Goal: Task Accomplishment & Management: Use online tool/utility

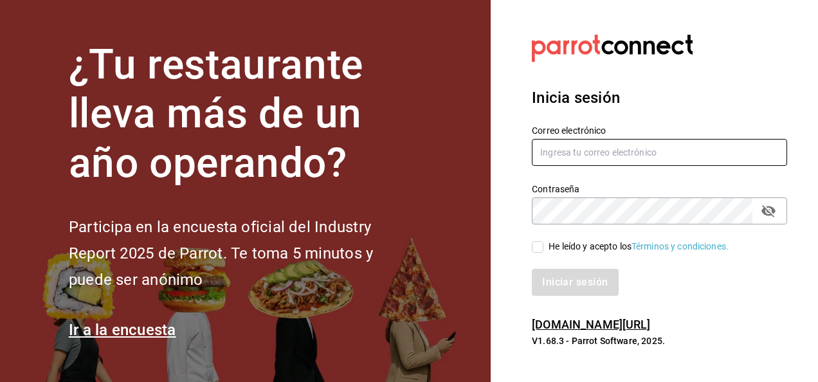
type input "[EMAIL_ADDRESS][PERSON_NAME][DOMAIN_NAME]"
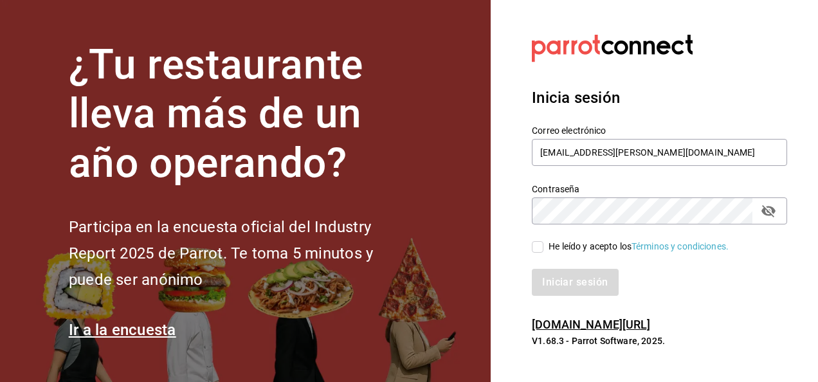
click at [536, 247] on input "He leído y acepto los Términos y condiciones." at bounding box center [538, 247] width 12 height 12
checkbox input "true"
click at [564, 291] on button "Iniciar sesión" at bounding box center [575, 282] width 87 height 27
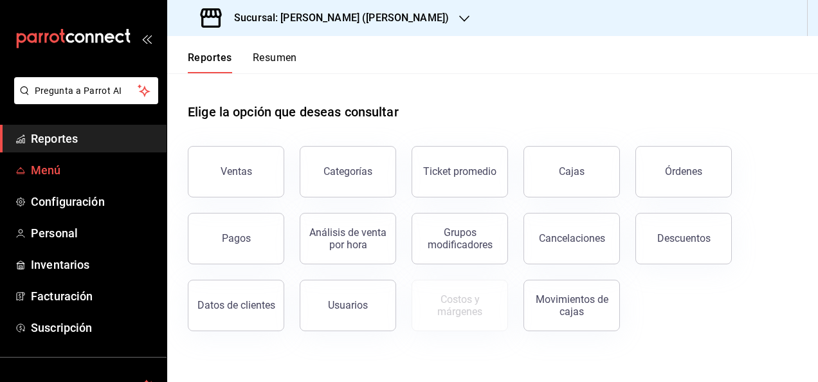
click at [48, 171] on span "Menú" at bounding box center [93, 169] width 125 height 17
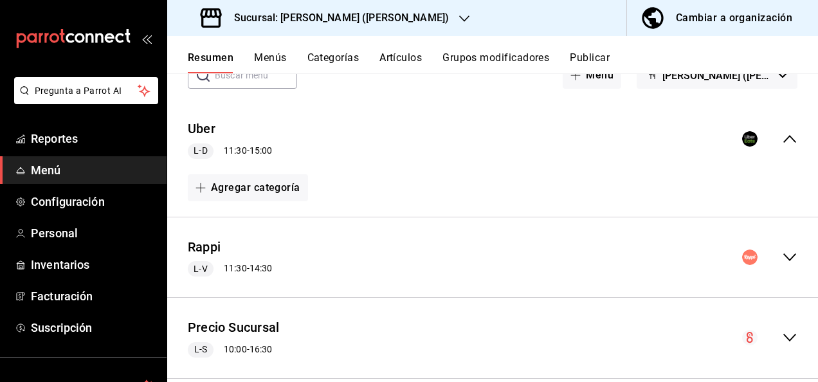
scroll to position [103, 0]
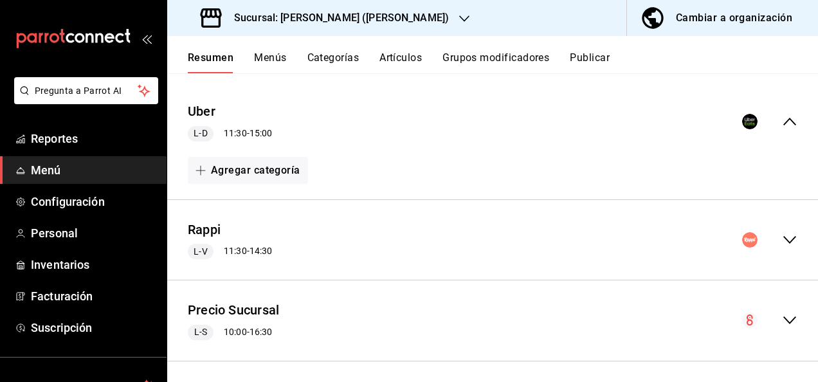
click at [782, 234] on icon "collapse-menu-row" at bounding box center [789, 239] width 15 height 15
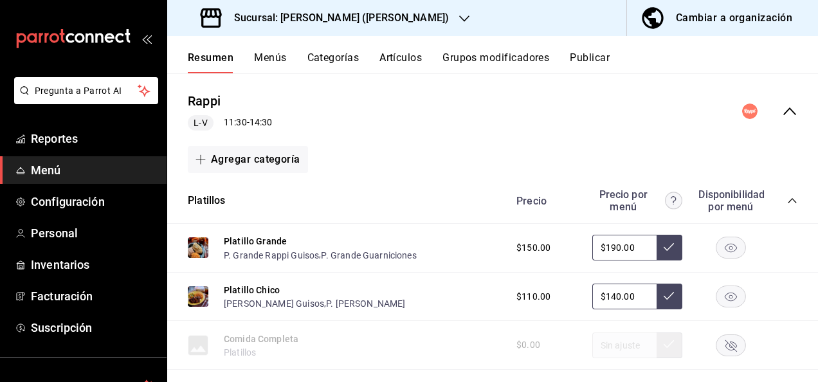
scroll to position [248, 0]
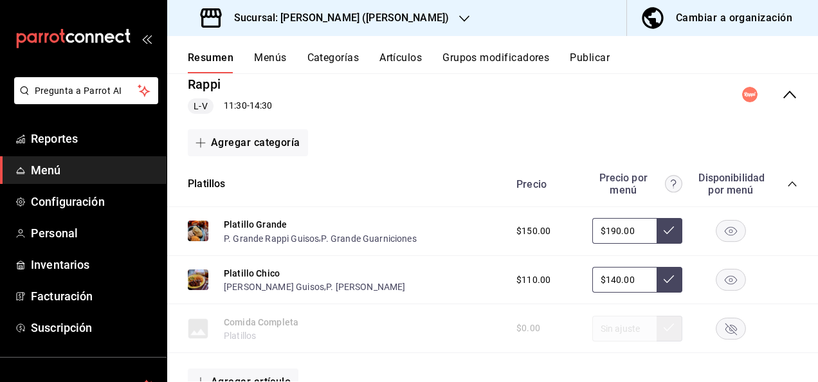
click at [787, 184] on icon "collapse-category-row" at bounding box center [791, 183] width 8 height 5
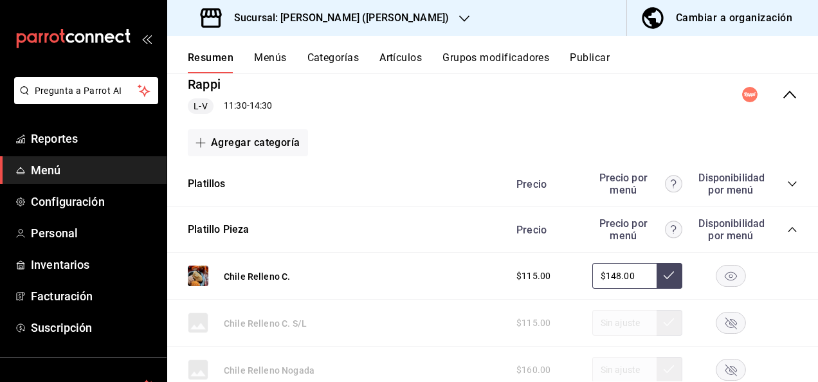
click at [787, 229] on icon "collapse-category-row" at bounding box center [792, 229] width 10 height 10
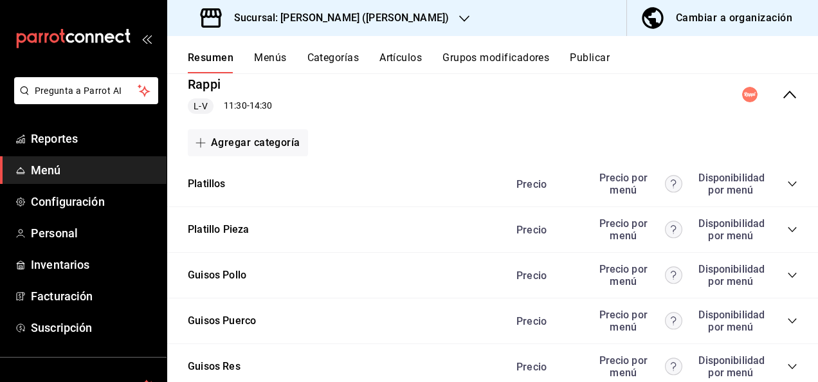
click at [787, 279] on icon "collapse-category-row" at bounding box center [792, 275] width 10 height 10
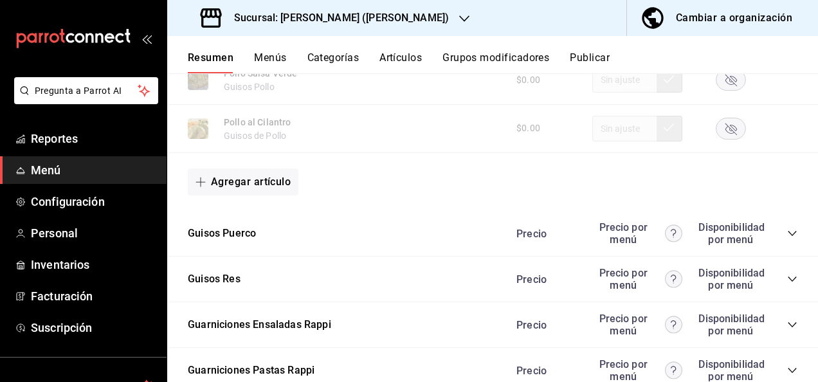
scroll to position [1148, 0]
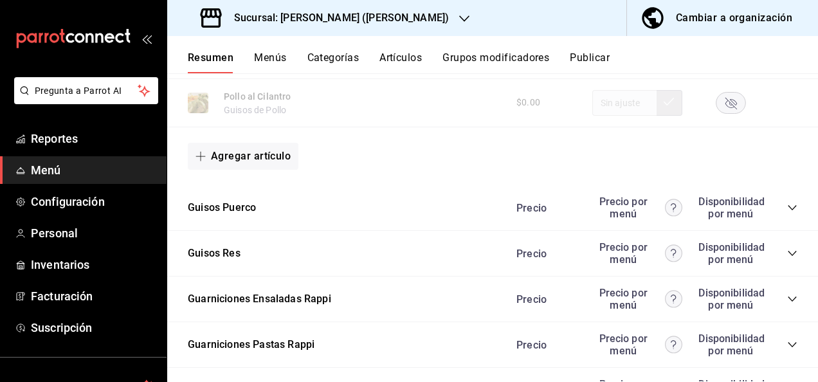
click at [787, 207] on icon "collapse-category-row" at bounding box center [792, 207] width 10 height 10
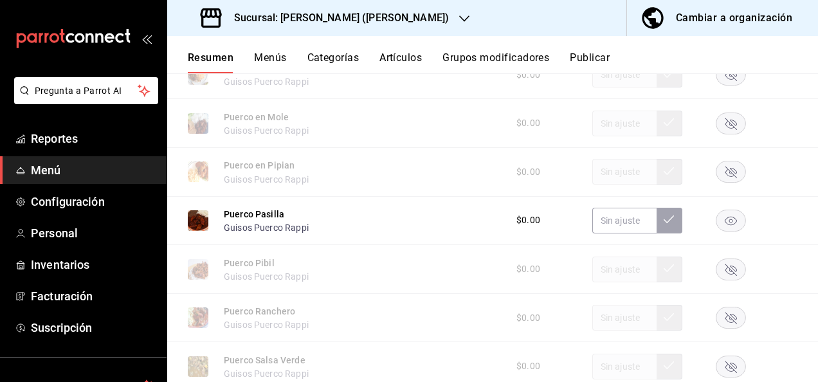
scroll to position [1525, 0]
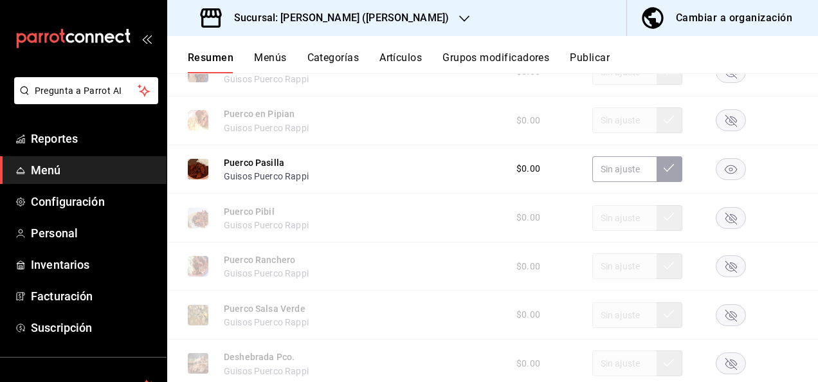
click at [728, 179] on rect "button" at bounding box center [731, 168] width 30 height 21
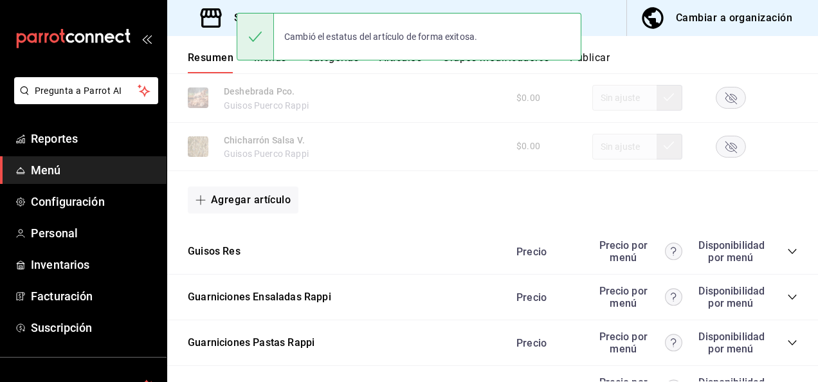
scroll to position [1834, 0]
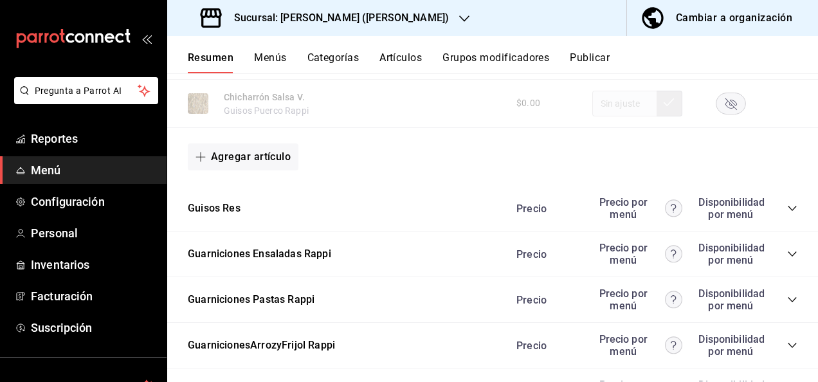
click at [787, 213] on icon "collapse-category-row" at bounding box center [792, 208] width 10 height 10
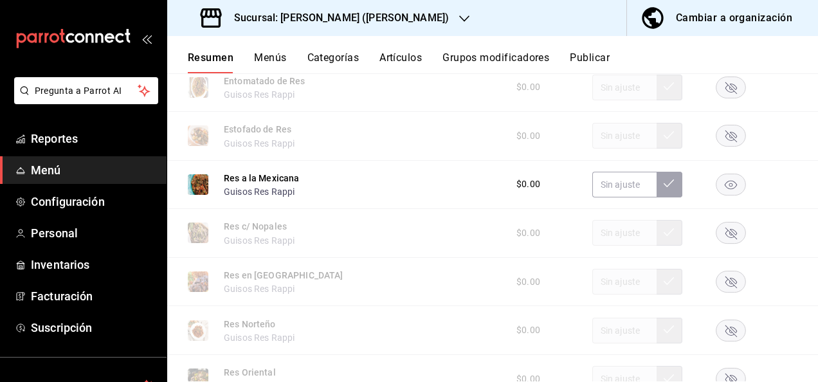
scroll to position [2117, 0]
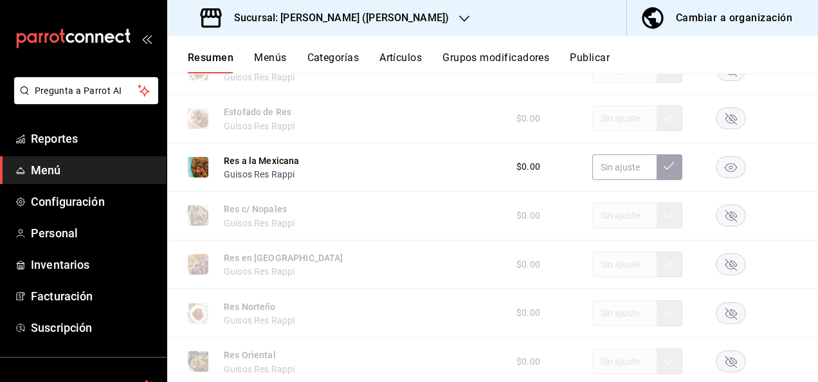
click at [716, 177] on rect "button" at bounding box center [731, 166] width 30 height 21
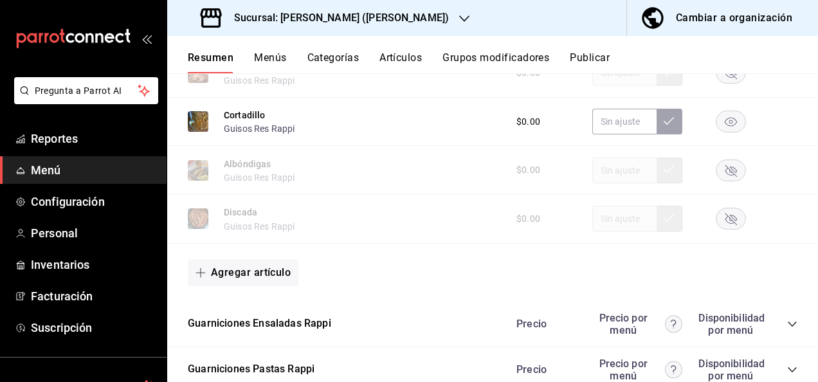
scroll to position [2613, 0]
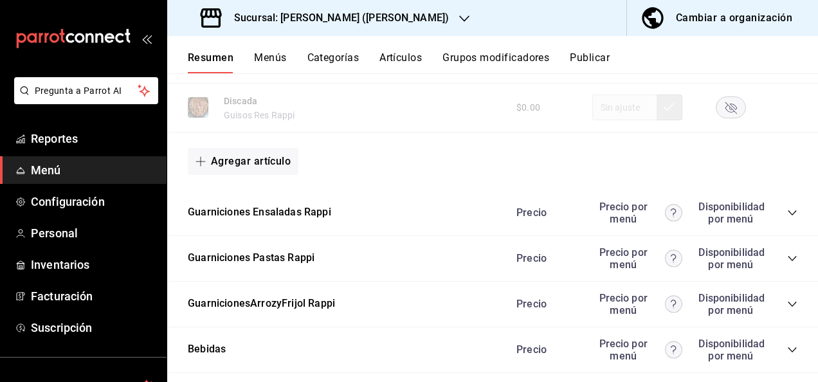
click at [787, 264] on icon "collapse-category-row" at bounding box center [792, 258] width 10 height 10
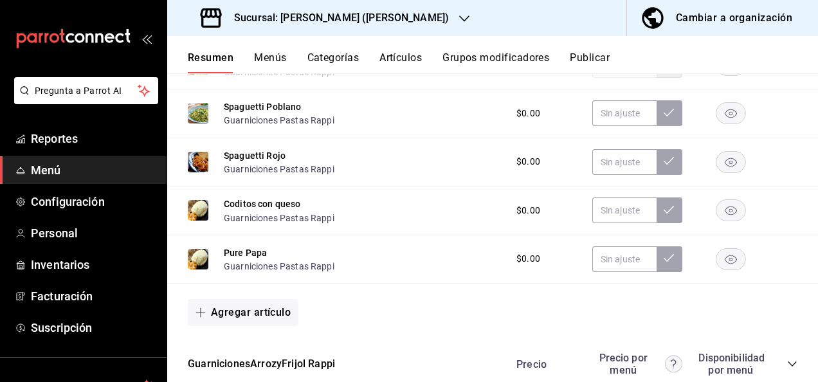
scroll to position [3016, 0]
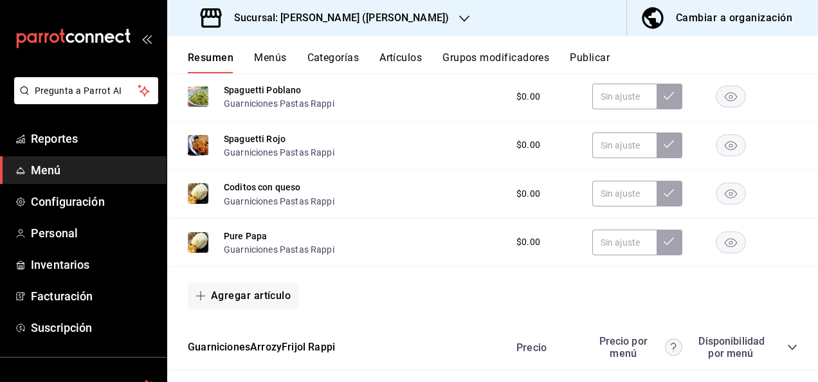
click at [726, 102] on icon "button" at bounding box center [730, 97] width 12 height 9
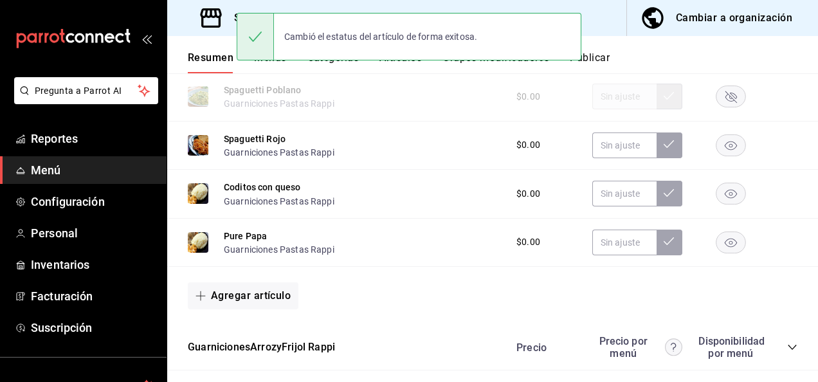
click at [603, 56] on button "Publicar" at bounding box center [589, 62] width 40 height 22
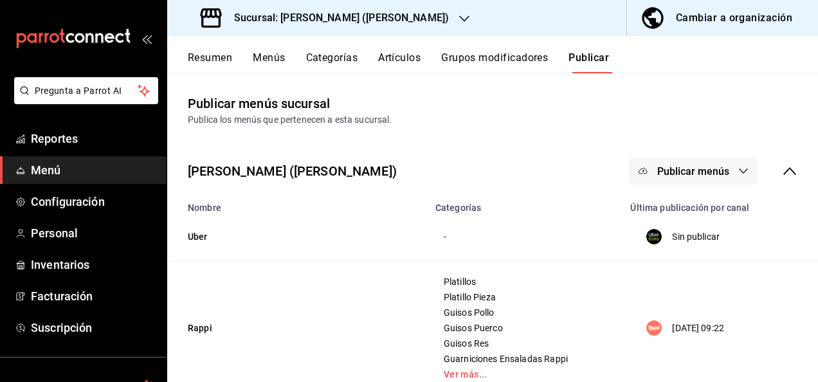
click at [697, 172] on span "Publicar menús" at bounding box center [693, 171] width 72 height 12
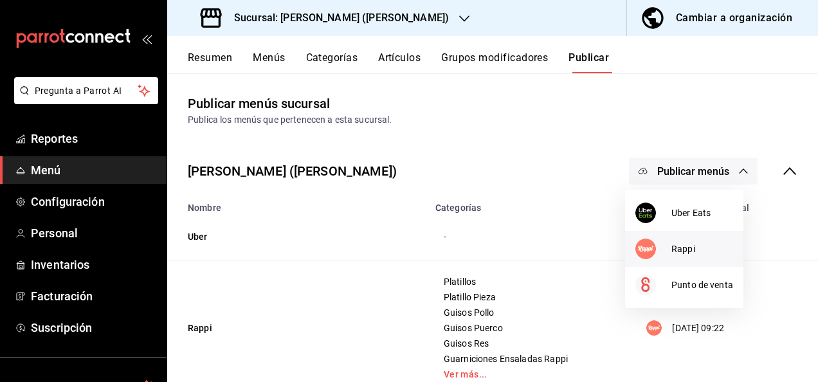
click at [673, 252] on span "Rappi" at bounding box center [702, 248] width 62 height 13
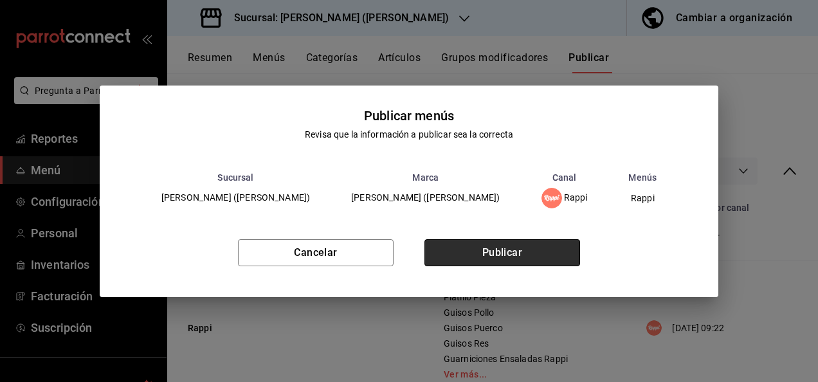
click at [549, 251] on button "Publicar" at bounding box center [502, 252] width 156 height 27
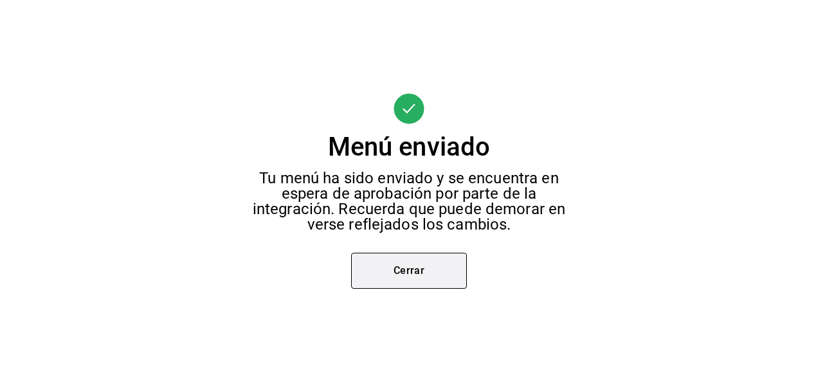
click at [385, 278] on button "Cerrar" at bounding box center [409, 271] width 116 height 36
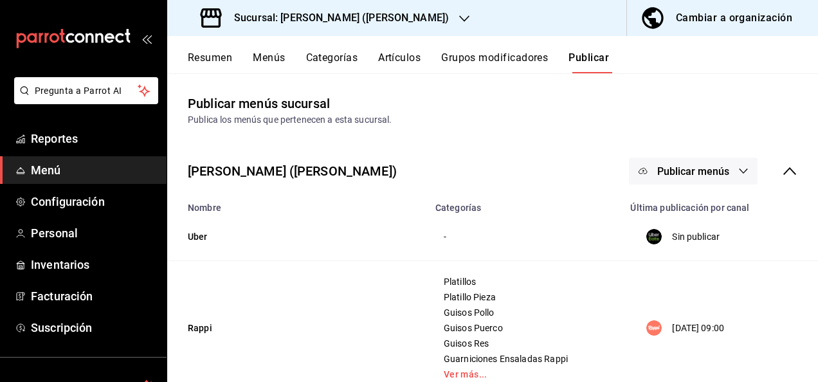
click at [271, 17] on h3 "Sucursal: [PERSON_NAME] ([PERSON_NAME])" at bounding box center [336, 17] width 225 height 15
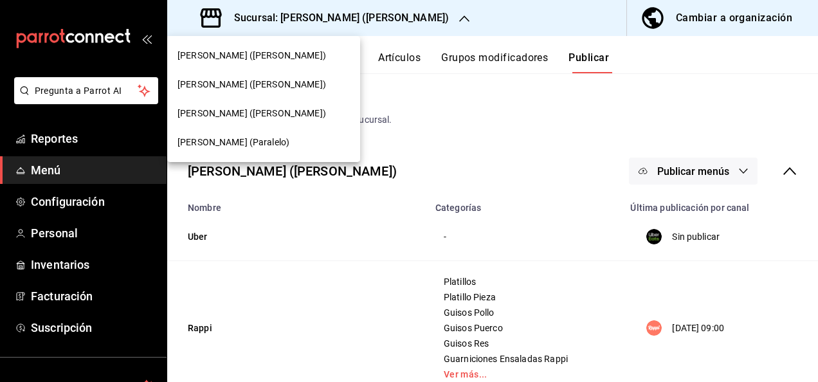
click at [211, 143] on span "[PERSON_NAME] (Paralelo)" at bounding box center [233, 142] width 112 height 13
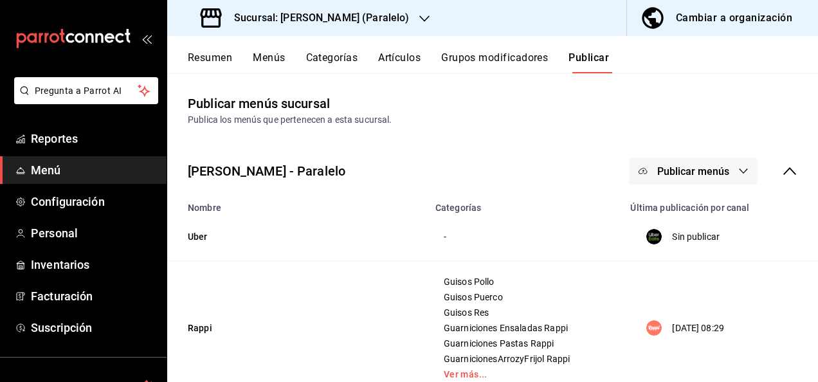
click at [202, 50] on div "Resumen Menús Categorías Artículos Grupos modificadores Publicar" at bounding box center [492, 54] width 650 height 37
click at [202, 61] on button "Resumen" at bounding box center [210, 62] width 44 height 22
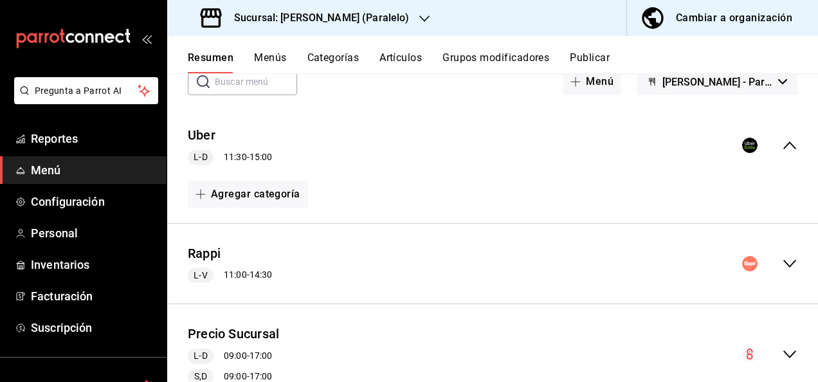
scroll to position [94, 0]
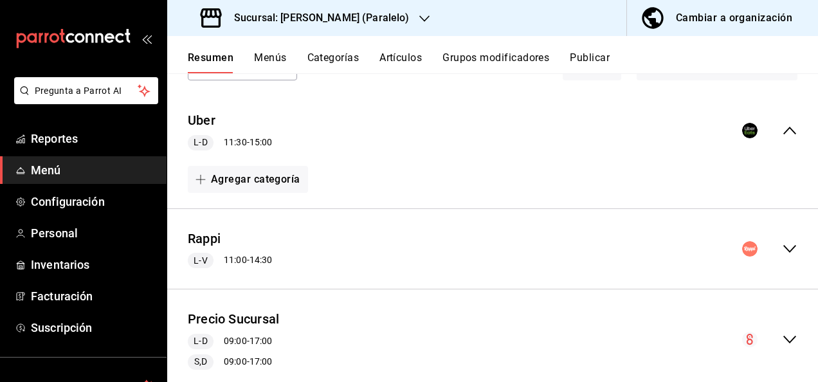
click at [782, 249] on icon "collapse-menu-row" at bounding box center [789, 248] width 15 height 15
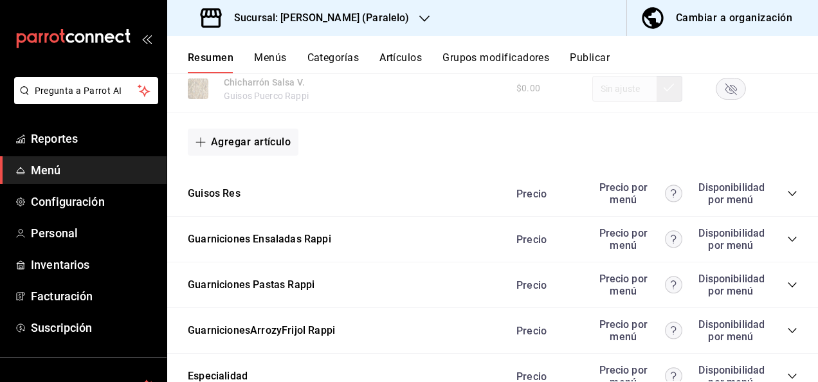
scroll to position [1782, 0]
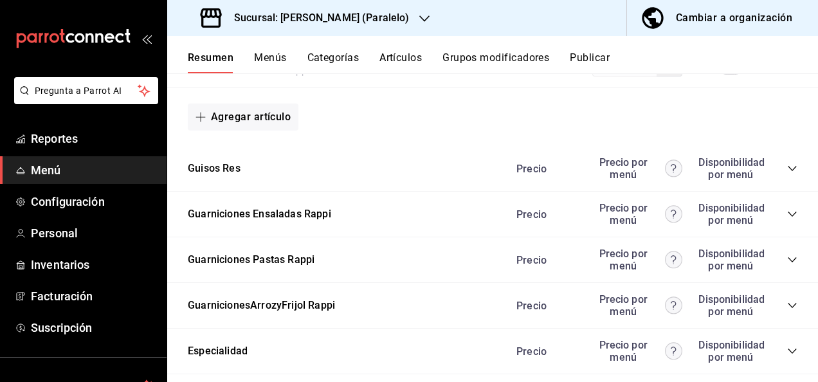
click at [787, 172] on icon "collapse-category-row" at bounding box center [792, 168] width 10 height 10
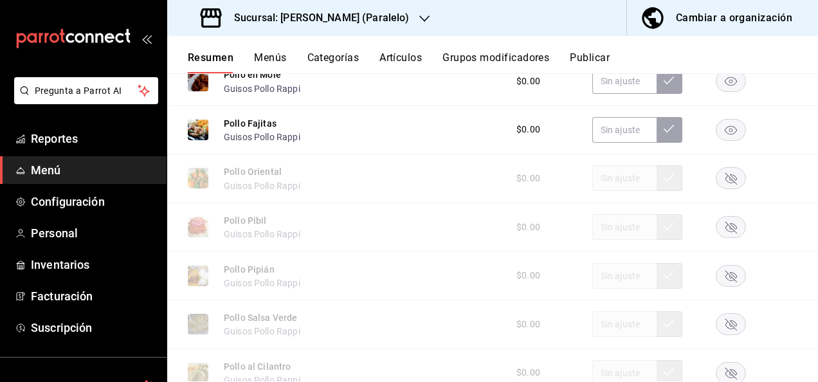
scroll to position [762, 0]
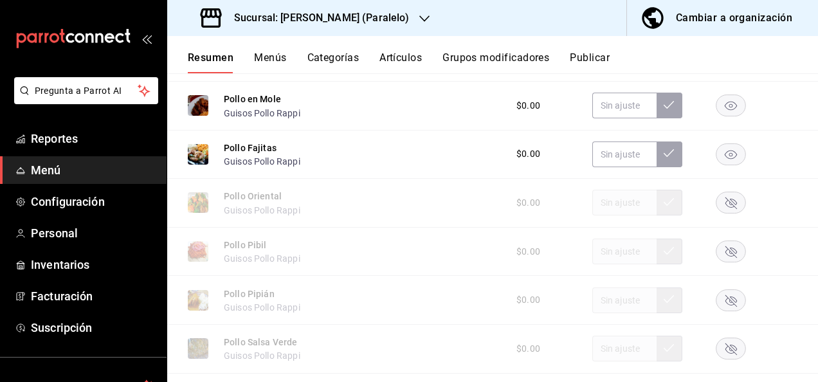
click at [815, 71] on div "Resumen Menús Categorías Artículos Grupos modificadores Publicar" at bounding box center [503, 62] width 630 height 22
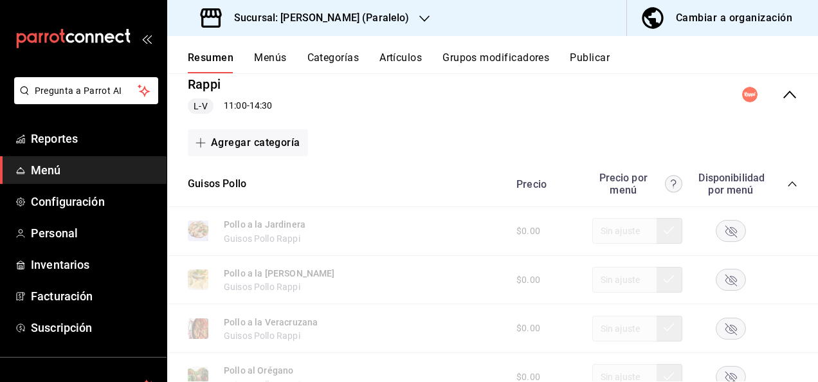
scroll to position [222, 0]
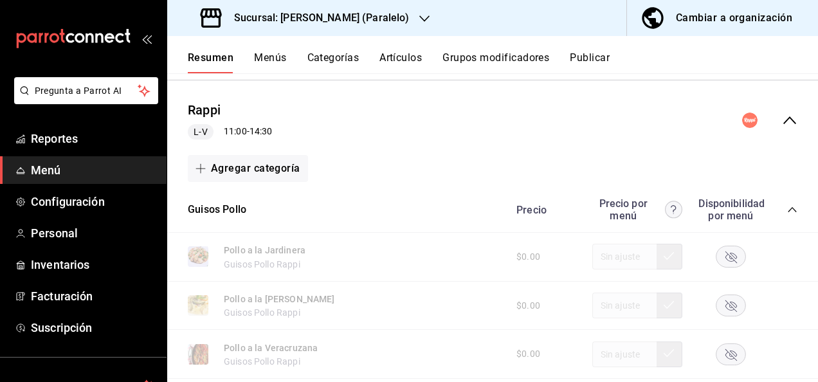
click at [787, 208] on icon "collapse-category-row" at bounding box center [792, 209] width 10 height 10
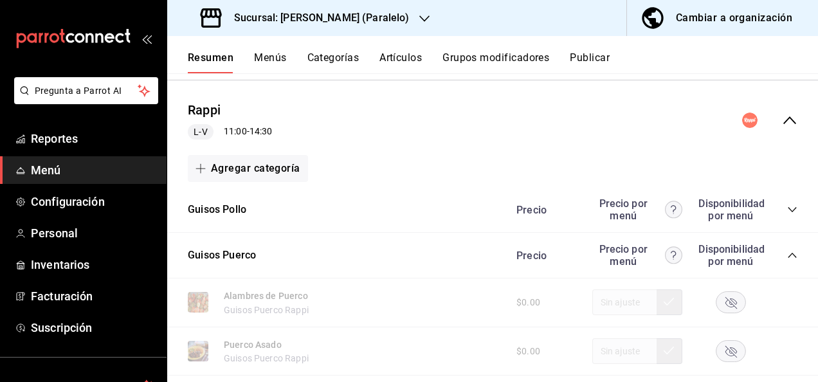
click at [787, 256] on icon "collapse-category-row" at bounding box center [792, 255] width 10 height 10
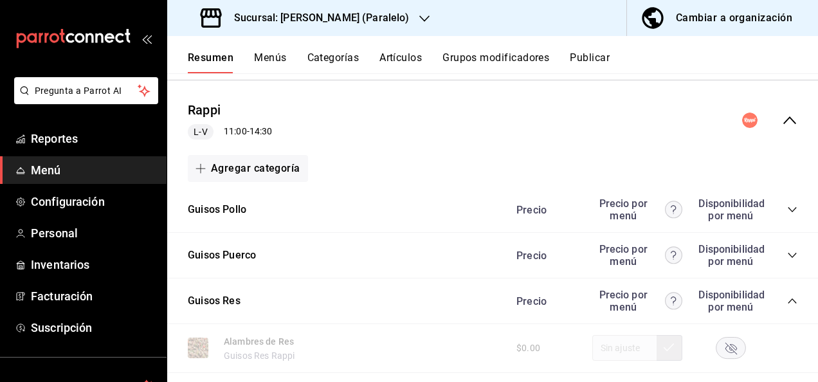
click at [787, 300] on icon "collapse-category-row" at bounding box center [791, 300] width 8 height 5
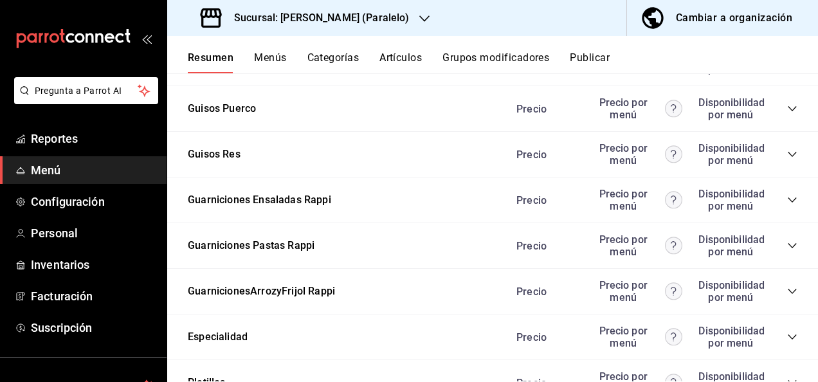
scroll to position [403, 0]
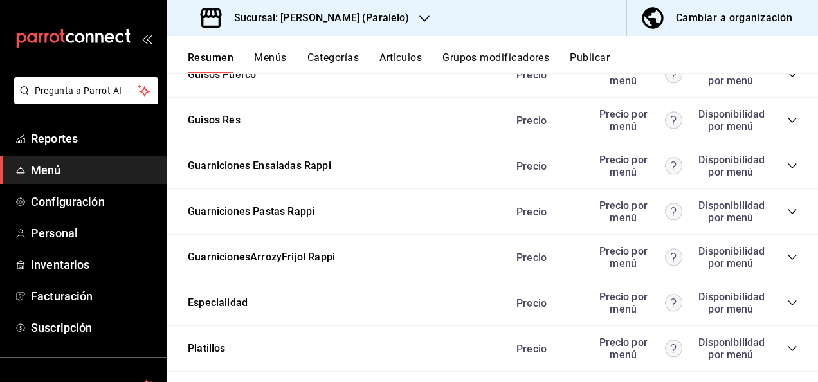
click at [787, 213] on icon "collapse-category-row" at bounding box center [792, 211] width 10 height 10
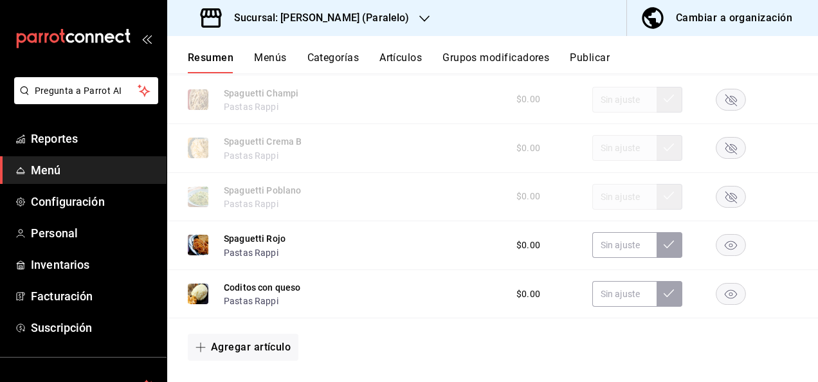
scroll to position [720, 0]
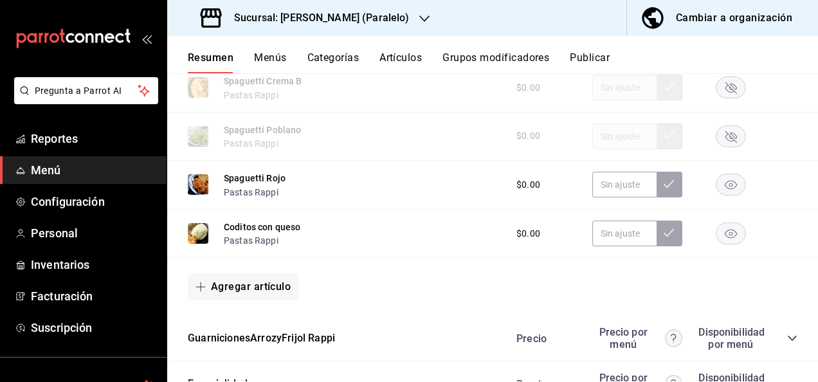
click at [595, 53] on button "Publicar" at bounding box center [589, 62] width 40 height 22
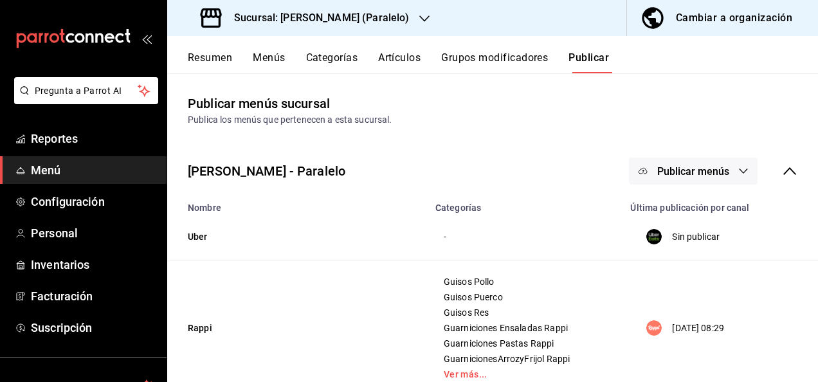
click at [717, 172] on span "Publicar menús" at bounding box center [693, 171] width 72 height 12
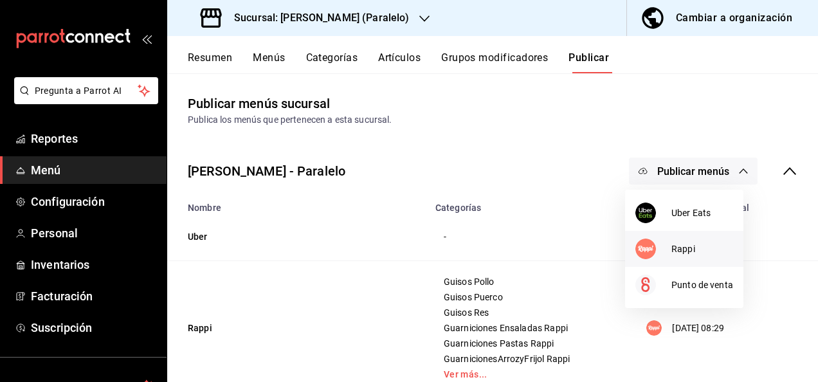
click at [677, 249] on span "Rappi" at bounding box center [702, 248] width 62 height 13
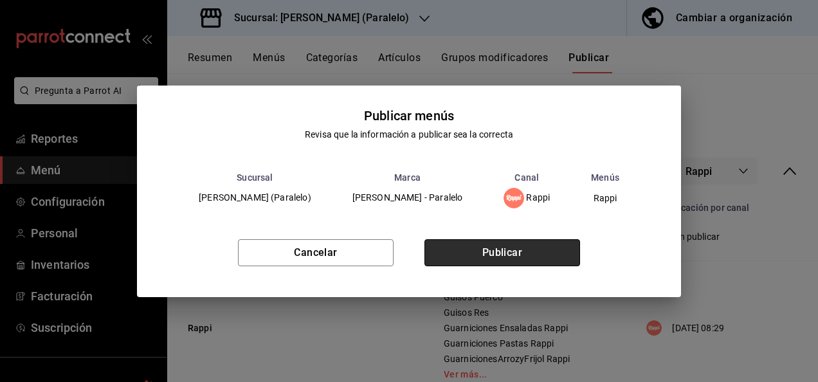
click at [539, 246] on button "Publicar" at bounding box center [502, 252] width 156 height 27
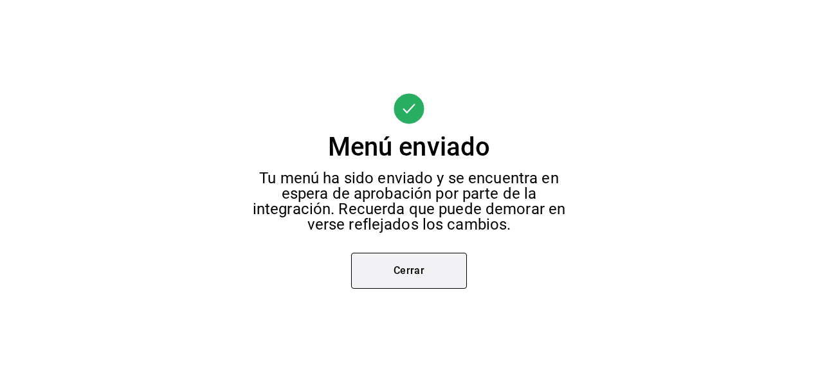
click at [425, 270] on button "Cerrar" at bounding box center [409, 271] width 116 height 36
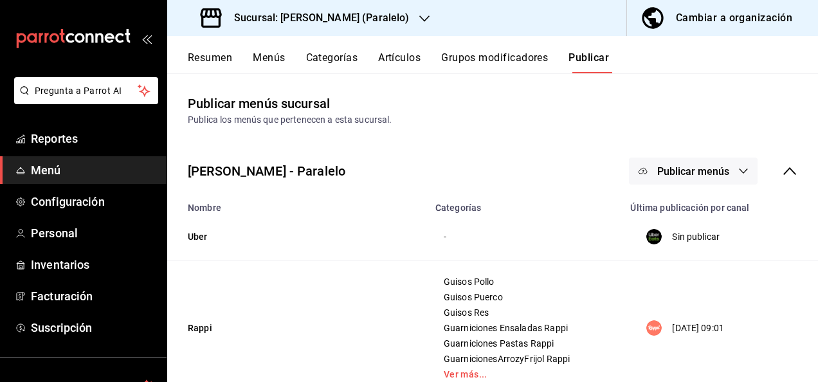
click at [338, 13] on h3 "Sucursal: [PERSON_NAME] (Paralelo)" at bounding box center [316, 17] width 185 height 15
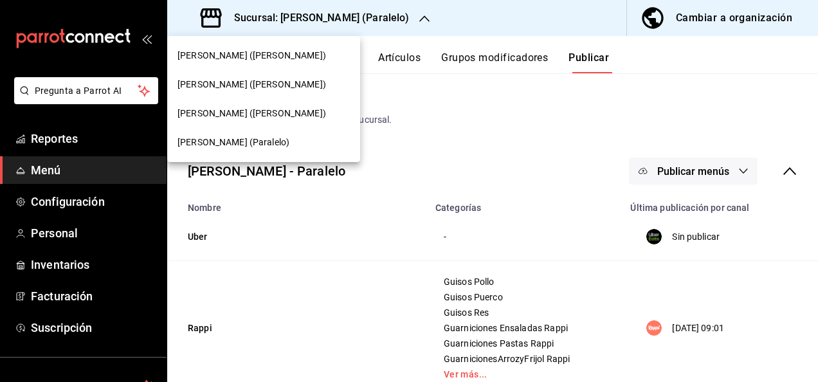
click at [228, 110] on span "[PERSON_NAME] ([PERSON_NAME])" at bounding box center [251, 113] width 148 height 13
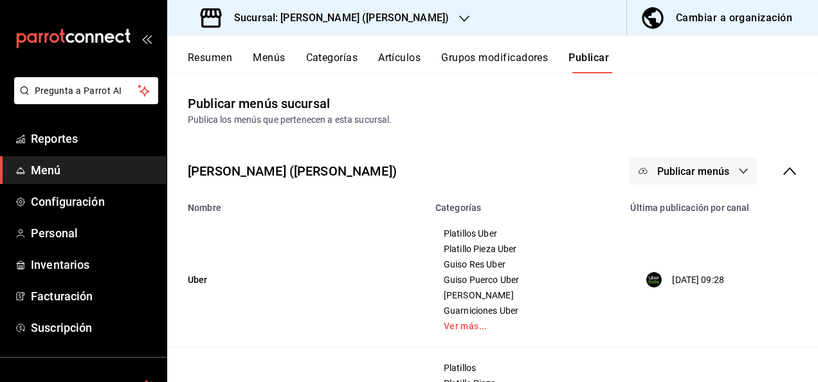
click at [206, 57] on button "Resumen" at bounding box center [210, 62] width 44 height 22
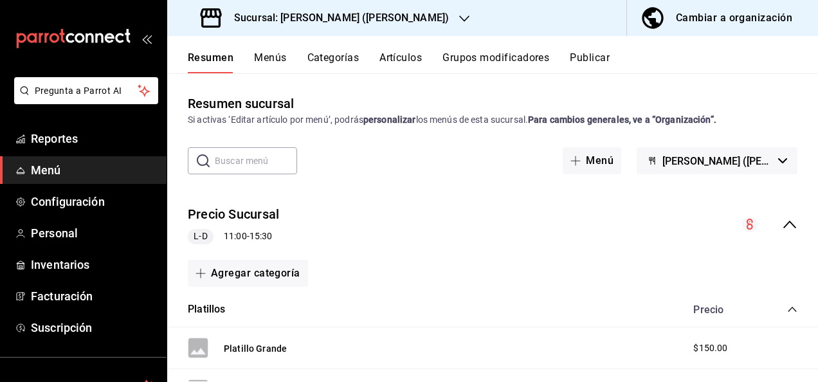
click at [783, 225] on icon "collapse-menu-row" at bounding box center [789, 224] width 13 height 8
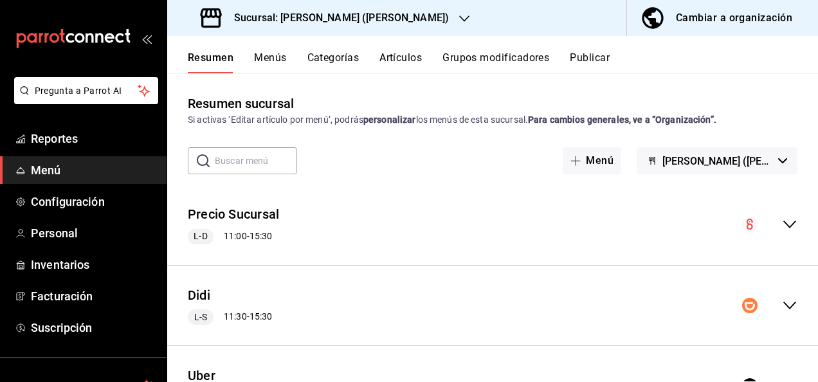
click at [783, 313] on div "Didi L-S 11:30 - 15:30" at bounding box center [492, 306] width 650 height 60
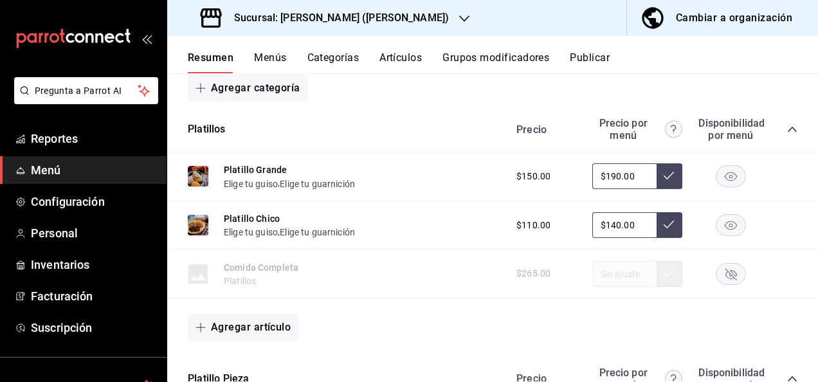
scroll to position [248, 0]
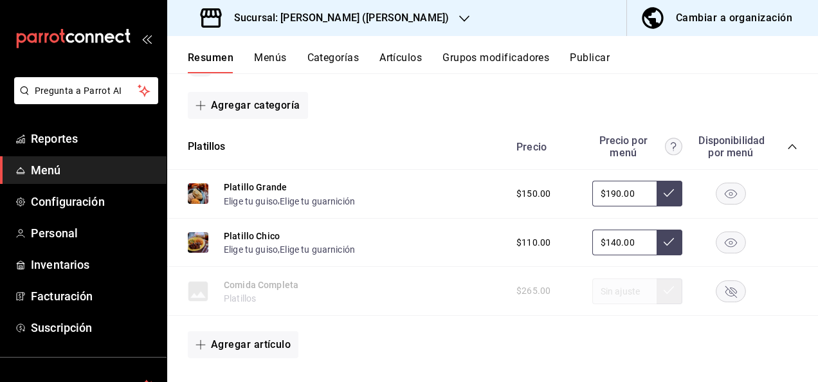
click at [787, 145] on icon "collapse-category-row" at bounding box center [792, 146] width 10 height 10
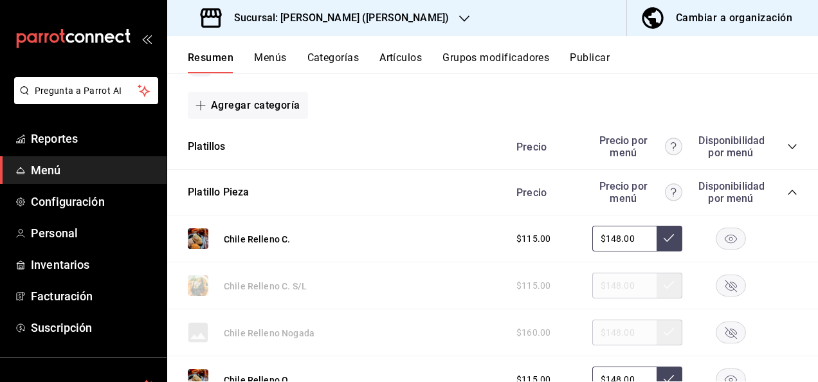
click at [787, 195] on icon "collapse-category-row" at bounding box center [792, 192] width 10 height 10
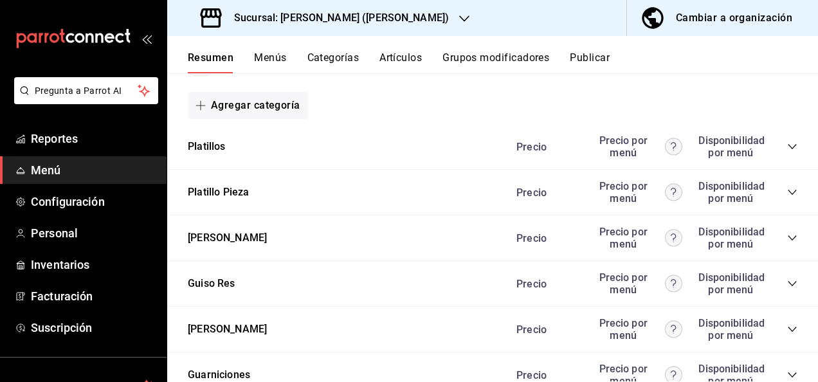
click at [787, 242] on icon "collapse-category-row" at bounding box center [792, 238] width 10 height 10
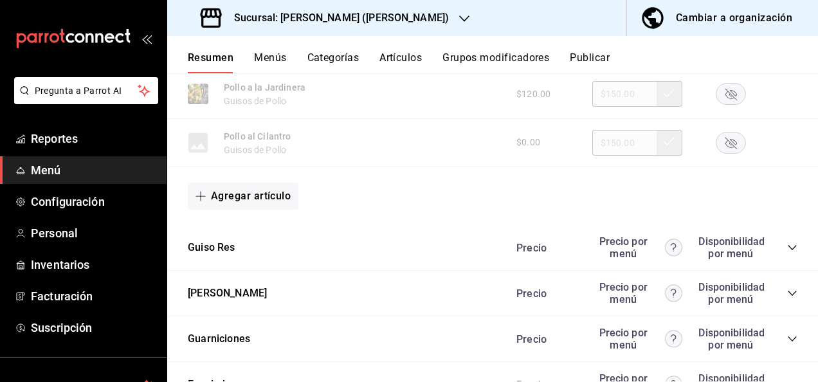
scroll to position [1080, 0]
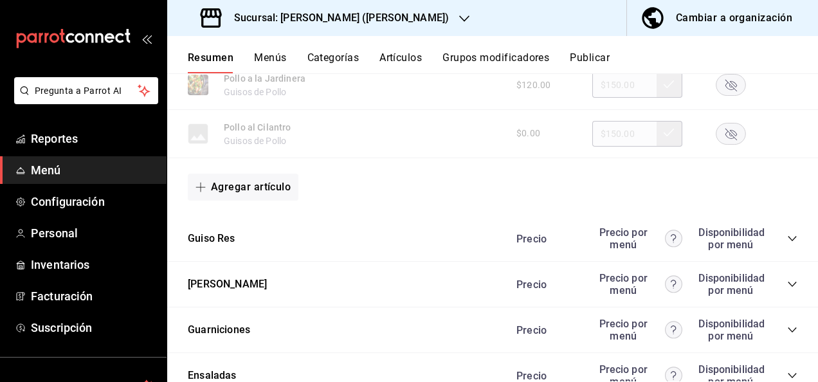
click at [787, 244] on icon "collapse-category-row" at bounding box center [792, 238] width 10 height 10
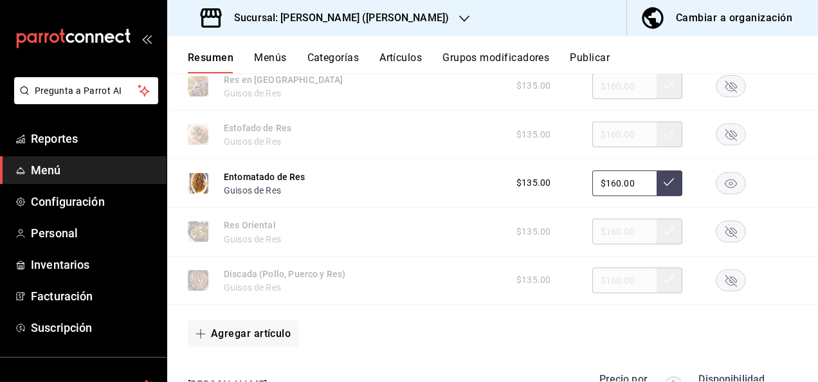
scroll to position [1628, 0]
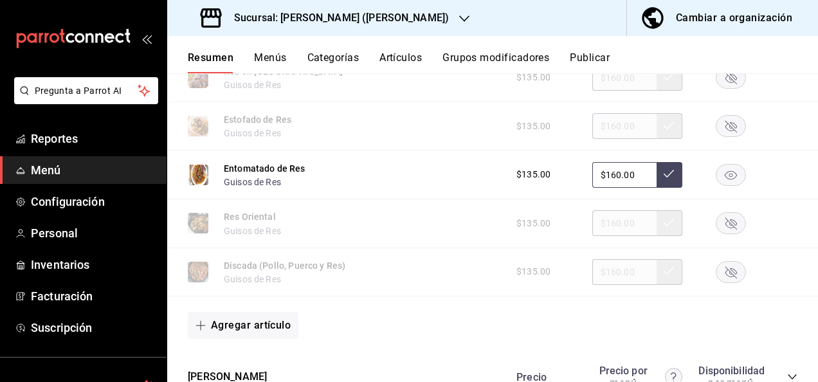
click at [724, 181] on rect "button" at bounding box center [731, 174] width 30 height 21
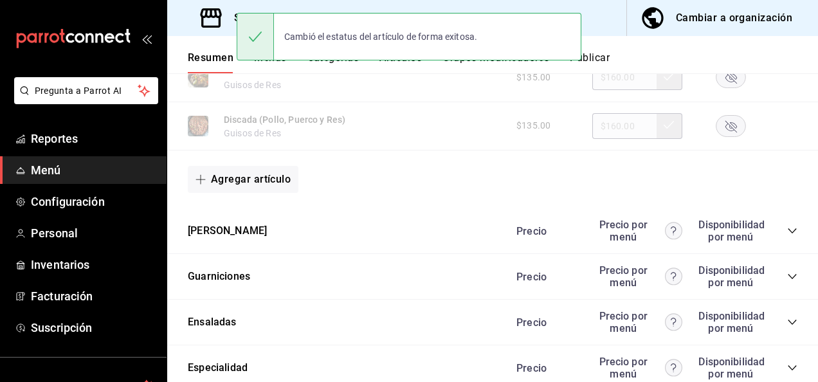
scroll to position [1817, 0]
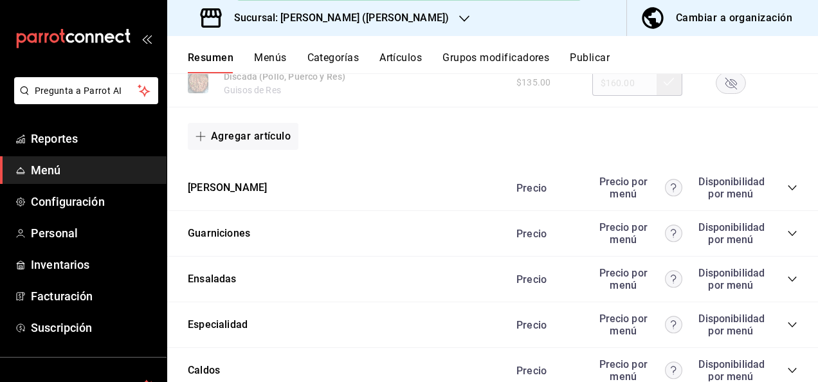
click at [787, 193] on icon "collapse-category-row" at bounding box center [792, 188] width 10 height 10
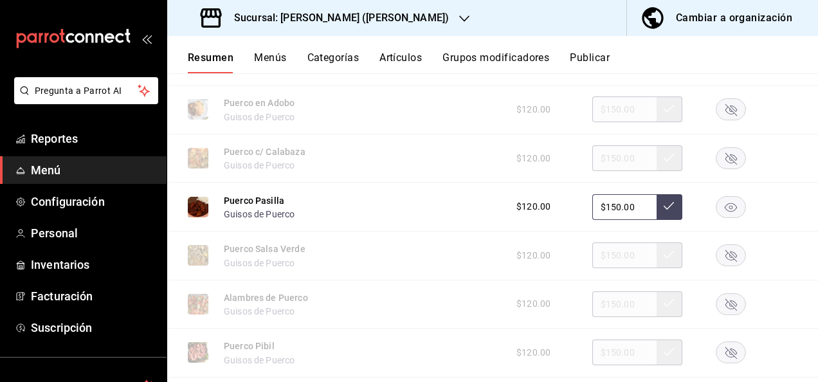
scroll to position [2211, 0]
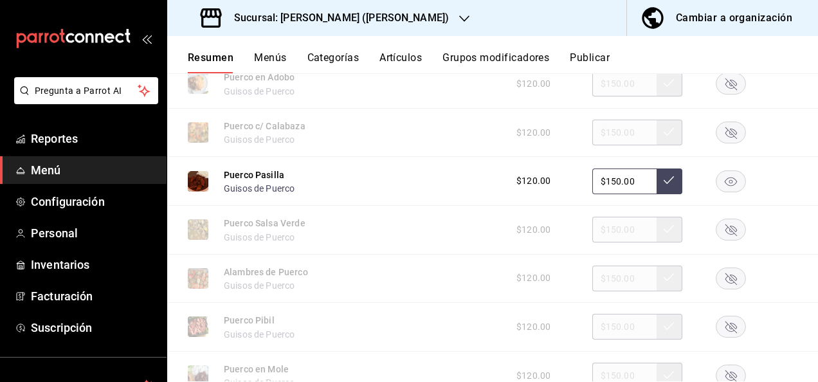
click at [724, 186] on icon "button" at bounding box center [730, 181] width 12 height 9
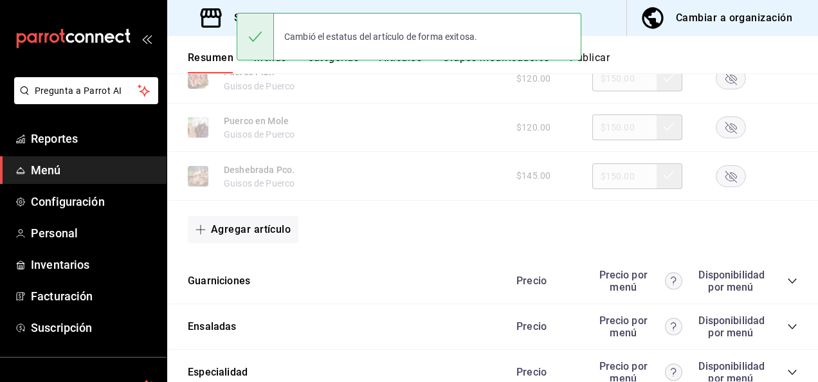
scroll to position [2536, 0]
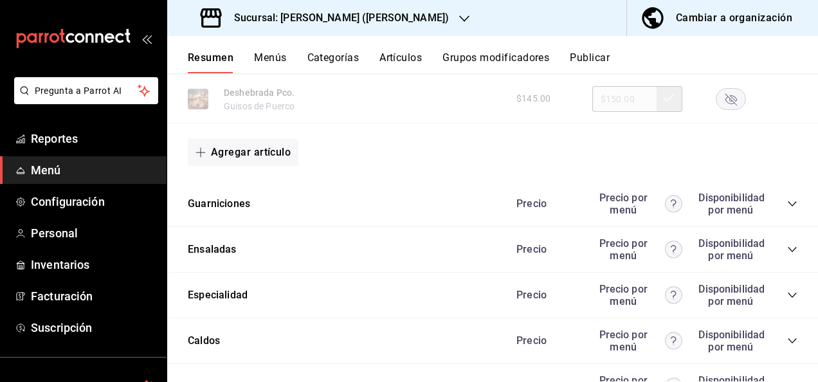
click at [787, 209] on icon "collapse-category-row" at bounding box center [792, 204] width 10 height 10
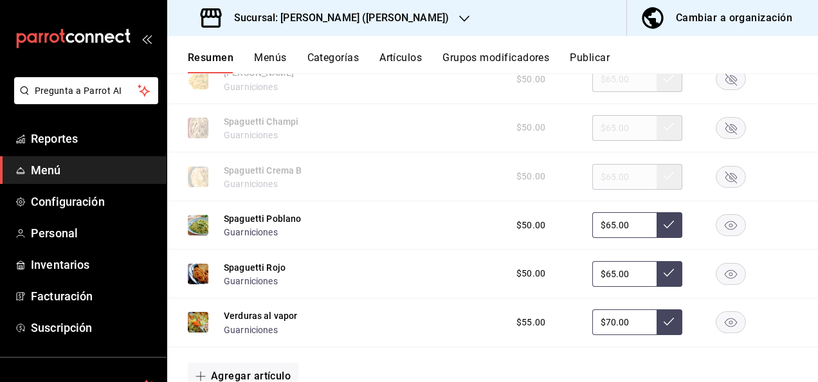
scroll to position [3342, 0]
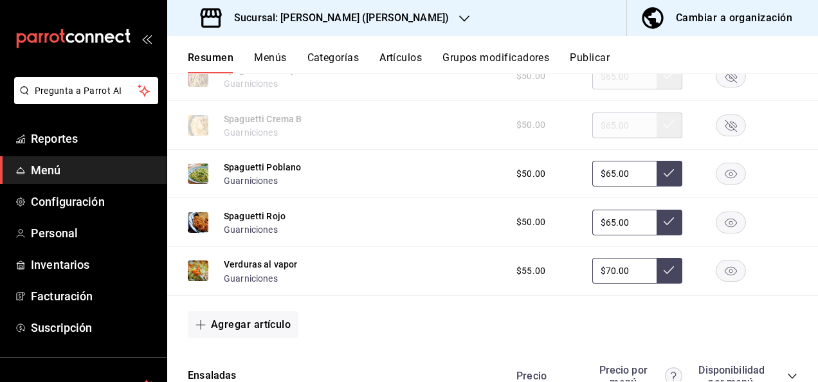
click at [729, 174] on div "$50.00 $65.00" at bounding box center [650, 174] width 294 height 26
click at [721, 184] on rect "button" at bounding box center [731, 173] width 30 height 21
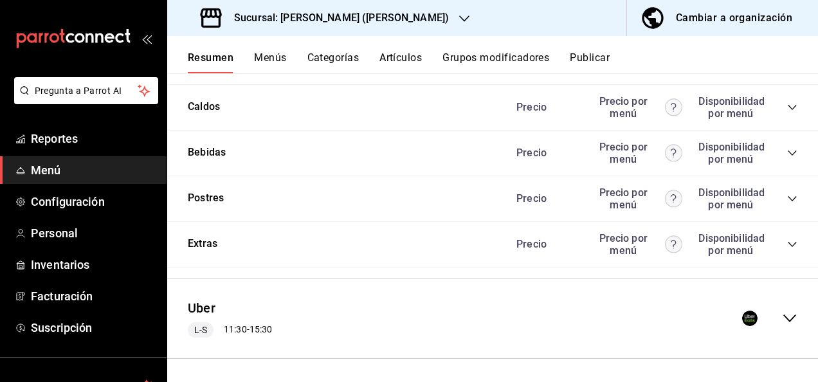
scroll to position [3801, 0]
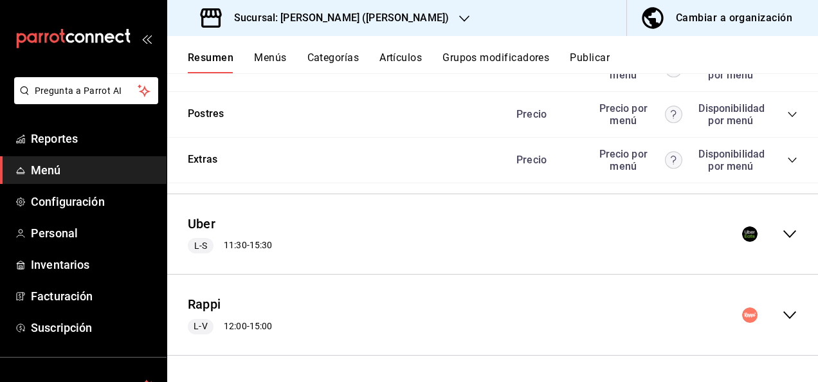
click at [783, 238] on icon "collapse-menu-row" at bounding box center [789, 234] width 13 height 8
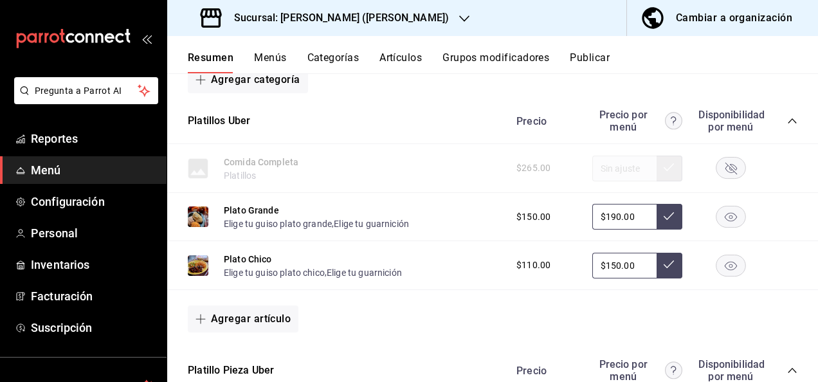
scroll to position [3998, 0]
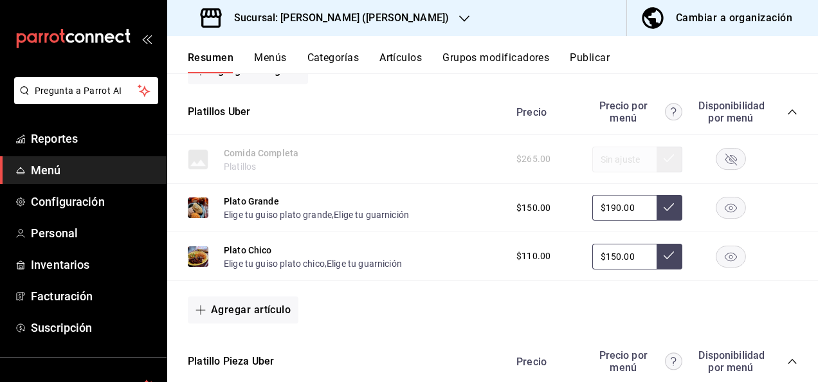
click at [787, 117] on icon "collapse-category-row" at bounding box center [792, 112] width 10 height 10
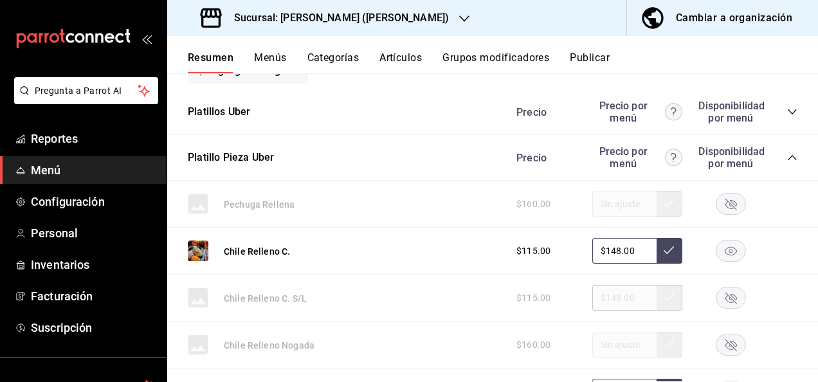
click at [787, 163] on icon "collapse-category-row" at bounding box center [792, 157] width 10 height 10
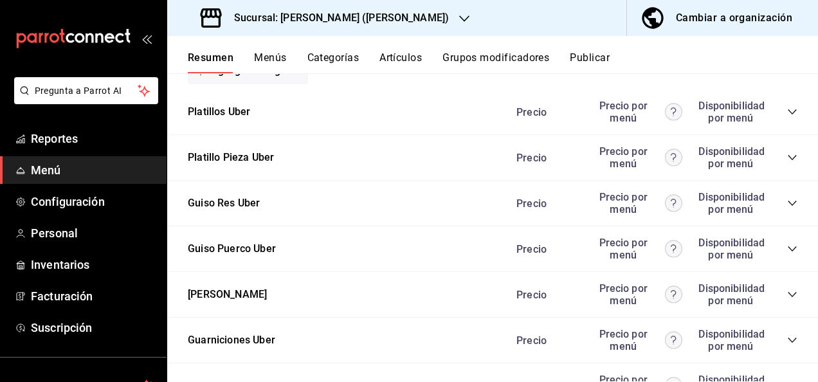
click at [787, 208] on icon "collapse-category-row" at bounding box center [792, 203] width 10 height 10
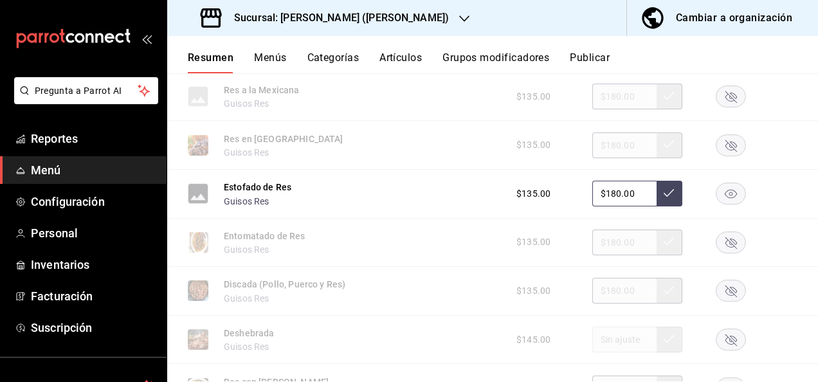
scroll to position [4495, 0]
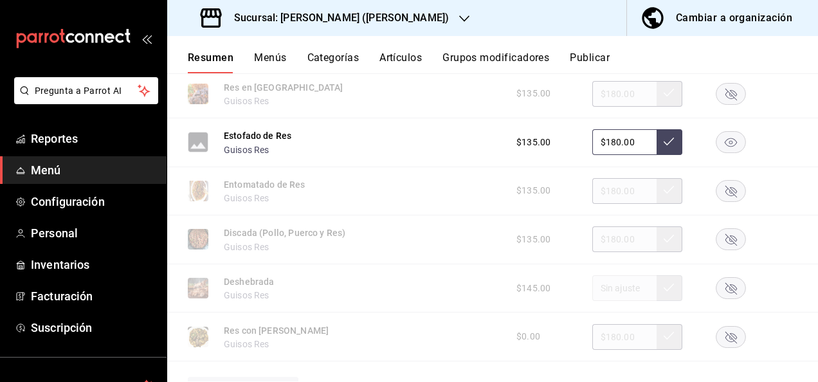
click at [716, 153] on rect "button" at bounding box center [731, 142] width 30 height 21
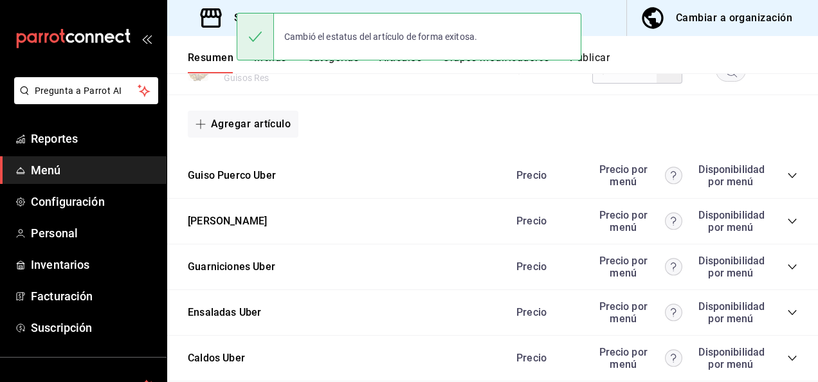
scroll to position [4795, 0]
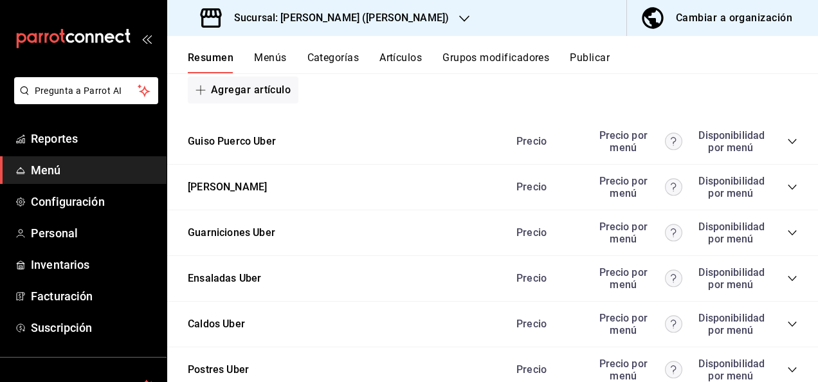
click at [787, 147] on icon "collapse-category-row" at bounding box center [792, 141] width 10 height 10
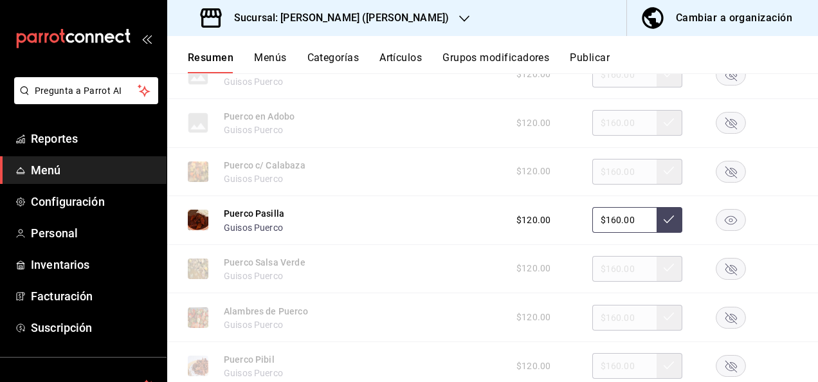
scroll to position [5138, 0]
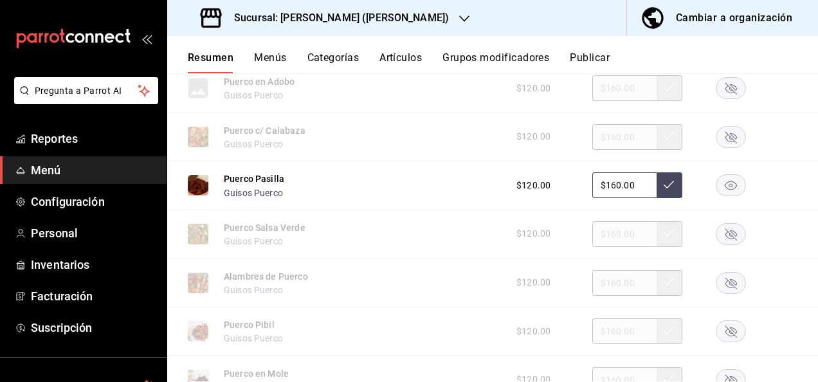
click at [728, 196] on rect "button" at bounding box center [731, 185] width 30 height 21
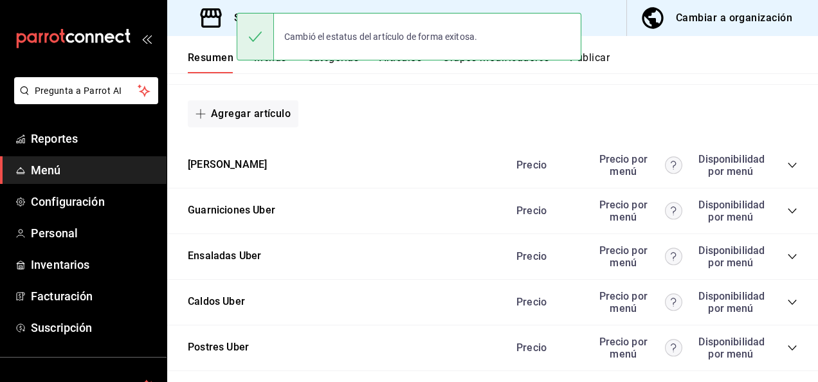
scroll to position [5540, 0]
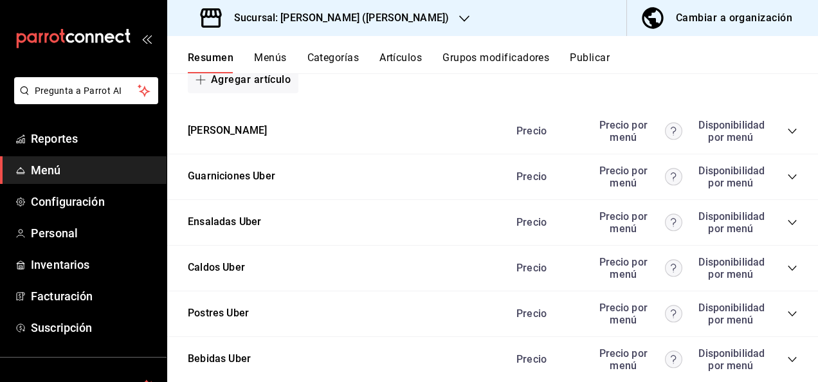
click at [787, 136] on icon "collapse-category-row" at bounding box center [792, 131] width 10 height 10
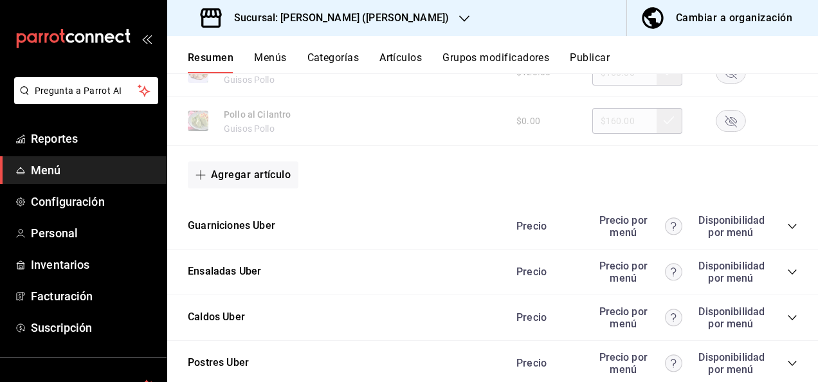
scroll to position [6312, 0]
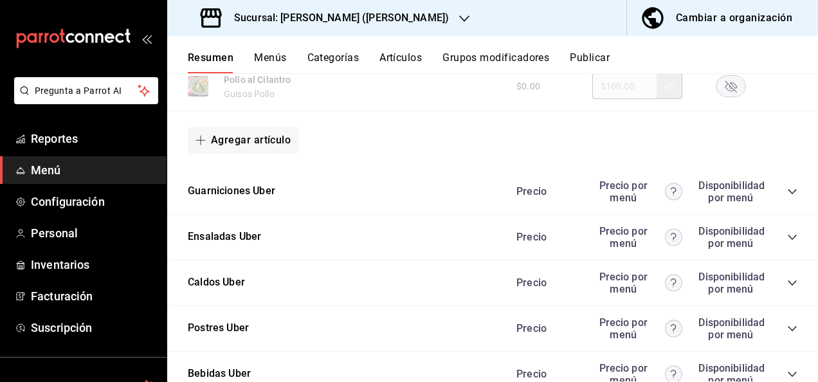
click at [787, 197] on icon "collapse-category-row" at bounding box center [792, 191] width 10 height 10
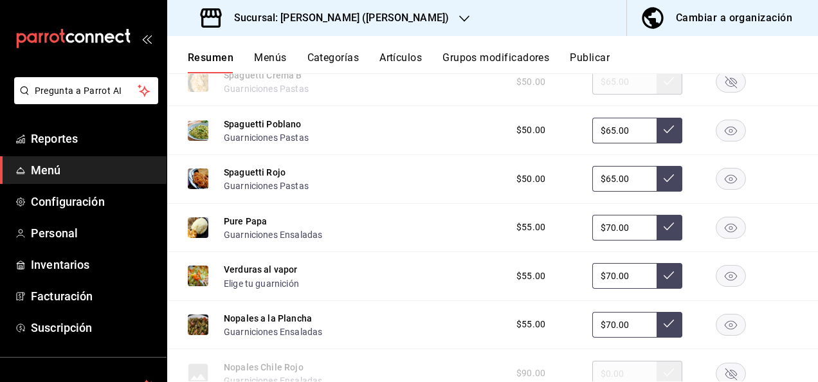
scroll to position [6818, 0]
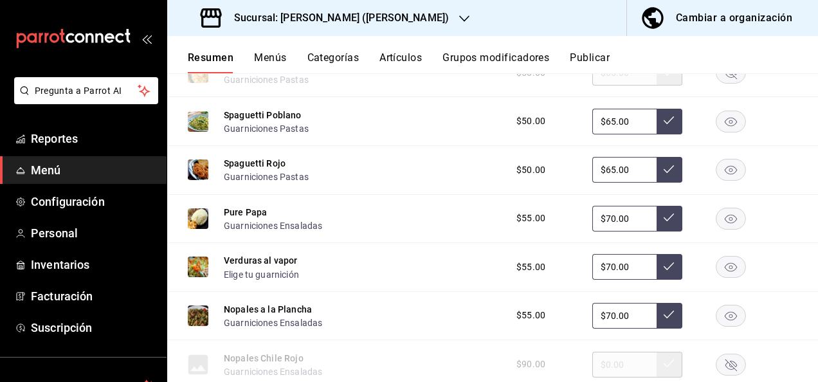
click at [729, 132] on rect "button" at bounding box center [731, 121] width 30 height 21
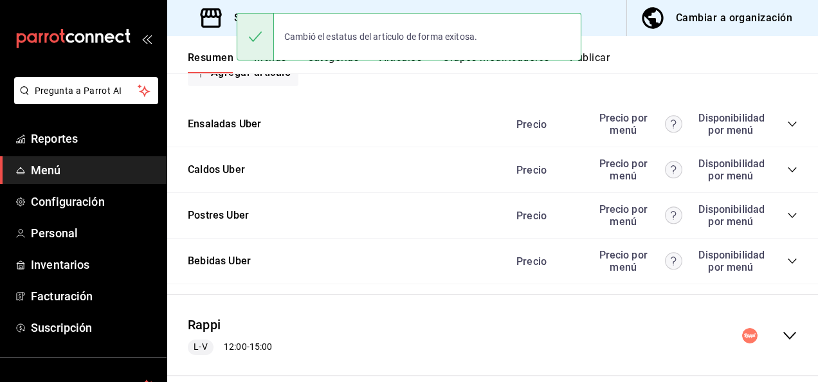
scroll to position [7407, 0]
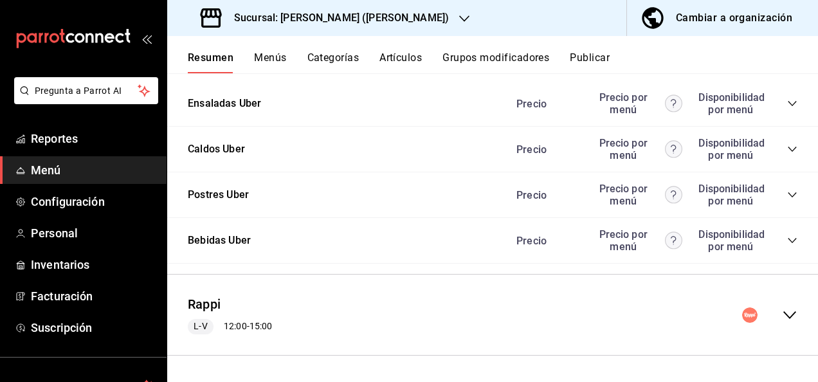
click at [782, 307] on icon "collapse-menu-row" at bounding box center [789, 314] width 15 height 15
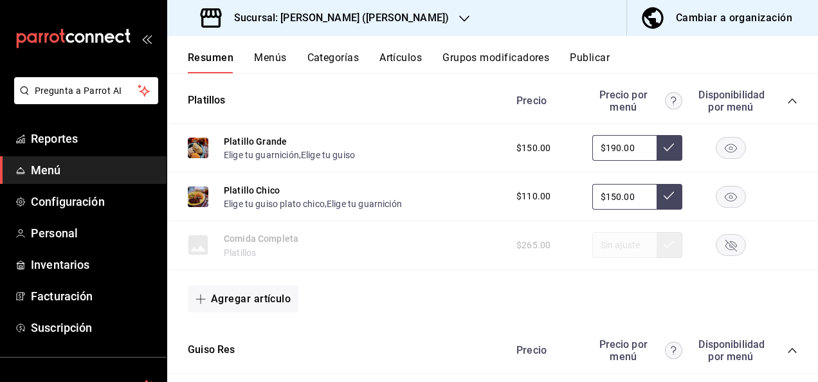
scroll to position [7707, 0]
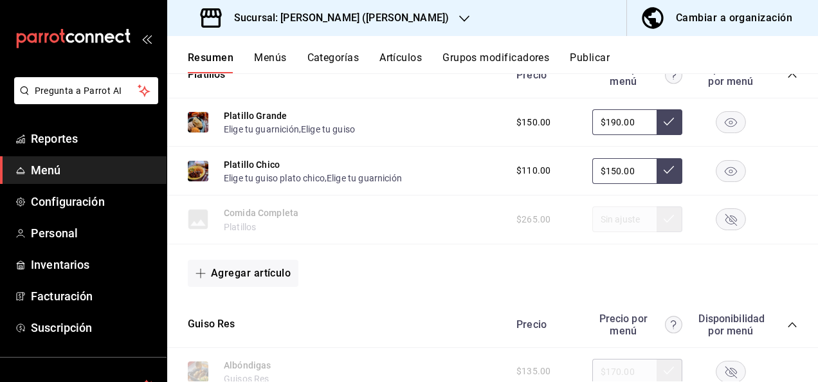
click at [787, 80] on icon "collapse-category-row" at bounding box center [792, 75] width 10 height 10
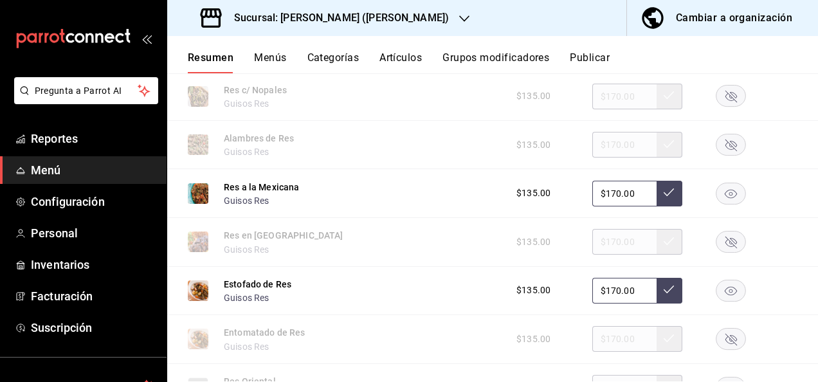
scroll to position [8016, 0]
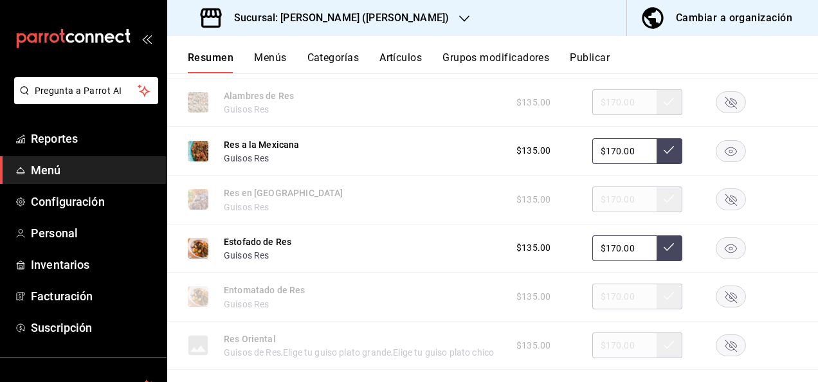
click at [716, 161] on rect "button" at bounding box center [731, 150] width 30 height 21
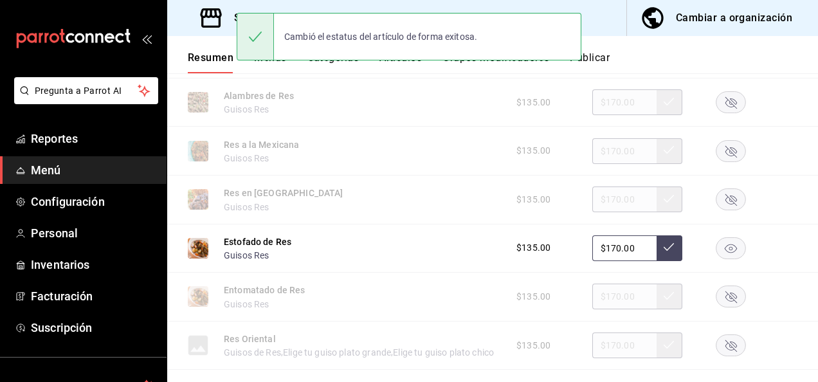
click at [727, 258] on rect "button" at bounding box center [731, 247] width 30 height 21
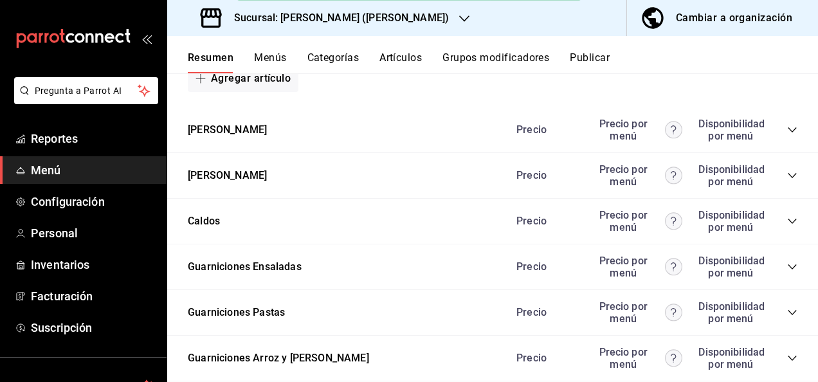
scroll to position [8393, 0]
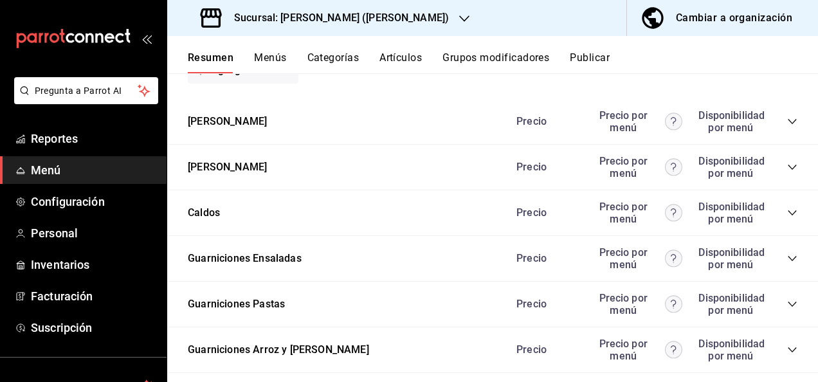
click at [787, 124] on icon "collapse-category-row" at bounding box center [791, 121] width 8 height 5
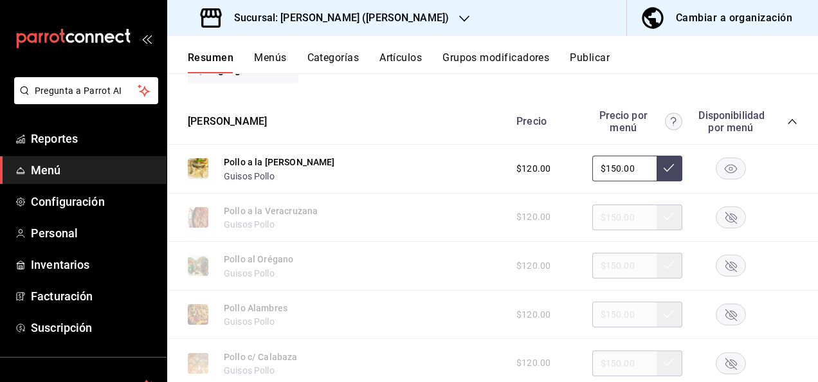
click at [721, 179] on rect "button" at bounding box center [731, 168] width 30 height 21
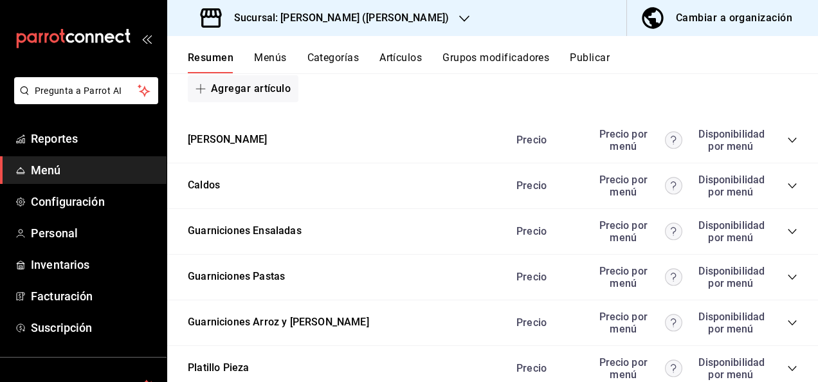
scroll to position [9232, 0]
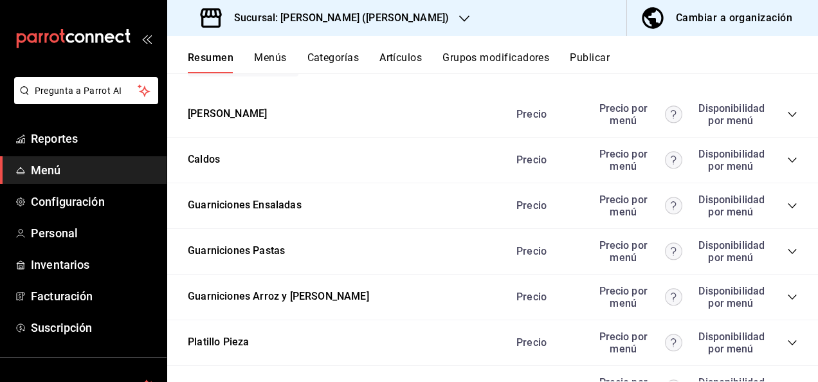
click at [787, 120] on icon "collapse-category-row" at bounding box center [792, 114] width 10 height 10
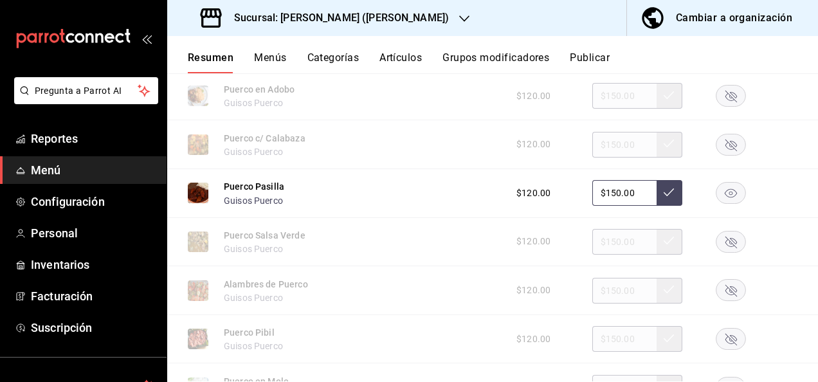
scroll to position [9601, 0]
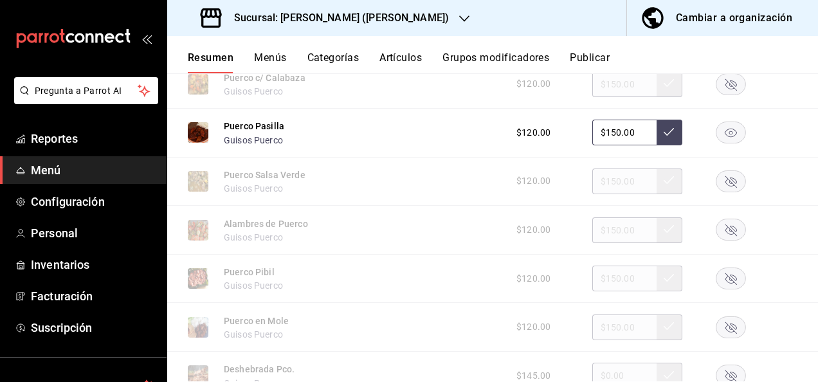
click at [719, 143] on rect "button" at bounding box center [731, 132] width 30 height 21
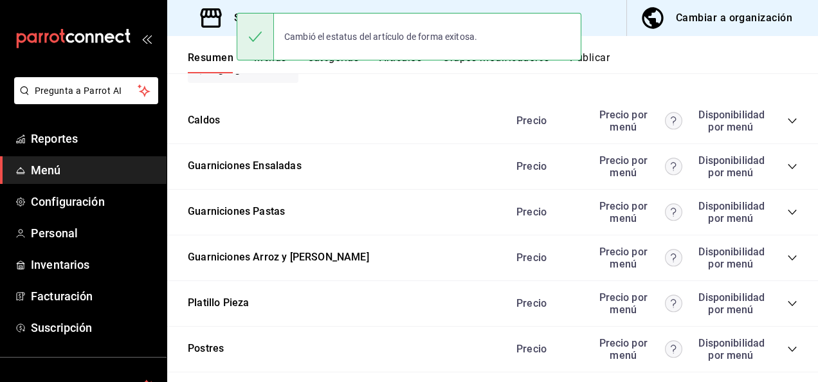
scroll to position [10013, 0]
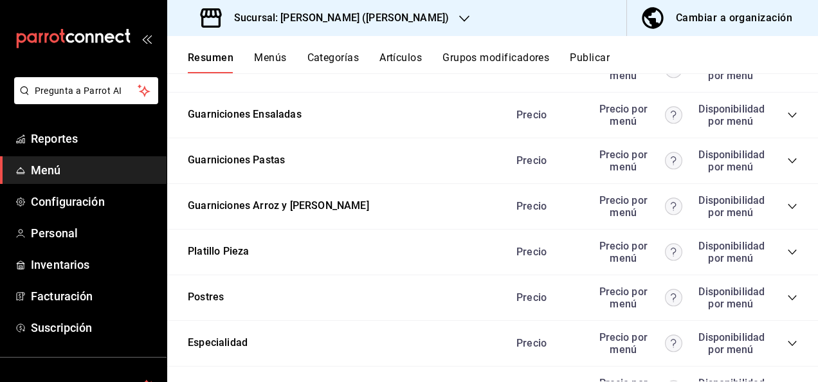
click at [787, 166] on icon "collapse-category-row" at bounding box center [792, 161] width 10 height 10
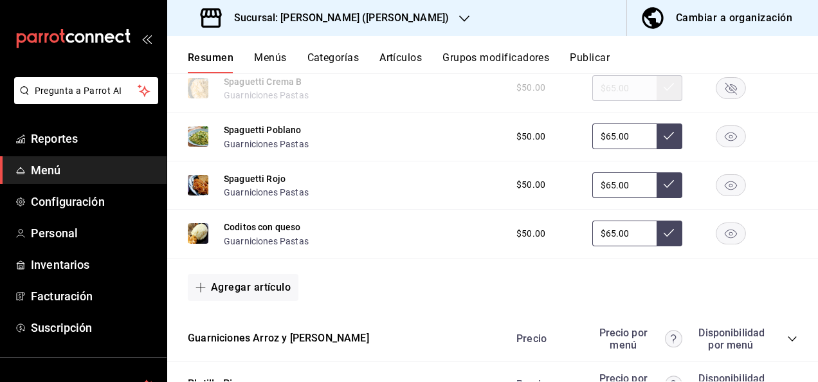
scroll to position [10304, 0]
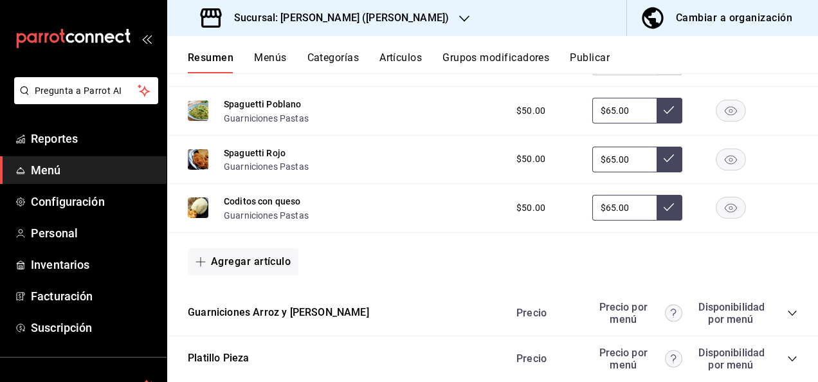
click at [724, 116] on icon "button" at bounding box center [730, 111] width 12 height 9
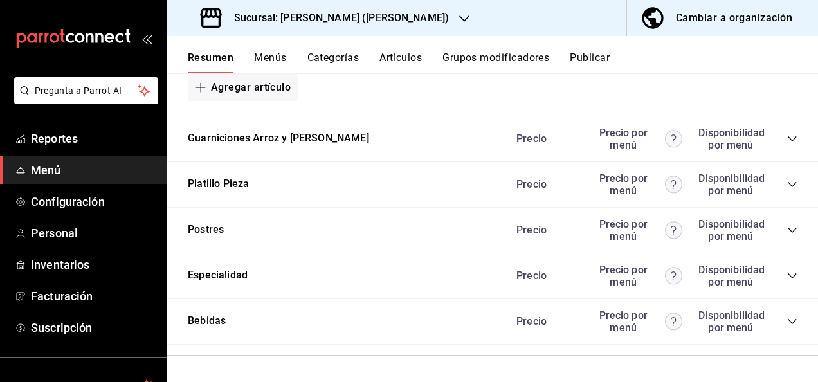
scroll to position [10534, 0]
click at [787, 186] on icon "collapse-category-row" at bounding box center [792, 184] width 10 height 10
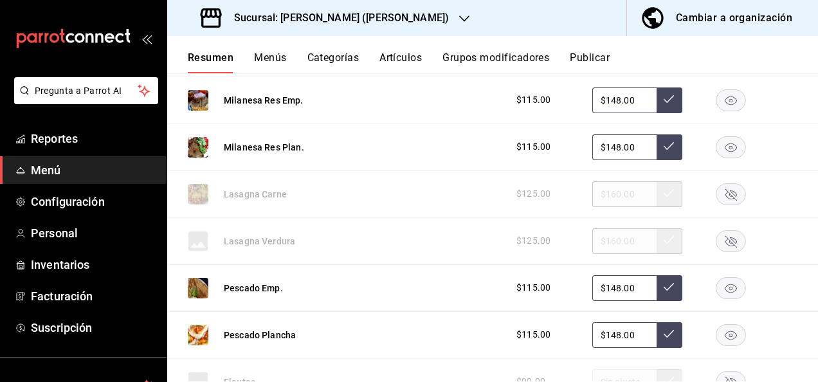
scroll to position [11151, 0]
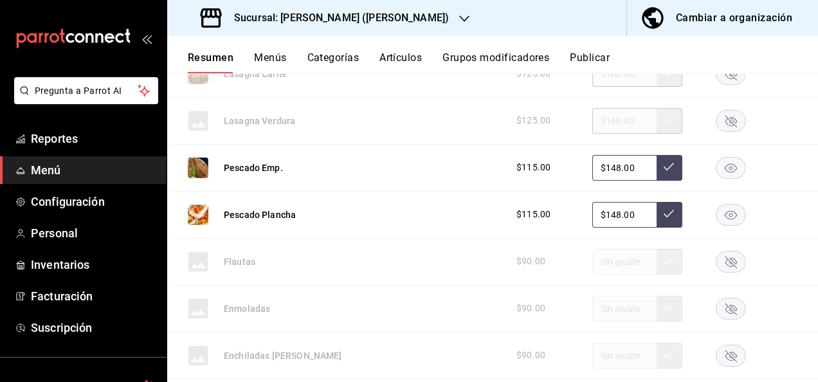
click at [602, 58] on button "Publicar" at bounding box center [589, 62] width 40 height 22
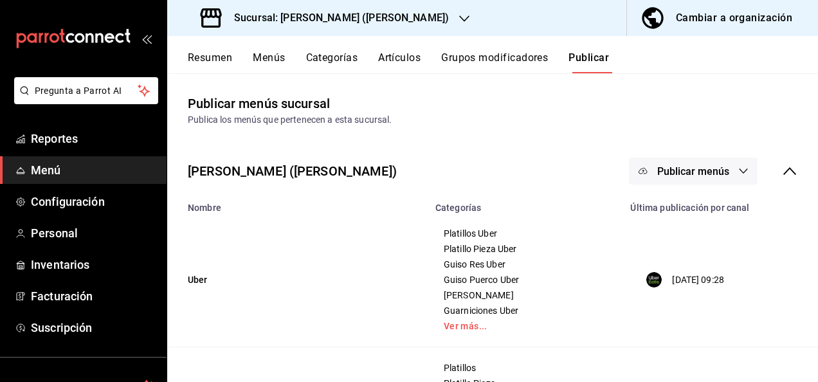
click at [738, 172] on icon "button" at bounding box center [743, 171] width 10 height 10
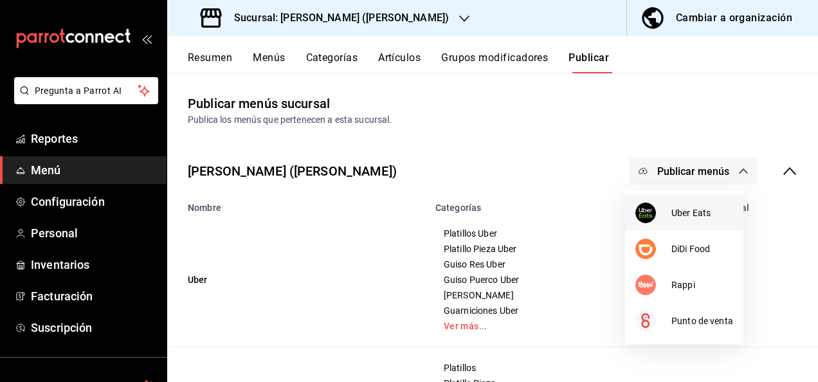
click at [683, 208] on span "Uber Eats" at bounding box center [702, 212] width 62 height 13
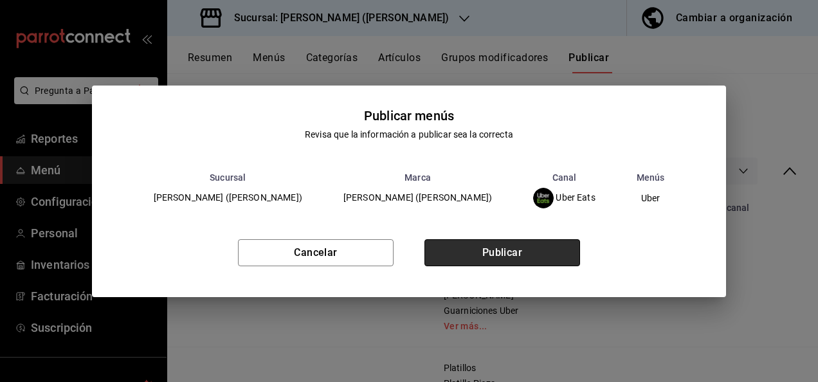
click at [524, 243] on button "Publicar" at bounding box center [502, 252] width 156 height 27
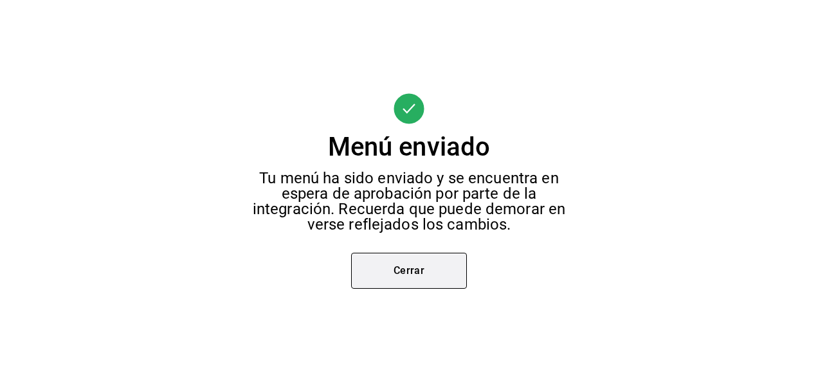
click at [413, 266] on button "Cerrar" at bounding box center [409, 271] width 116 height 36
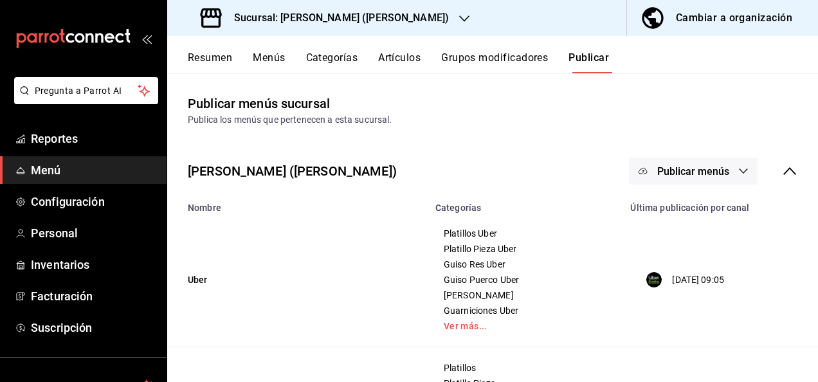
click at [669, 182] on button "Publicar menús" at bounding box center [693, 170] width 129 height 27
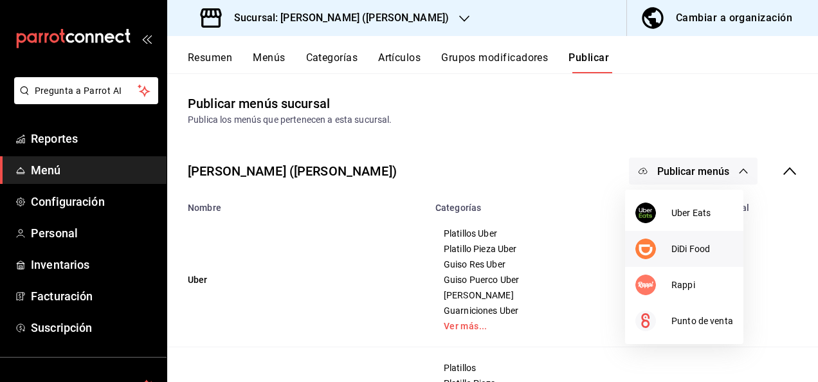
click at [668, 246] on div at bounding box center [653, 248] width 36 height 21
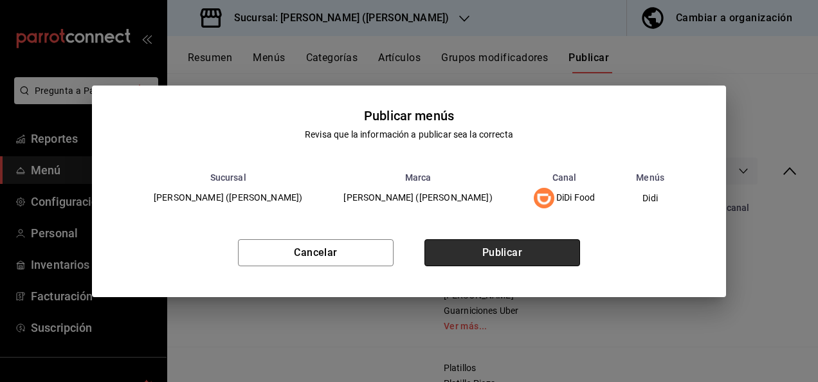
click at [510, 260] on button "Publicar" at bounding box center [502, 252] width 156 height 27
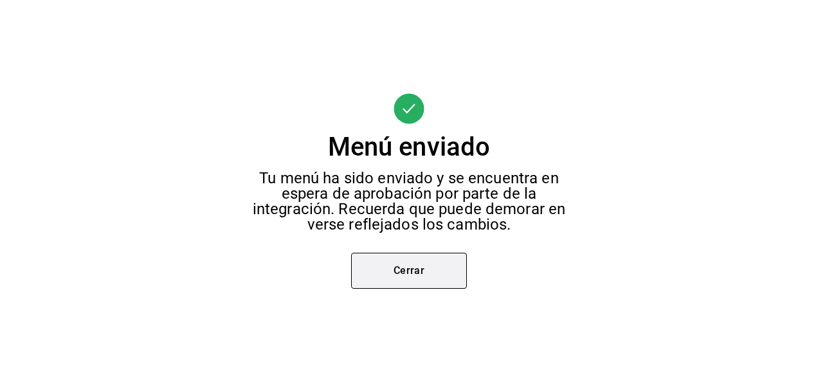
click at [432, 275] on button "Cerrar" at bounding box center [409, 271] width 116 height 36
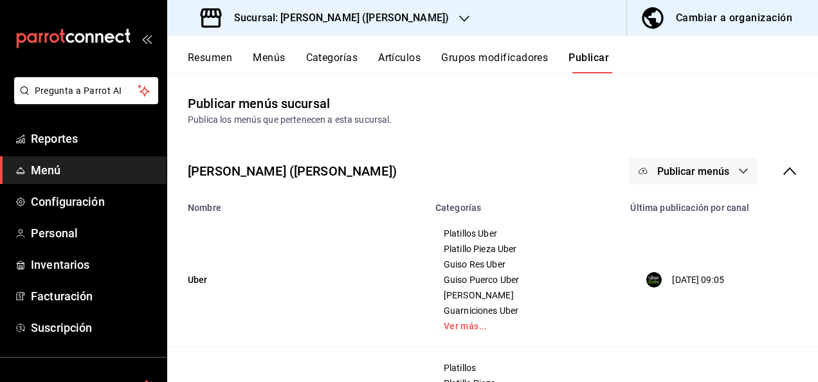
click at [681, 178] on button "Publicar menús" at bounding box center [693, 170] width 129 height 27
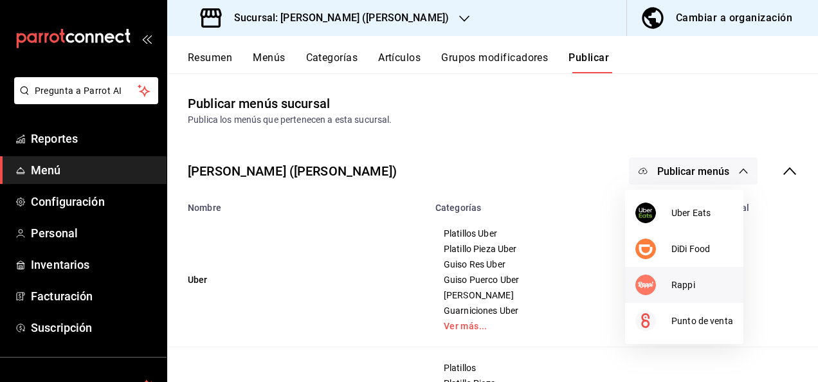
click at [670, 291] on div at bounding box center [653, 284] width 36 height 21
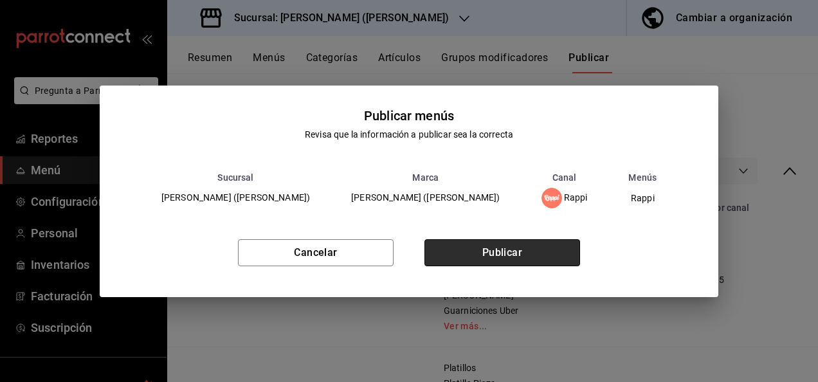
click at [518, 245] on button "Publicar" at bounding box center [502, 252] width 156 height 27
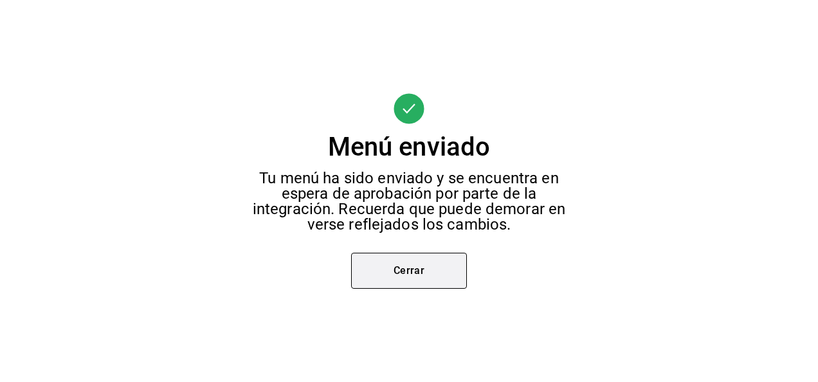
click at [405, 265] on button "Cerrar" at bounding box center [409, 271] width 116 height 36
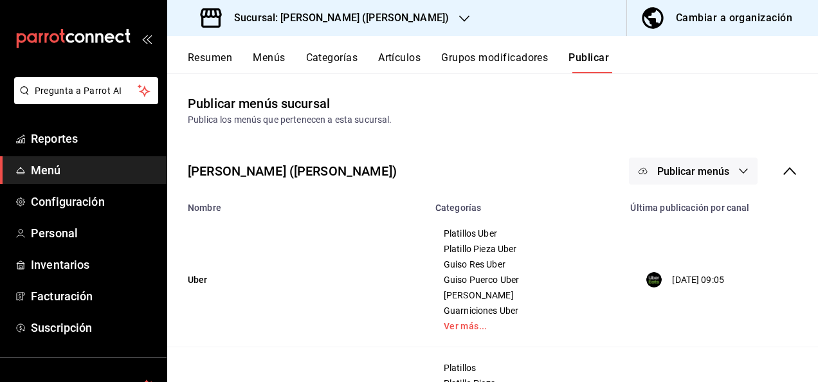
click at [203, 58] on button "Resumen" at bounding box center [210, 62] width 44 height 22
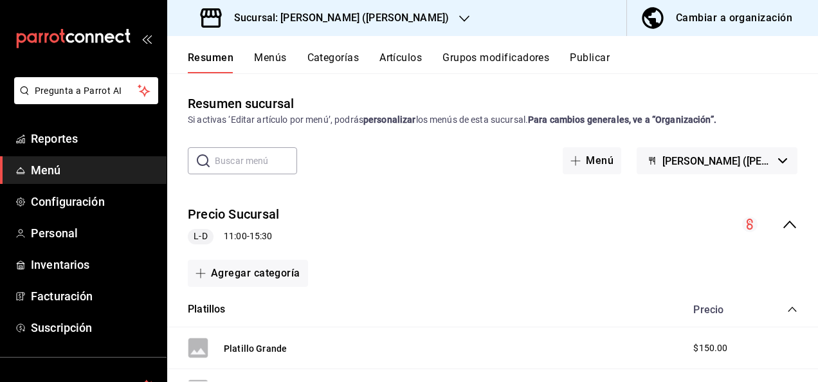
click at [782, 225] on icon "collapse-menu-row" at bounding box center [789, 224] width 15 height 15
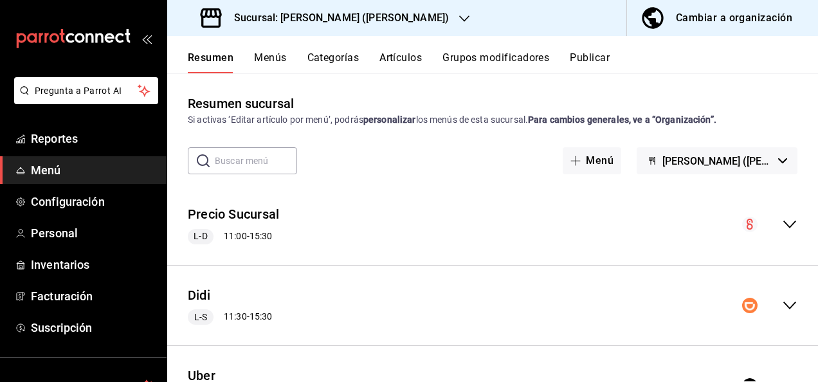
click at [782, 302] on icon "collapse-menu-row" at bounding box center [789, 305] width 15 height 15
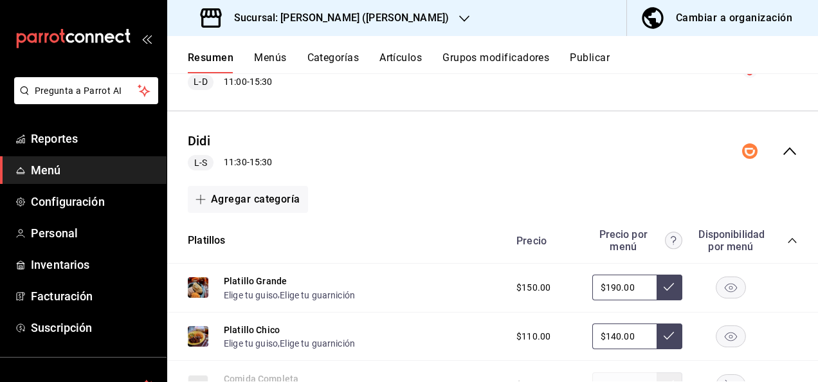
scroll to position [180, 0]
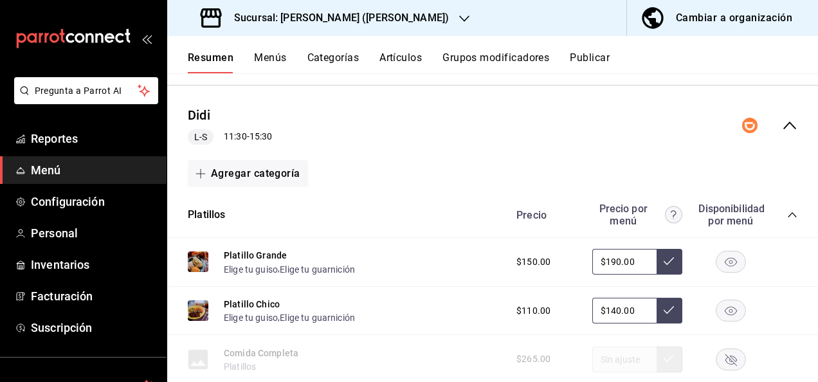
click at [787, 212] on icon "collapse-category-row" at bounding box center [792, 215] width 10 height 10
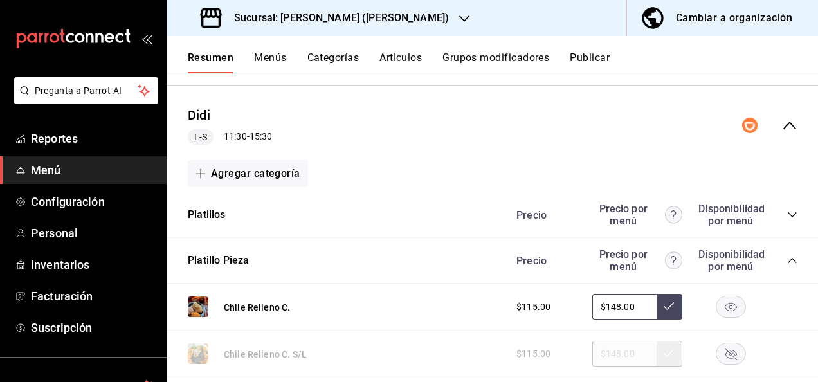
click at [787, 260] on icon "collapse-category-row" at bounding box center [791, 260] width 8 height 5
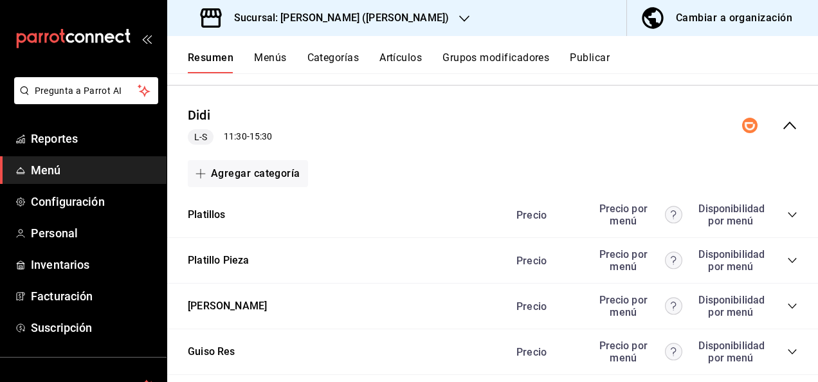
click at [787, 310] on icon "collapse-category-row" at bounding box center [792, 306] width 10 height 10
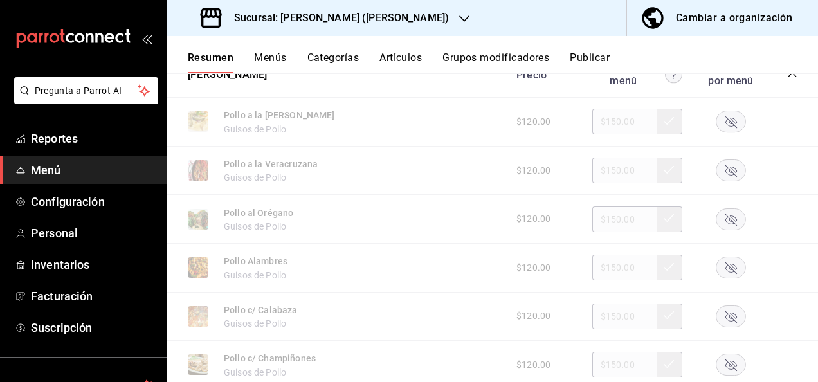
scroll to position [514, 0]
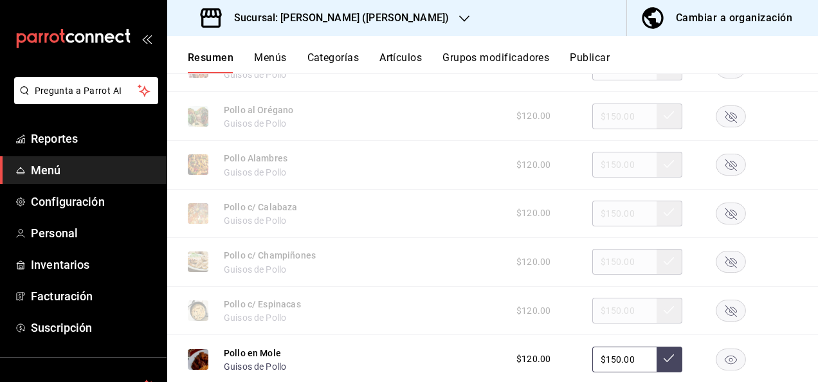
click at [720, 158] on rect "button" at bounding box center [731, 164] width 30 height 21
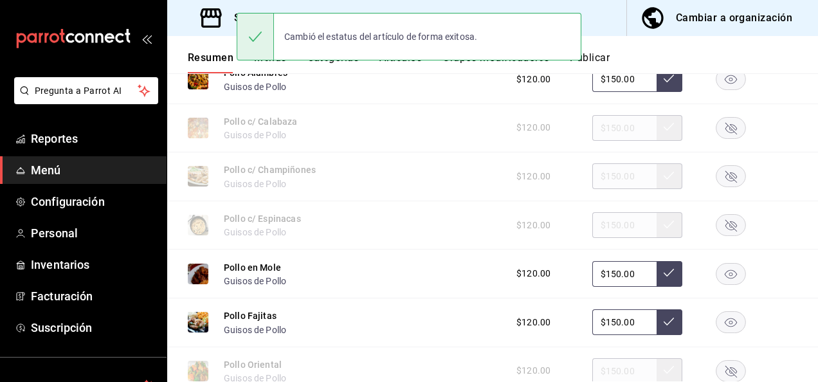
scroll to position [643, 0]
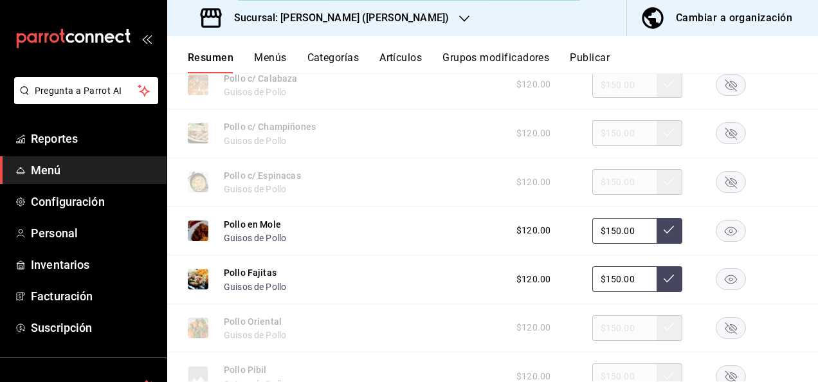
click at [720, 275] on rect "button" at bounding box center [731, 279] width 30 height 21
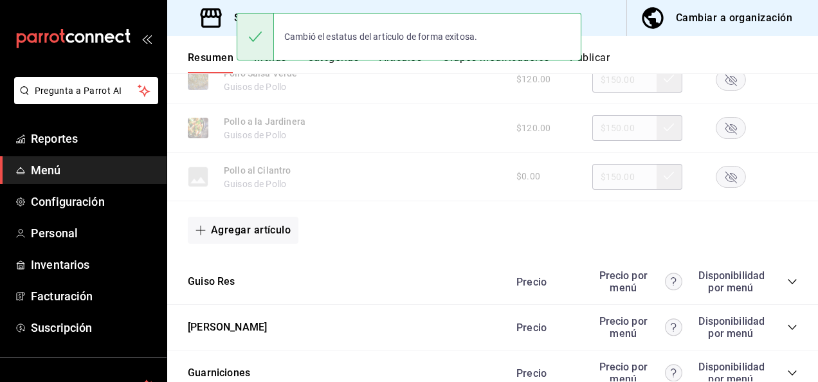
scroll to position [1131, 0]
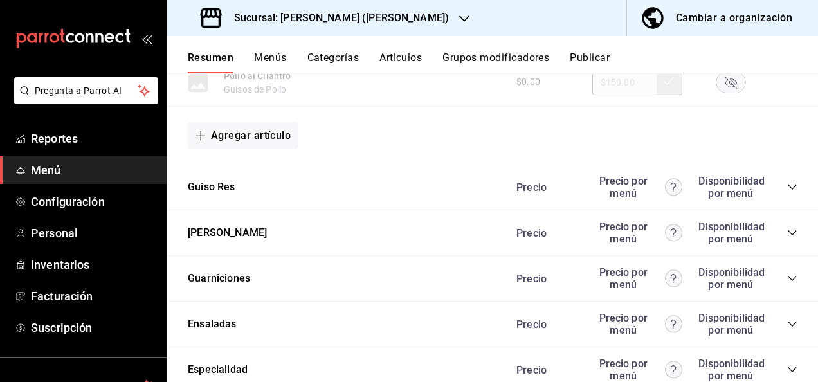
click at [787, 192] on icon "collapse-category-row" at bounding box center [792, 187] width 10 height 10
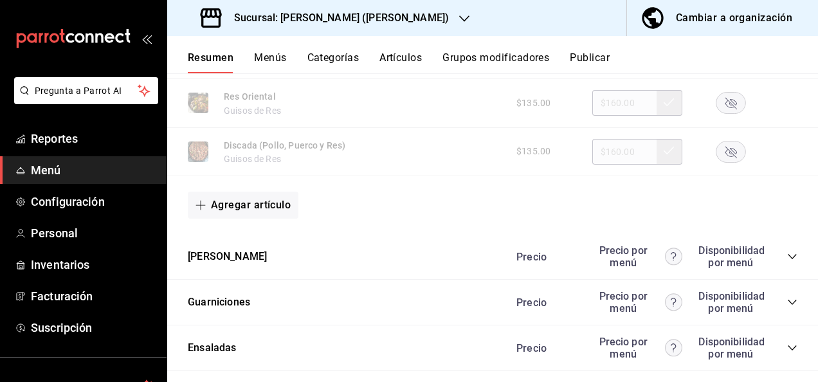
scroll to position [1783, 0]
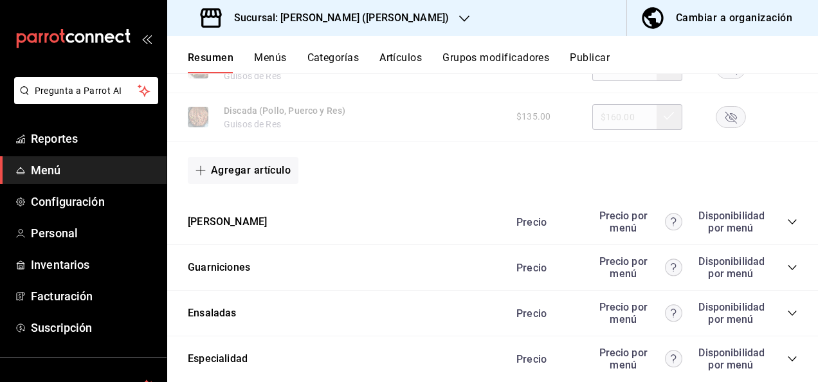
click at [787, 227] on icon "collapse-category-row" at bounding box center [792, 222] width 10 height 10
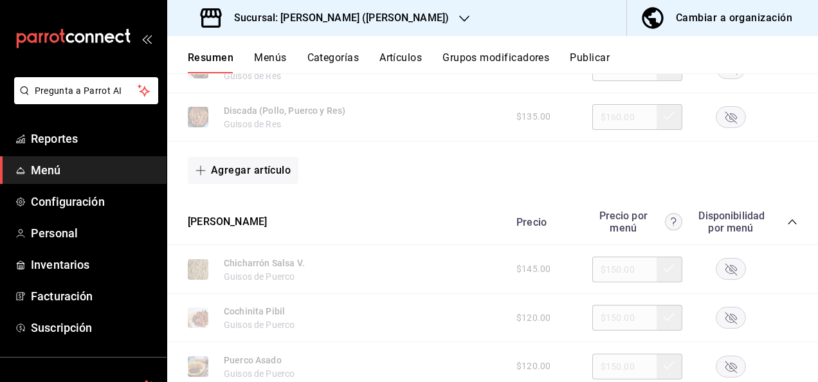
click at [721, 280] on rect "button" at bounding box center [731, 268] width 30 height 21
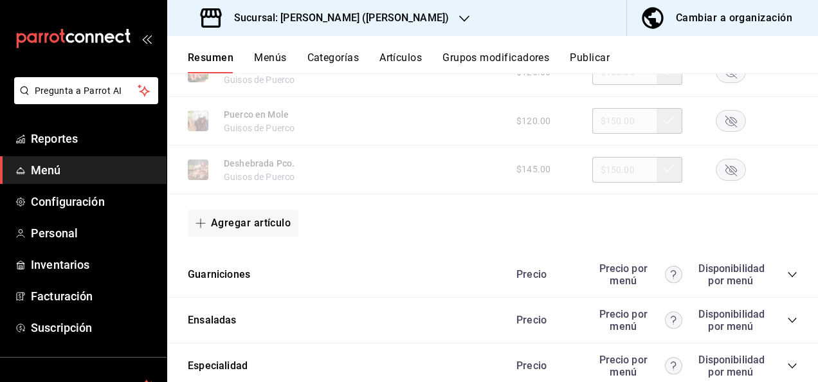
scroll to position [2477, 0]
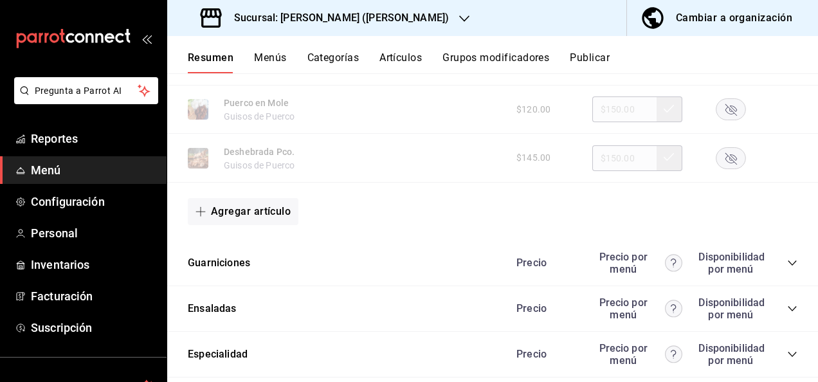
click at [787, 268] on icon "collapse-category-row" at bounding box center [792, 263] width 10 height 10
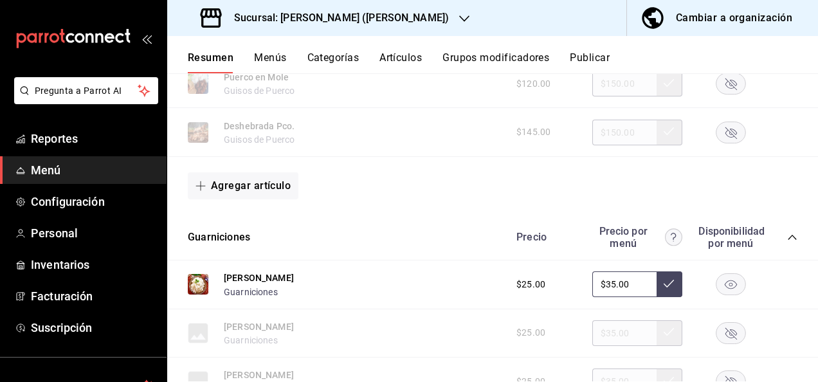
scroll to position [2571, 0]
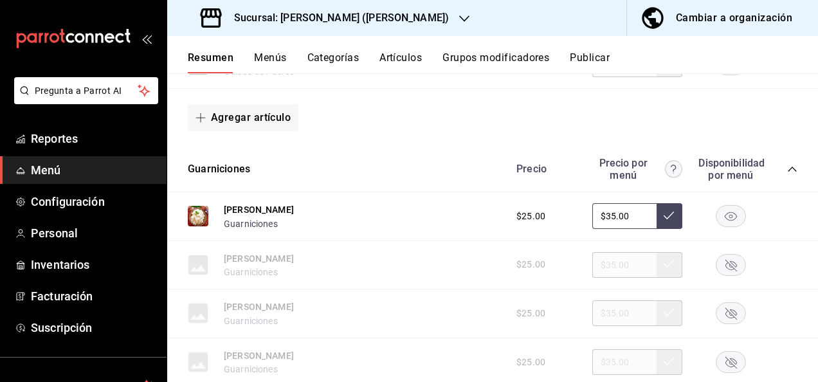
click at [724, 224] on rect "button" at bounding box center [731, 216] width 30 height 21
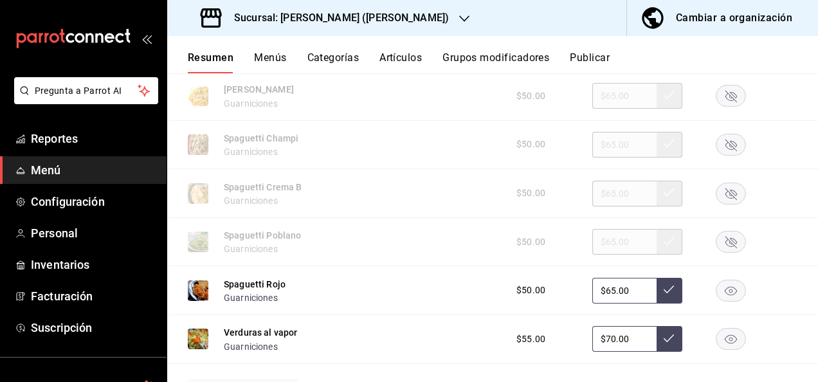
scroll to position [3300, 0]
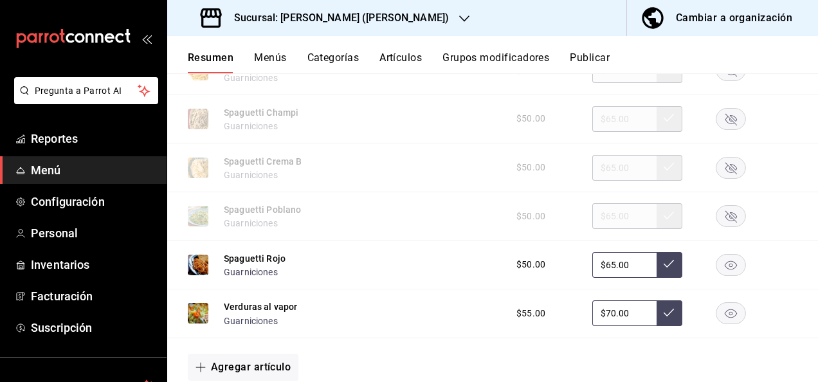
click at [725, 226] on rect "button" at bounding box center [731, 216] width 30 height 21
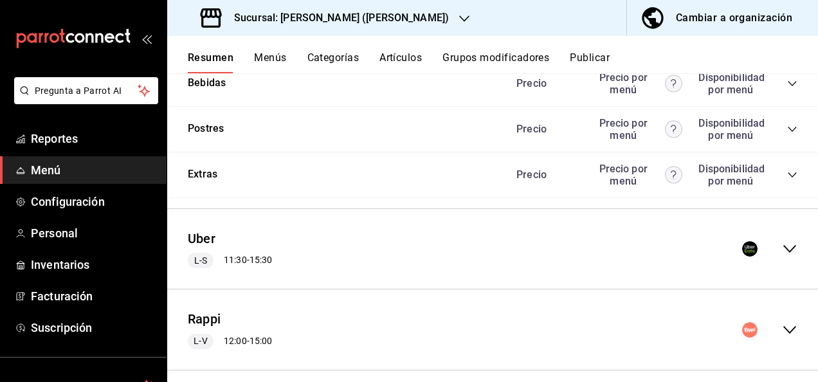
scroll to position [3801, 0]
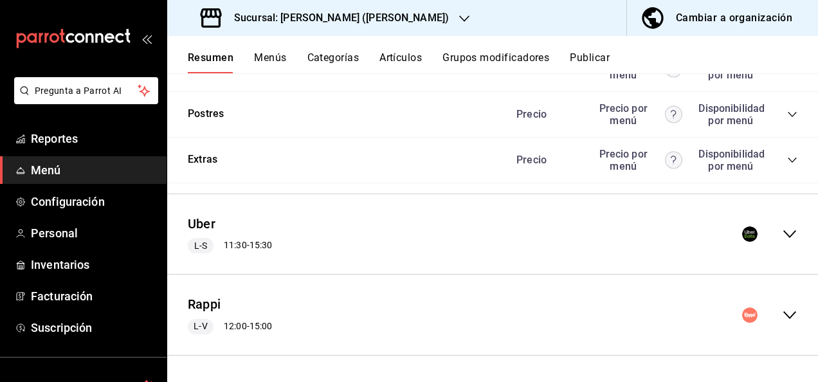
click at [782, 230] on icon "collapse-menu-row" at bounding box center [789, 233] width 15 height 15
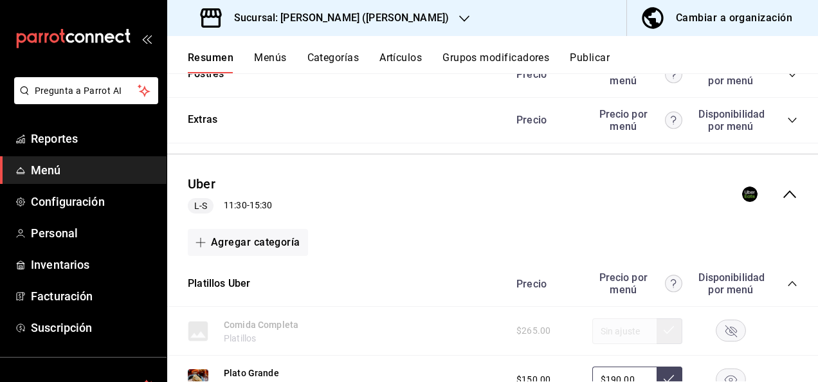
scroll to position [3929, 0]
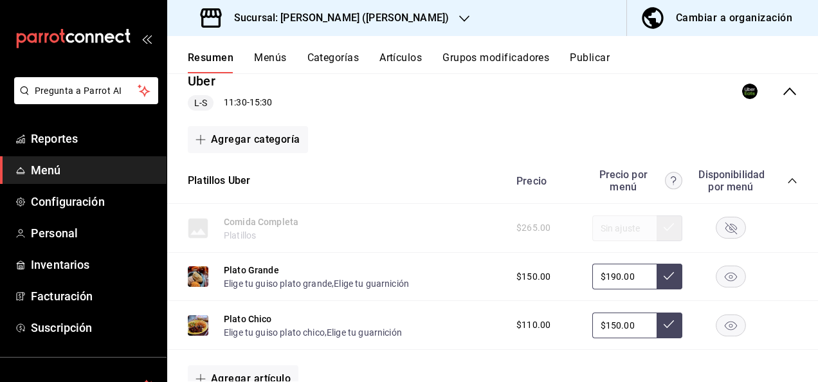
click at [783, 193] on div "Precio Precio por menú Disponibilidad por menú" at bounding box center [650, 180] width 294 height 24
click at [787, 186] on icon "collapse-category-row" at bounding box center [792, 180] width 10 height 10
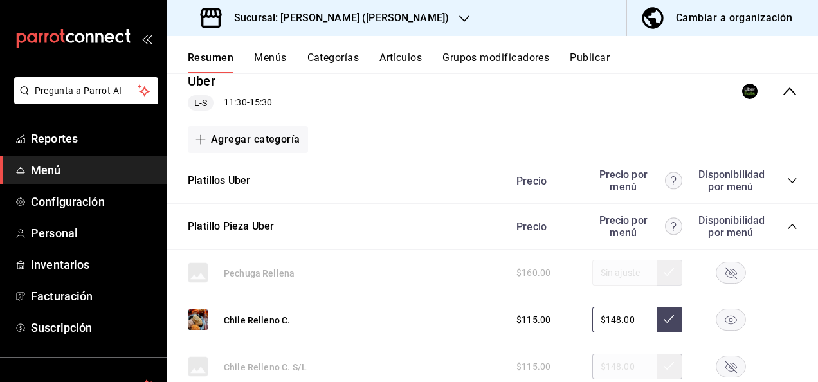
click at [787, 231] on icon "collapse-category-row" at bounding box center [792, 226] width 10 height 10
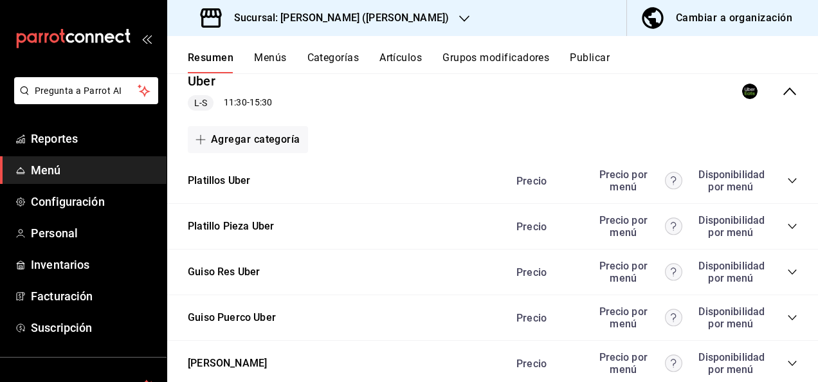
click at [787, 277] on icon "collapse-category-row" at bounding box center [792, 272] width 10 height 10
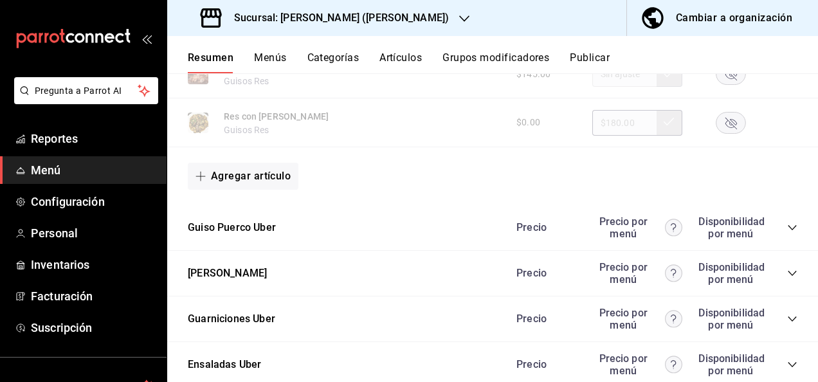
scroll to position [4734, 0]
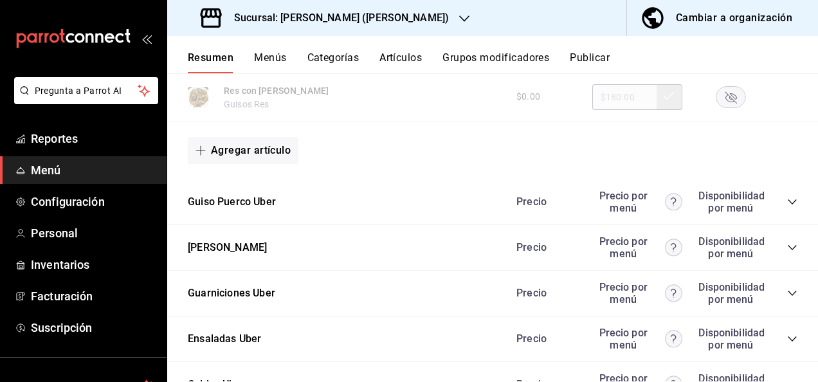
click at [787, 204] on icon "collapse-category-row" at bounding box center [791, 201] width 8 height 5
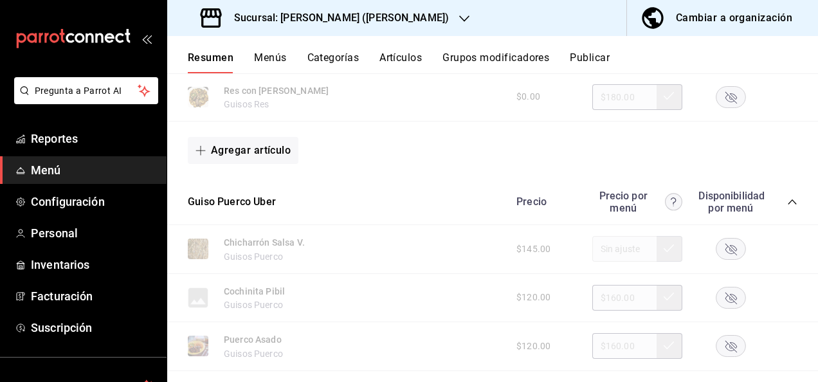
click at [724, 260] on rect "button" at bounding box center [731, 248] width 30 height 21
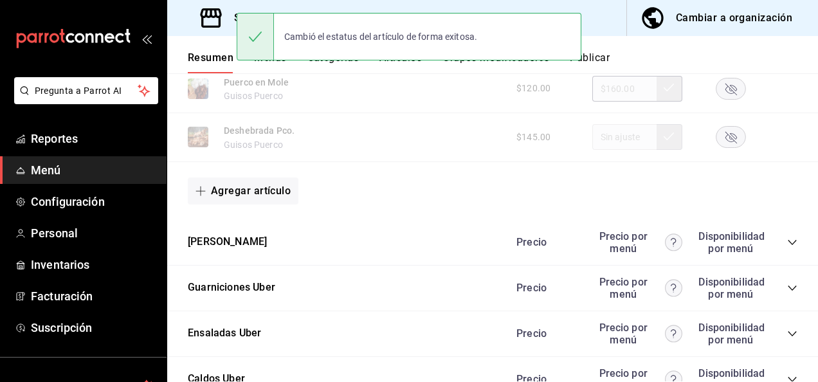
scroll to position [5489, 0]
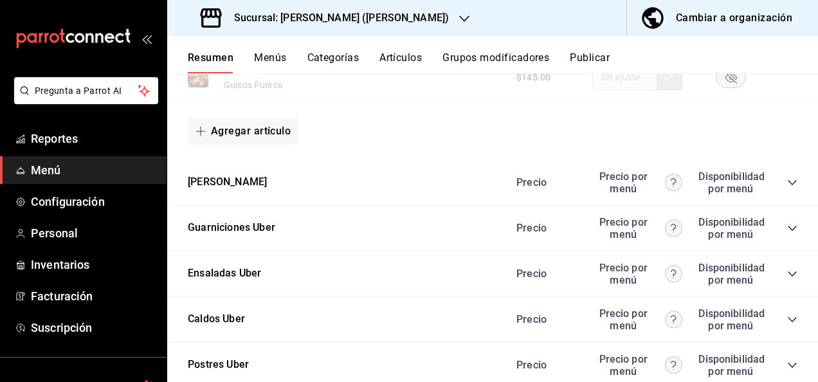
click at [787, 185] on icon "collapse-category-row" at bounding box center [791, 182] width 8 height 5
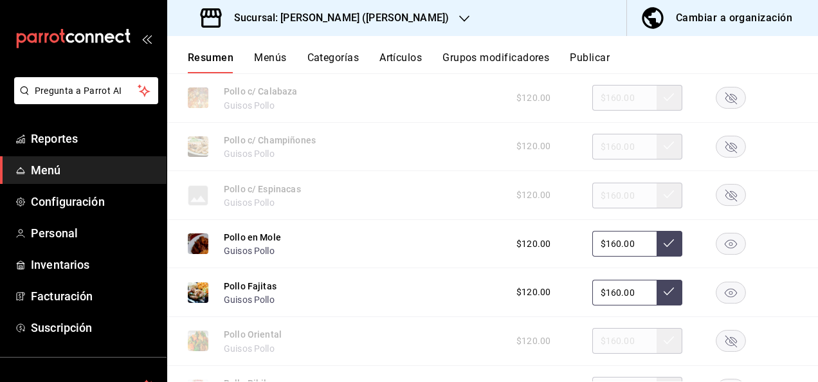
scroll to position [5841, 0]
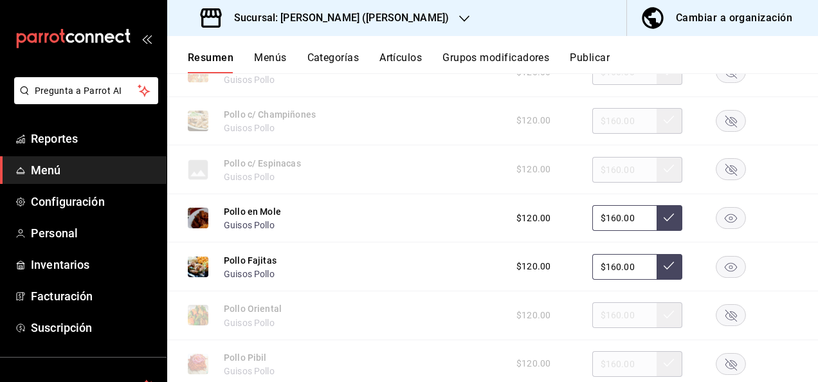
click at [719, 277] on rect "button" at bounding box center [731, 266] width 30 height 21
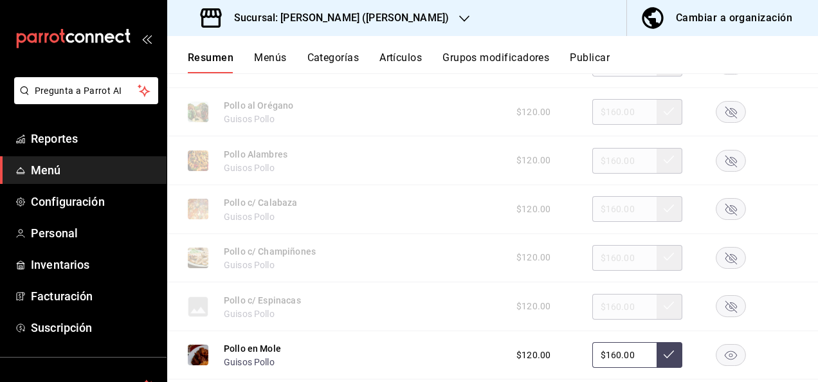
scroll to position [5678, 0]
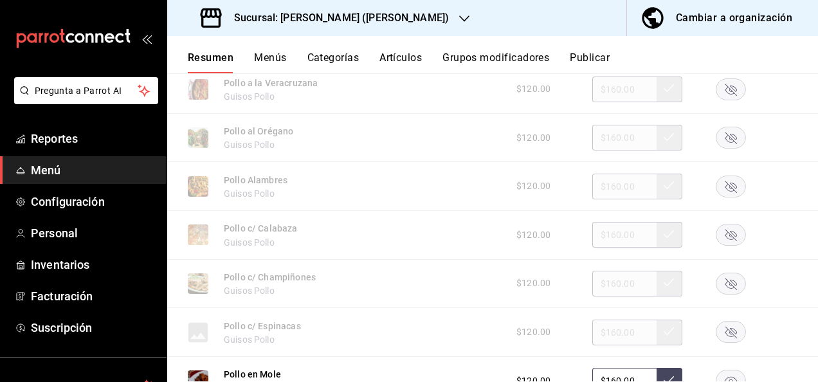
click at [722, 197] on rect "button" at bounding box center [731, 185] width 30 height 21
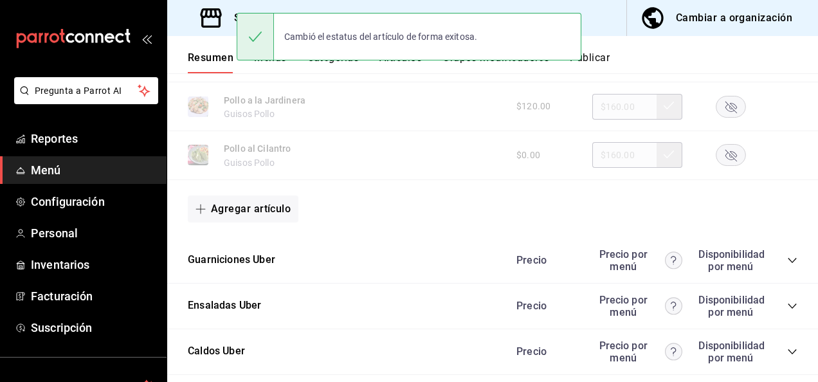
scroll to position [6337, 0]
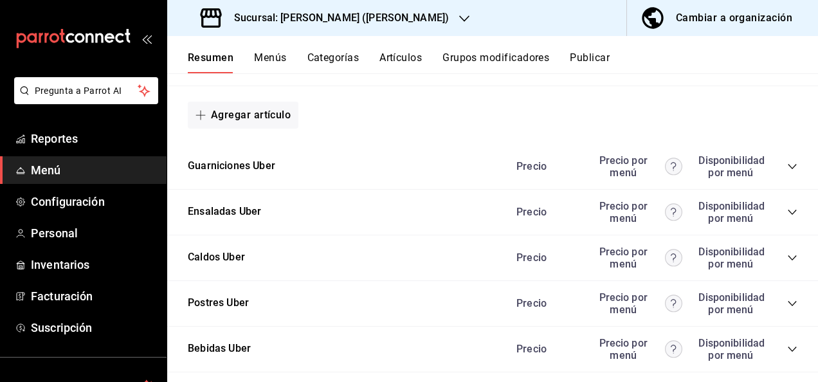
click at [787, 172] on icon "collapse-category-row" at bounding box center [792, 166] width 10 height 10
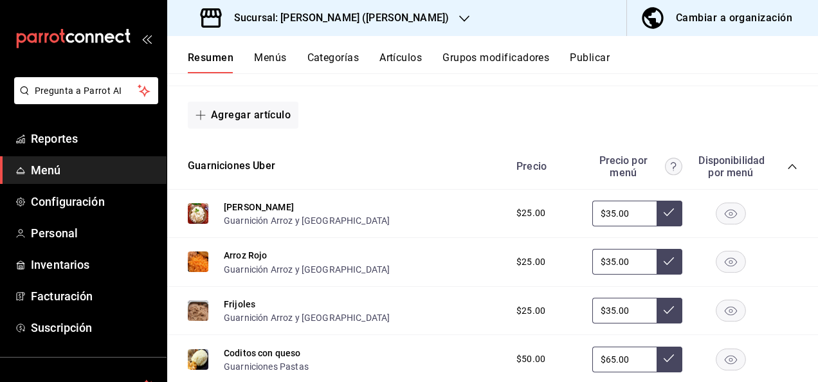
click at [720, 224] on rect "button" at bounding box center [731, 212] width 30 height 21
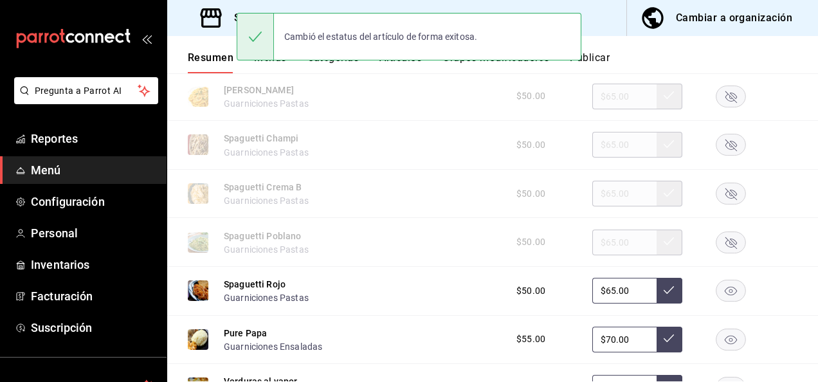
scroll to position [6740, 0]
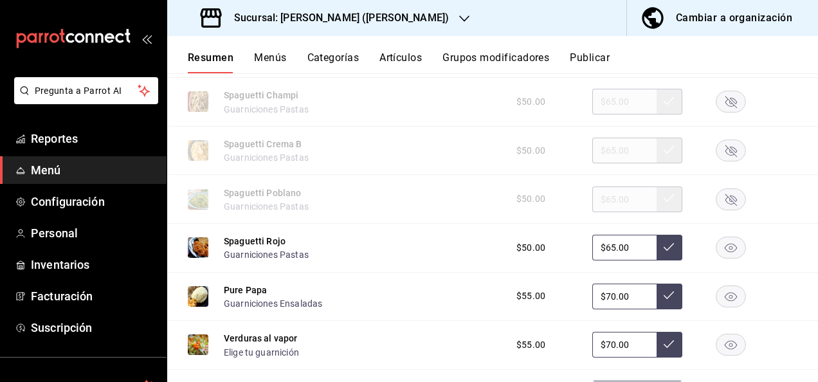
click at [719, 210] on rect "button" at bounding box center [731, 198] width 30 height 21
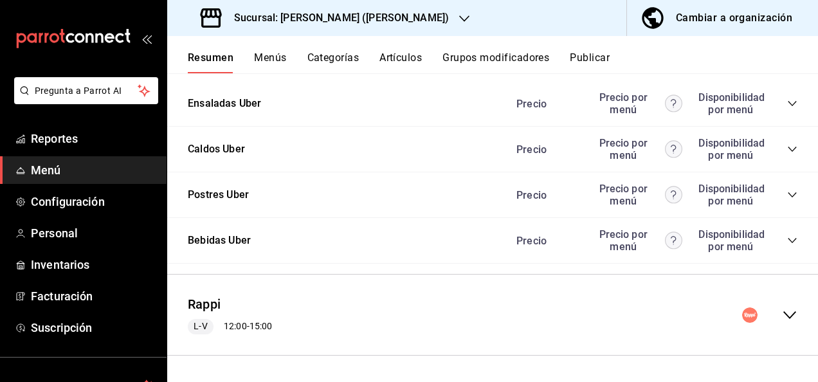
scroll to position [7407, 0]
click at [782, 315] on icon "collapse-menu-row" at bounding box center [789, 314] width 15 height 15
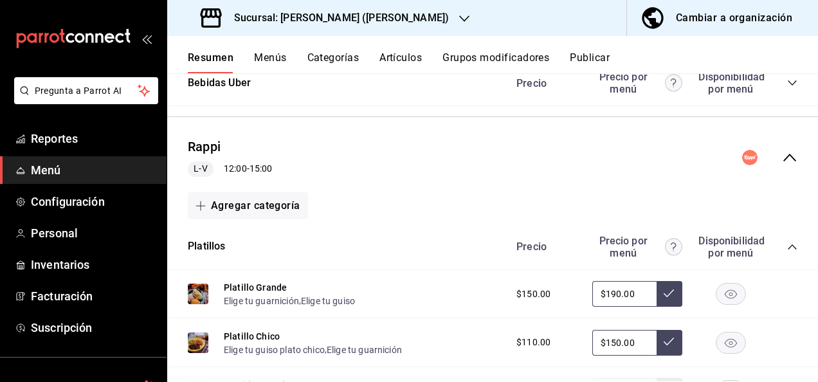
scroll to position [7579, 0]
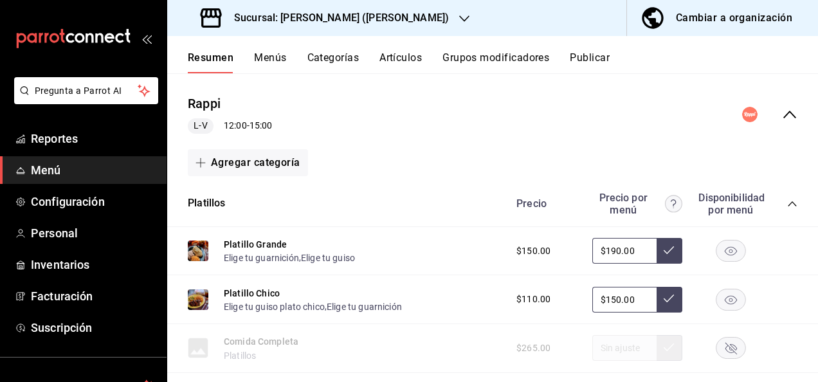
click at [787, 209] on icon "collapse-category-row" at bounding box center [792, 204] width 10 height 10
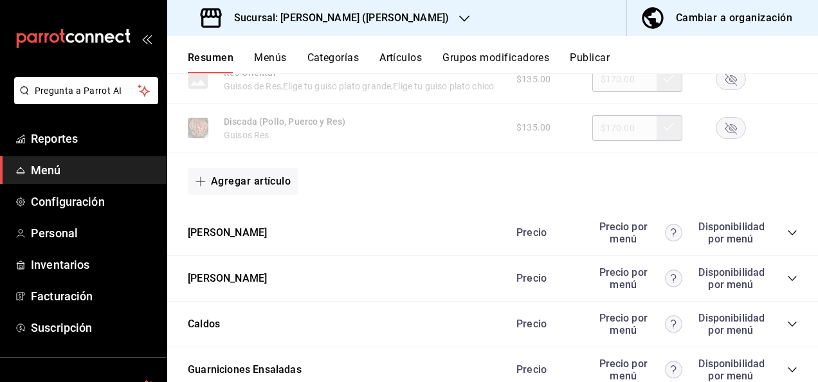
scroll to position [8325, 0]
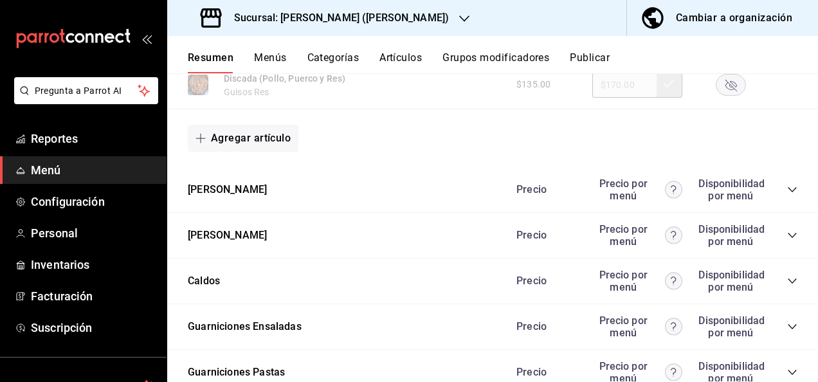
click at [787, 195] on icon "collapse-category-row" at bounding box center [792, 189] width 10 height 10
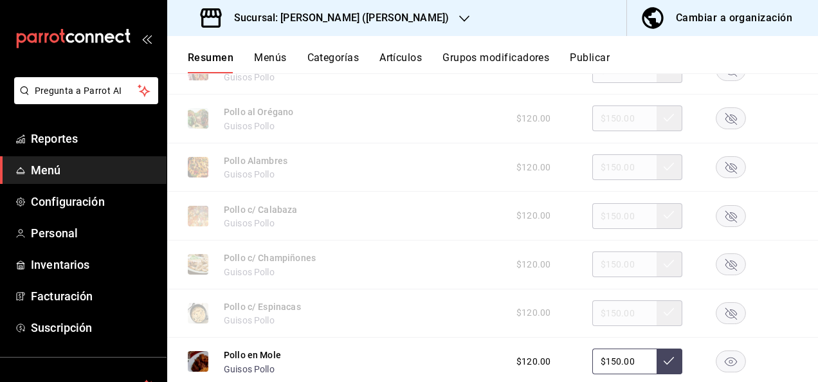
scroll to position [8547, 0]
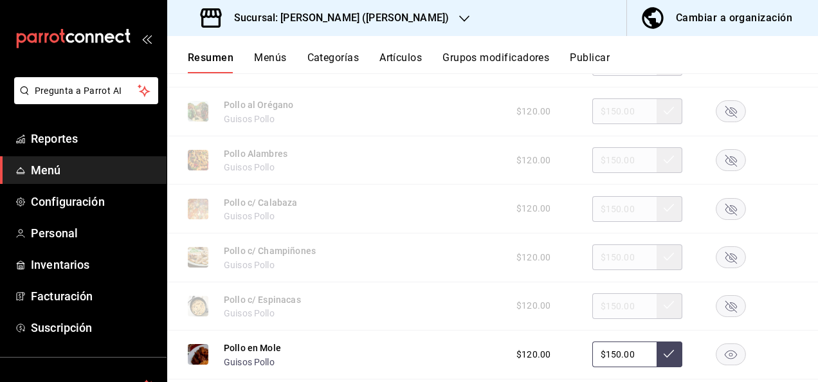
click at [722, 171] on rect "button" at bounding box center [731, 160] width 30 height 21
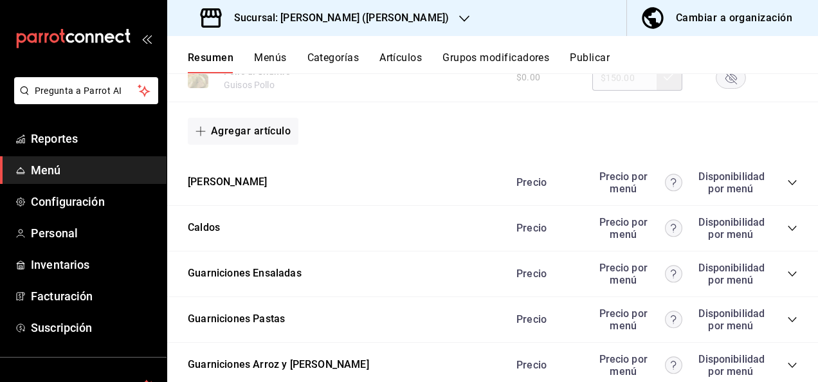
scroll to position [9173, 0]
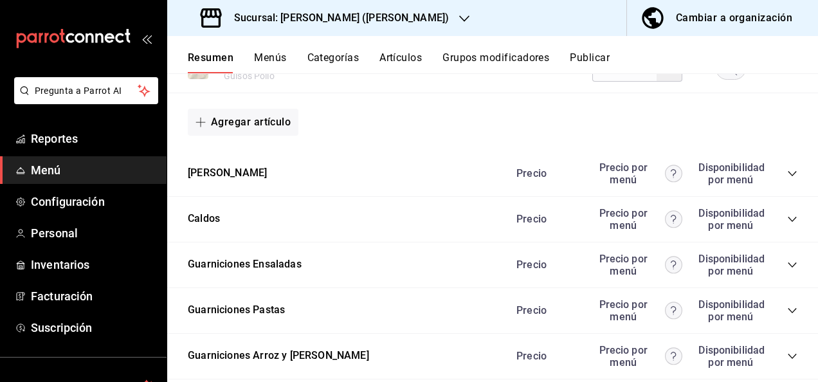
click at [787, 179] on icon "collapse-category-row" at bounding box center [792, 173] width 10 height 10
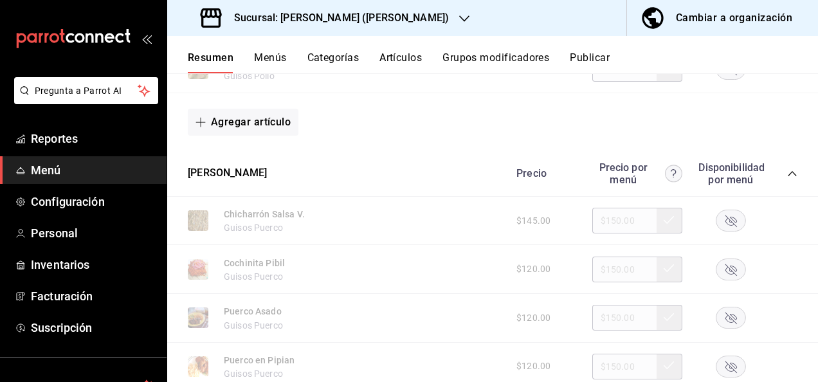
click at [722, 231] on rect "button" at bounding box center [731, 220] width 30 height 21
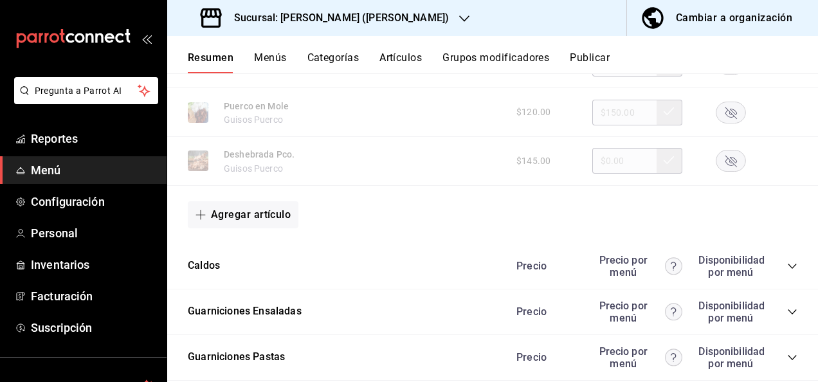
scroll to position [9927, 0]
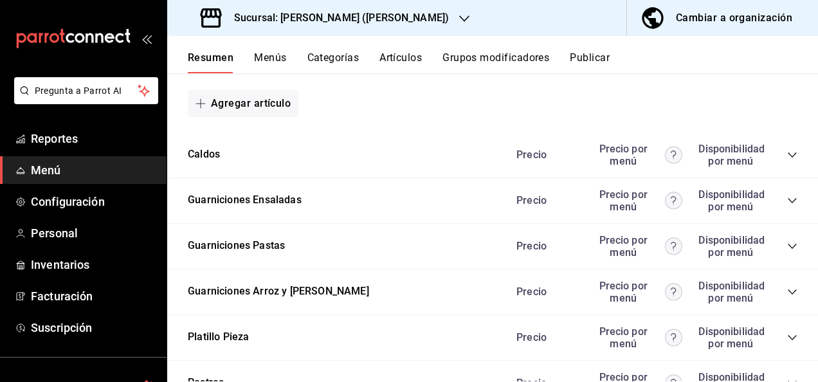
click at [787, 251] on icon "collapse-category-row" at bounding box center [792, 246] width 10 height 10
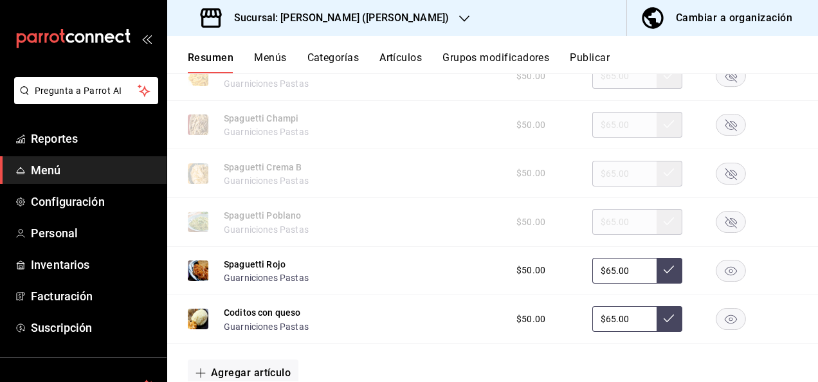
scroll to position [10218, 0]
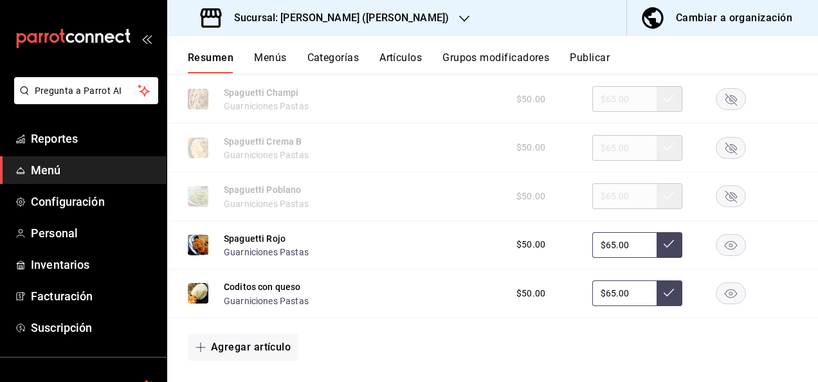
click at [725, 207] on rect "button" at bounding box center [731, 196] width 30 height 21
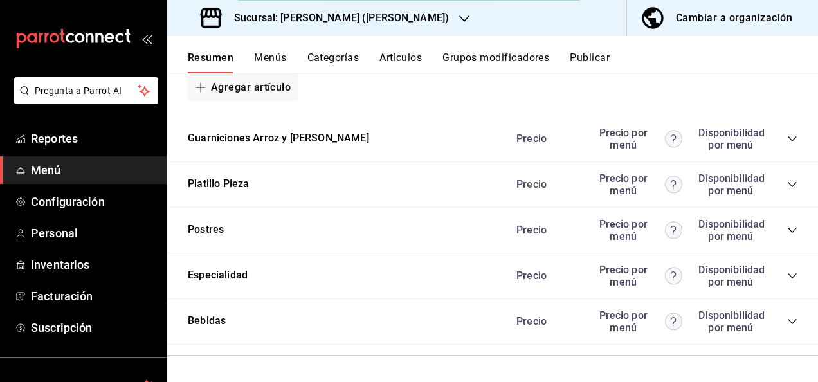
scroll to position [10534, 0]
click at [602, 58] on button "Publicar" at bounding box center [589, 62] width 40 height 22
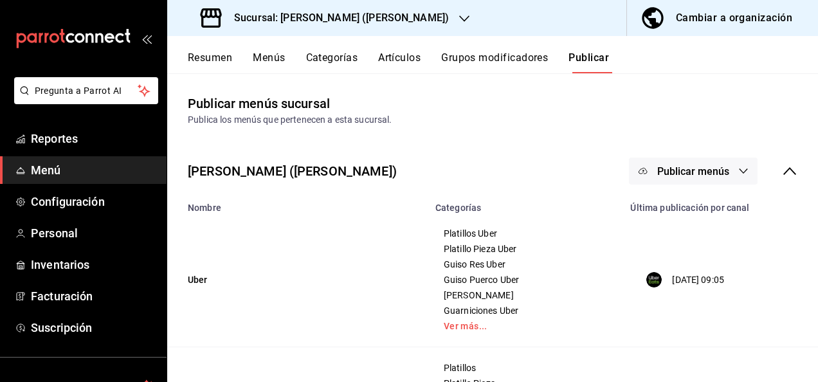
click at [675, 175] on span "Publicar menús" at bounding box center [693, 171] width 72 height 12
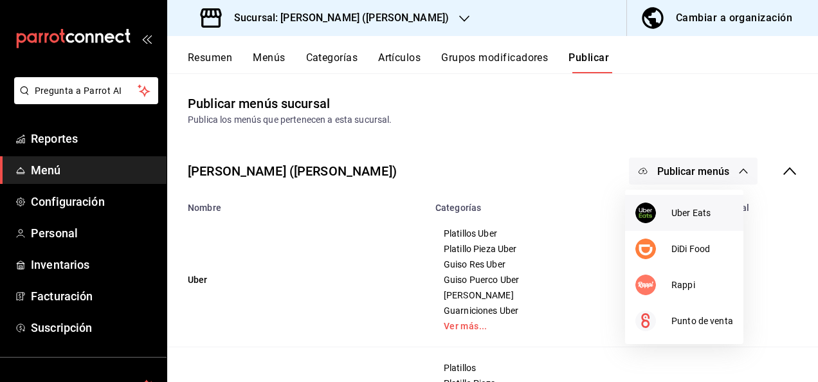
click at [677, 225] on li "Uber Eats" at bounding box center [684, 213] width 118 height 36
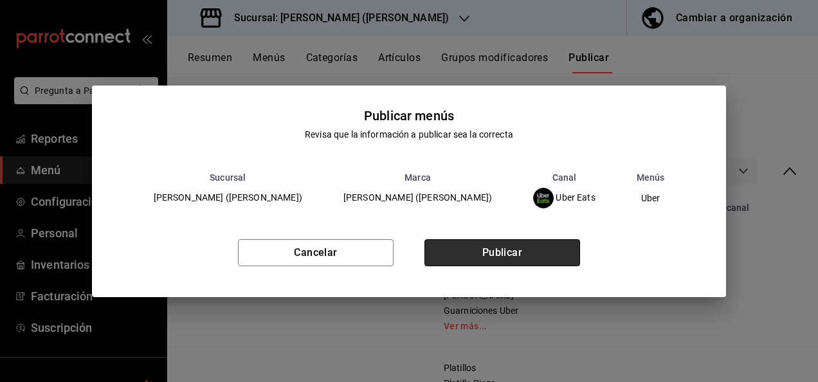
click at [528, 253] on button "Publicar" at bounding box center [502, 252] width 156 height 27
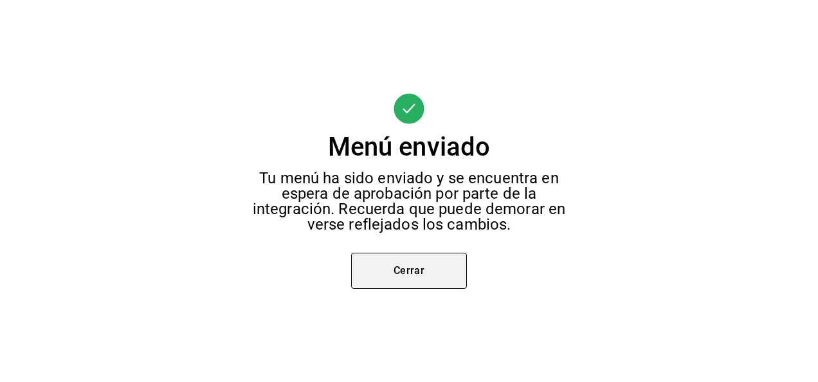
click at [419, 278] on button "Cerrar" at bounding box center [409, 271] width 116 height 36
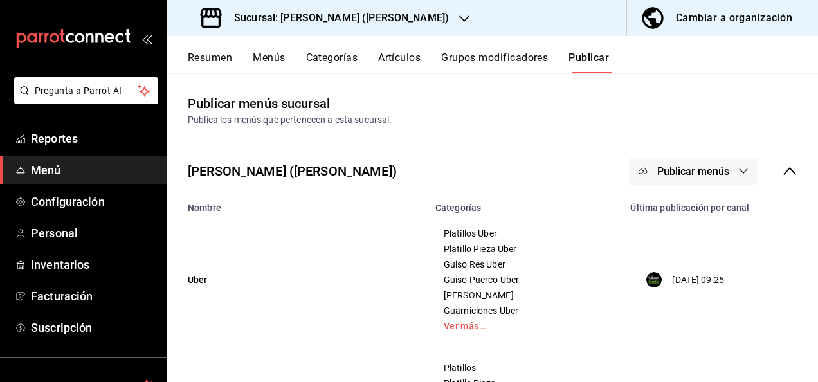
click at [679, 170] on span "Publicar menús" at bounding box center [693, 171] width 72 height 12
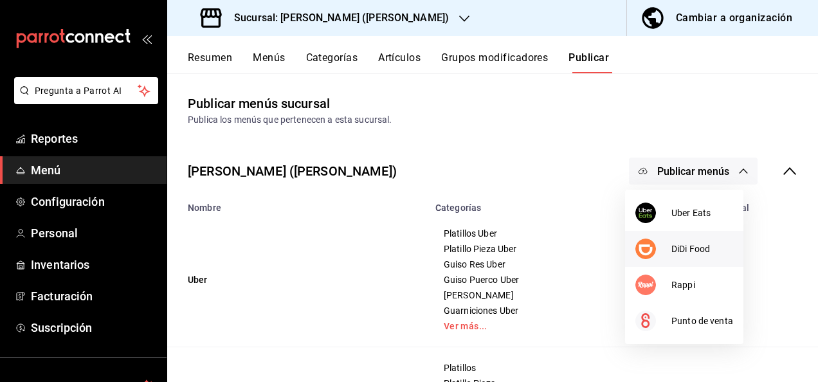
click at [664, 245] on div at bounding box center [653, 248] width 36 height 21
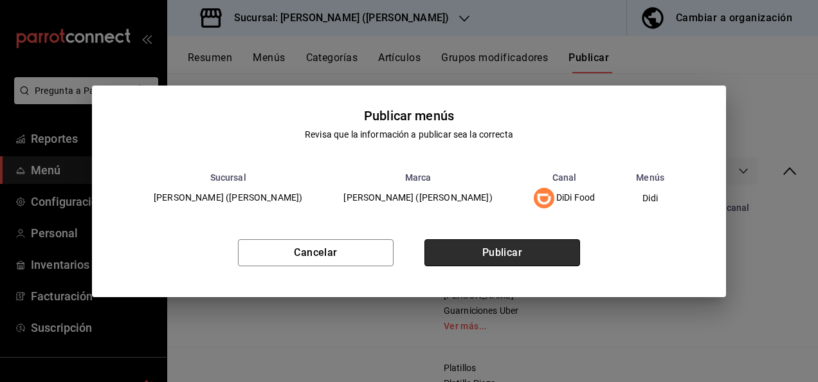
click at [515, 254] on button "Publicar" at bounding box center [502, 252] width 156 height 27
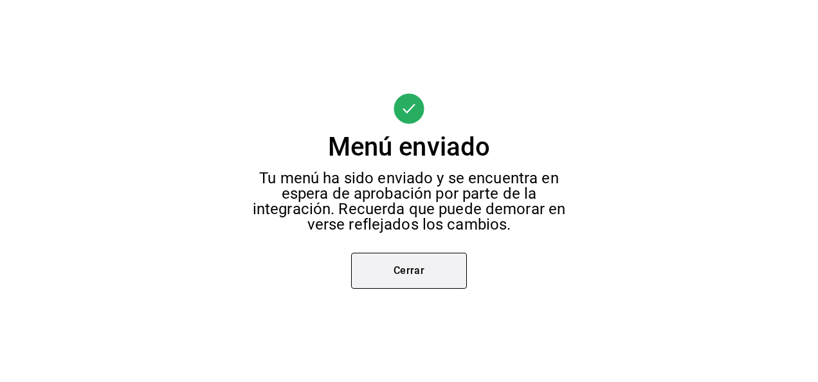
click at [416, 269] on button "Cerrar" at bounding box center [409, 271] width 116 height 36
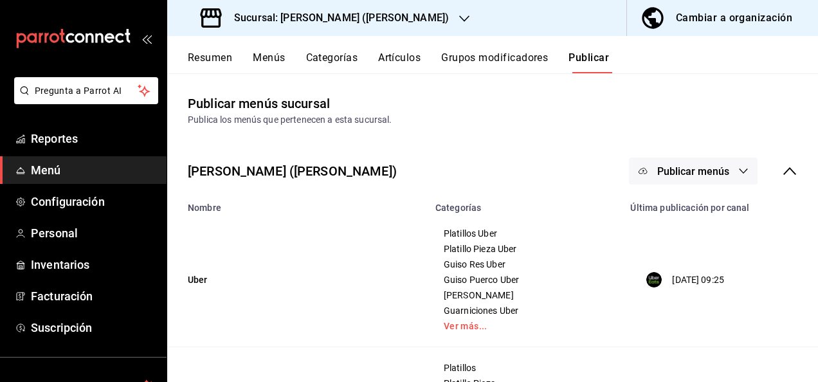
click at [697, 174] on span "Publicar menús" at bounding box center [693, 171] width 72 height 12
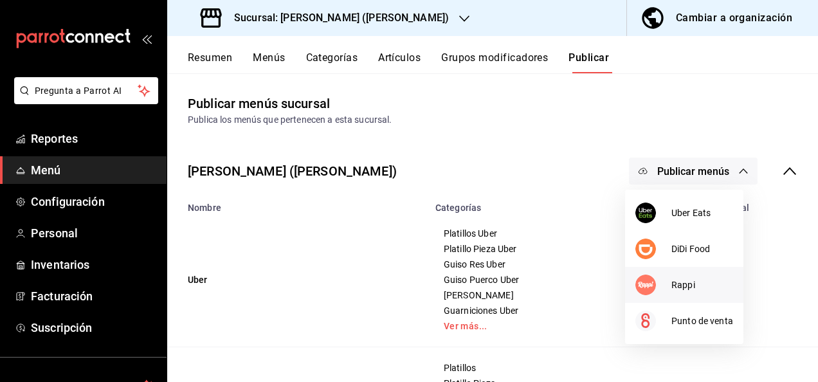
click at [670, 285] on div at bounding box center [653, 284] width 36 height 21
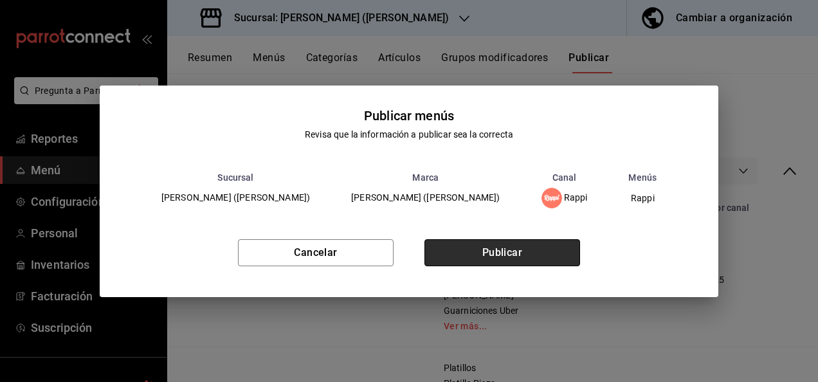
click at [508, 261] on button "Publicar" at bounding box center [502, 252] width 156 height 27
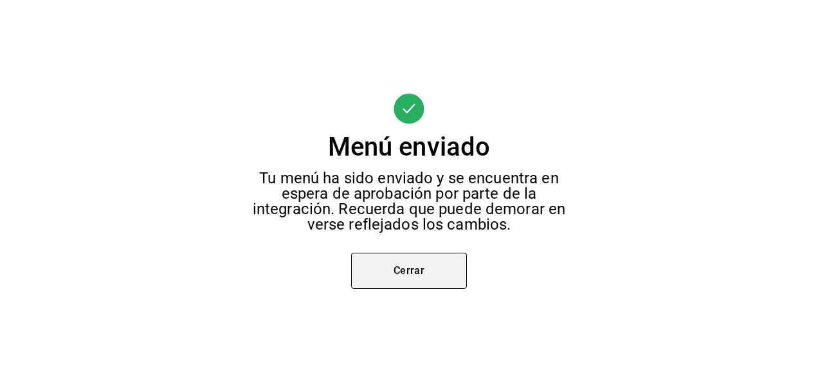
click at [409, 256] on button "Cerrar" at bounding box center [409, 271] width 116 height 36
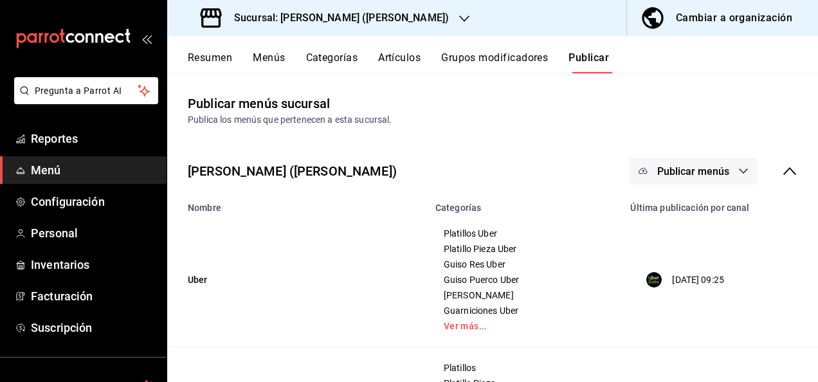
click at [354, 15] on h3 "Sucursal: [PERSON_NAME] ([PERSON_NAME])" at bounding box center [336, 17] width 225 height 15
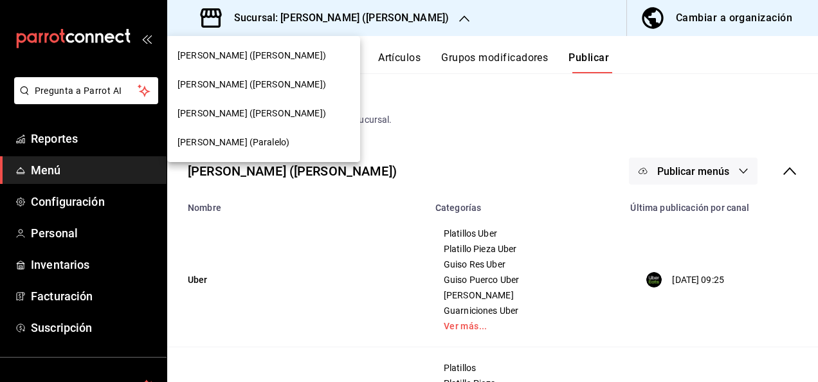
click at [260, 60] on span "[PERSON_NAME] ([PERSON_NAME])" at bounding box center [251, 55] width 148 height 13
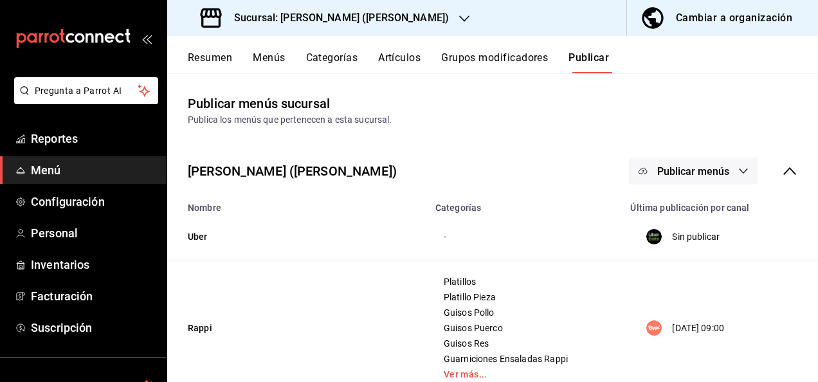
click at [206, 60] on button "Resumen" at bounding box center [210, 62] width 44 height 22
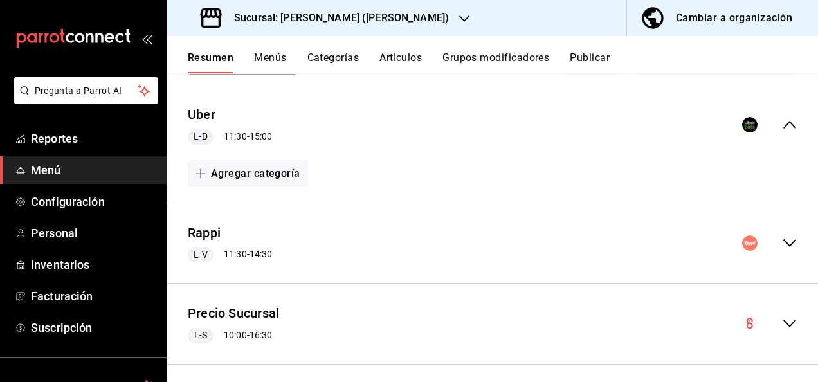
scroll to position [107, 0]
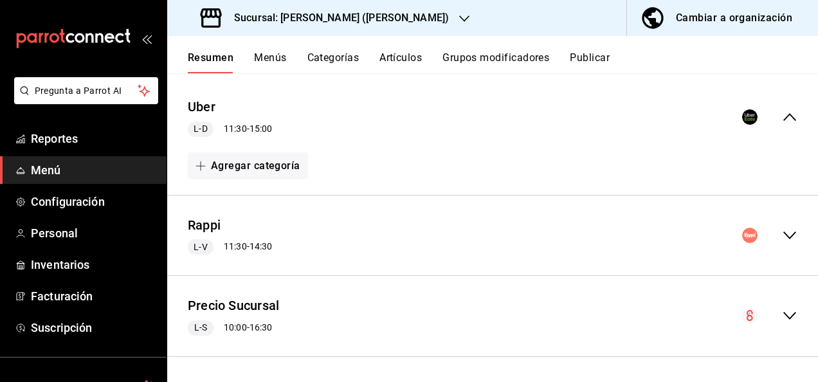
click at [783, 232] on icon "collapse-menu-row" at bounding box center [789, 235] width 13 height 8
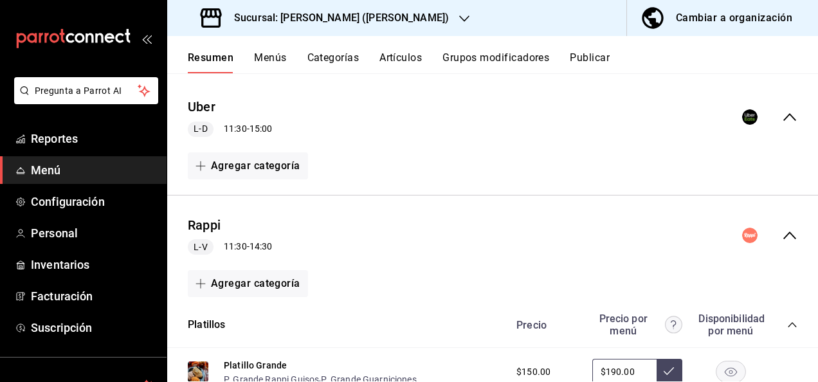
click at [787, 321] on icon "collapse-category-row" at bounding box center [792, 324] width 10 height 10
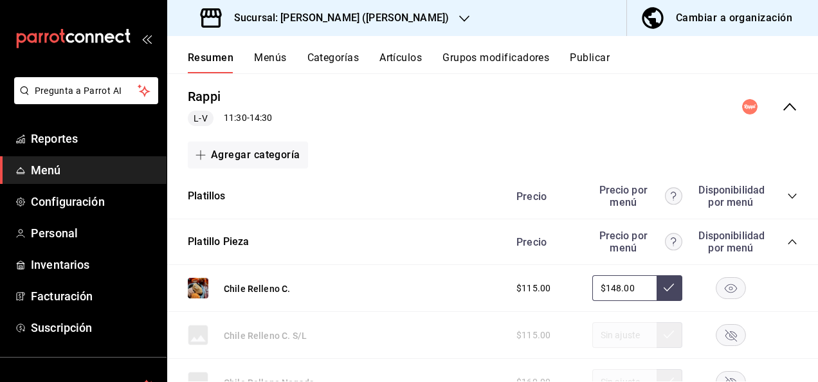
scroll to position [253, 0]
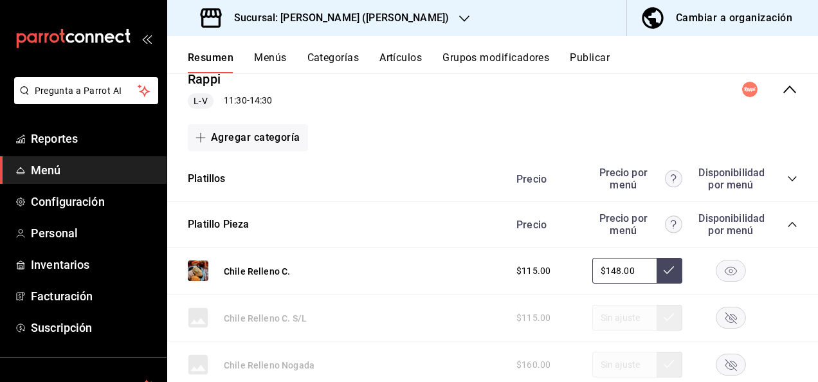
click at [787, 221] on icon "collapse-category-row" at bounding box center [792, 224] width 10 height 10
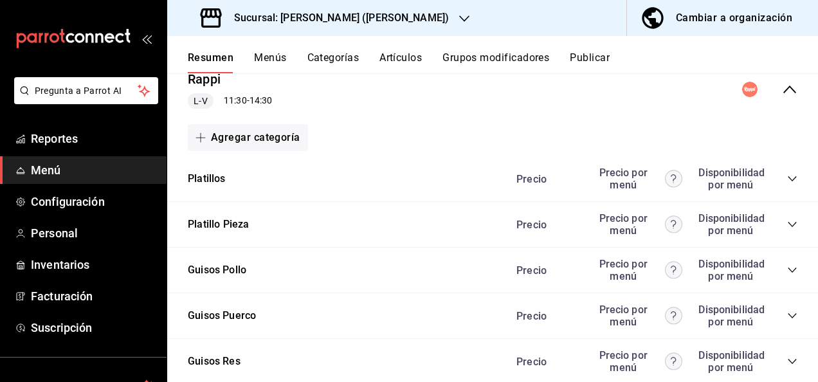
click at [787, 269] on icon "collapse-category-row" at bounding box center [792, 270] width 10 height 10
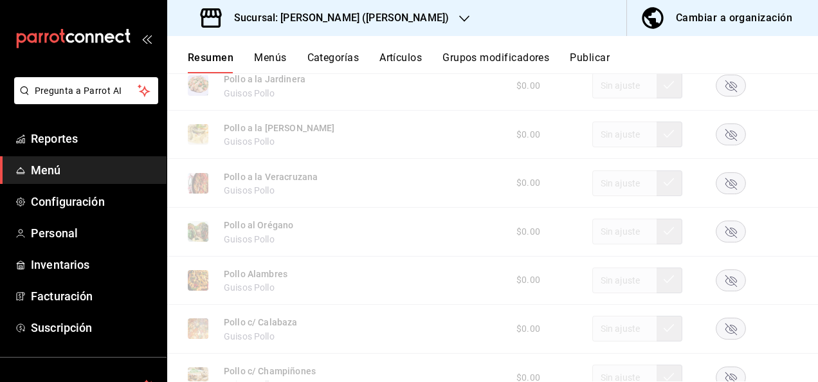
scroll to position [510, 0]
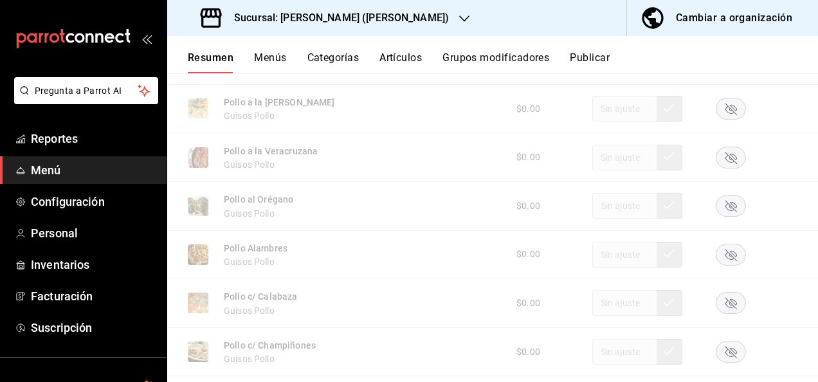
click at [726, 256] on rect "button" at bounding box center [731, 254] width 30 height 21
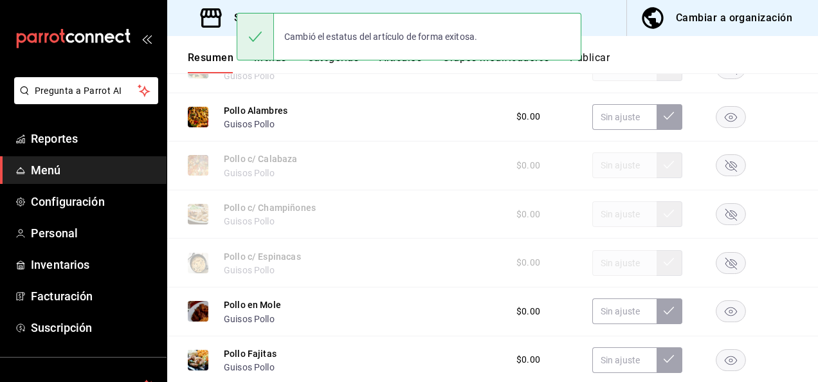
scroll to position [725, 0]
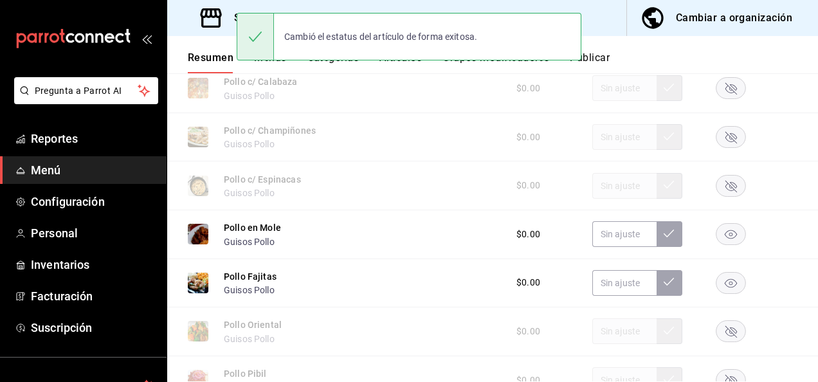
click at [719, 283] on rect "button" at bounding box center [731, 282] width 30 height 21
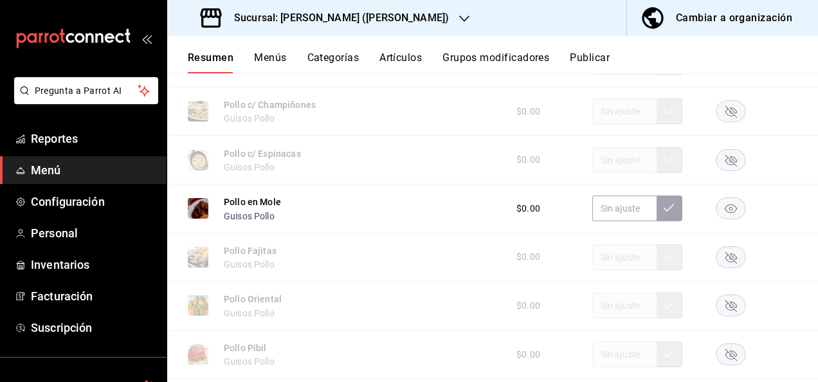
scroll to position [776, 0]
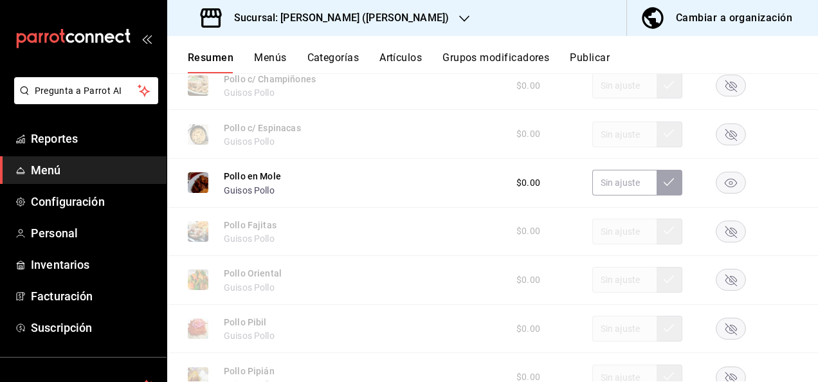
click at [722, 231] on rect "button" at bounding box center [731, 230] width 30 height 21
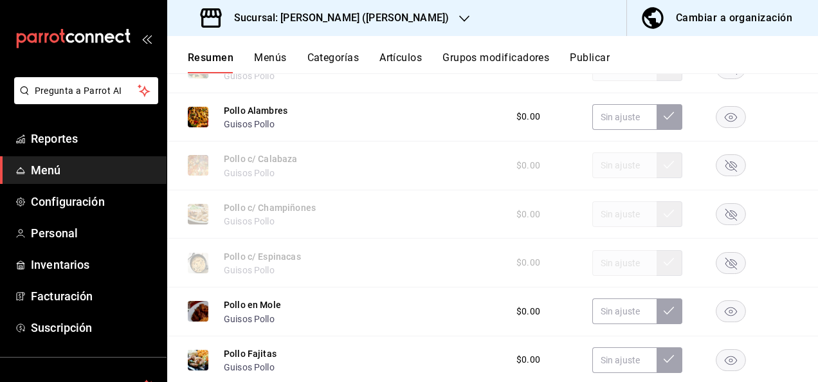
scroll to position [631, 0]
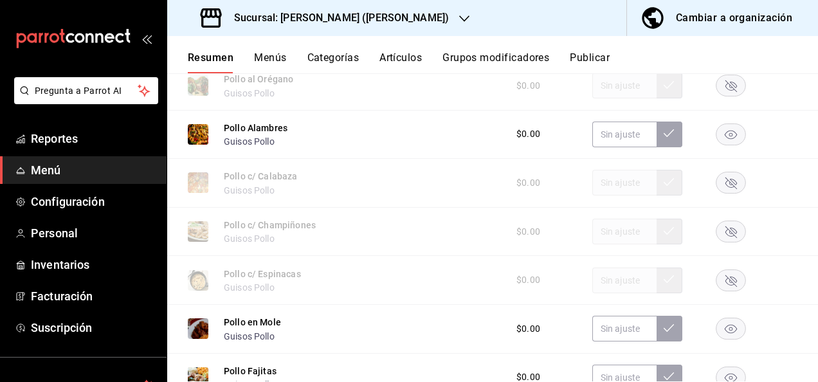
click at [724, 139] on icon "button" at bounding box center [730, 134] width 12 height 9
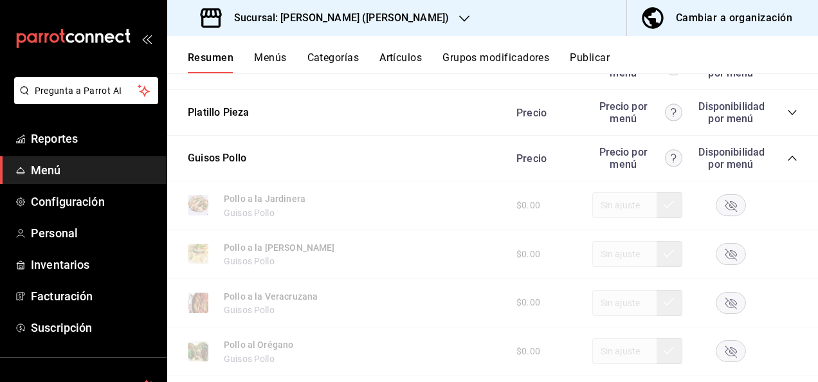
scroll to position [356, 0]
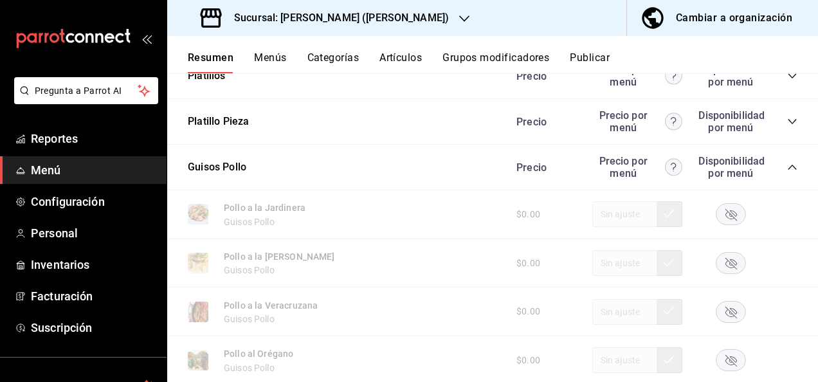
click at [787, 168] on icon "collapse-category-row" at bounding box center [791, 167] width 8 height 5
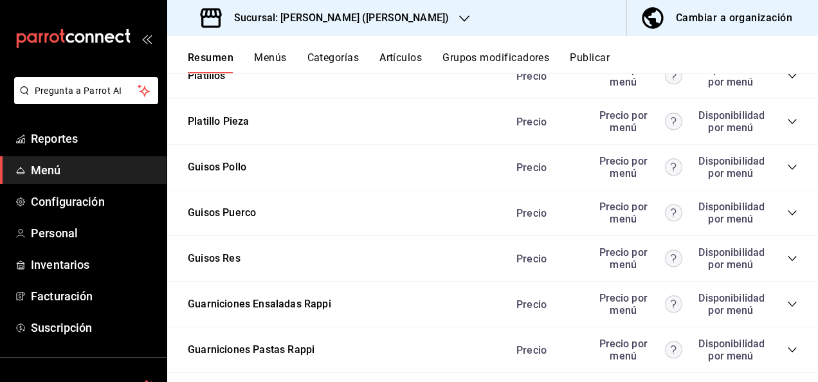
click at [787, 210] on icon "collapse-category-row" at bounding box center [792, 213] width 10 height 10
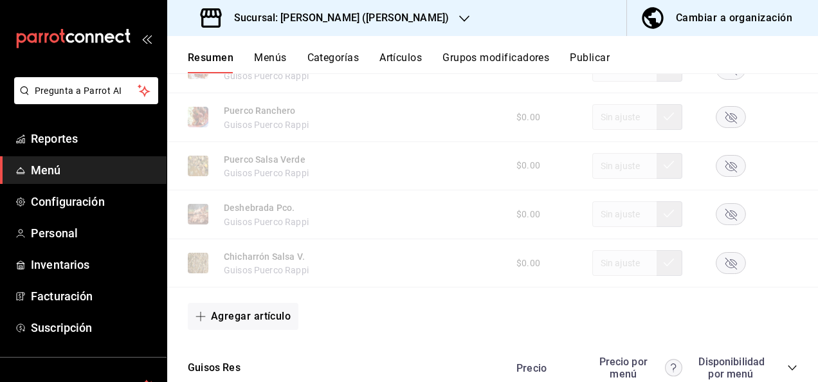
scroll to position [905, 0]
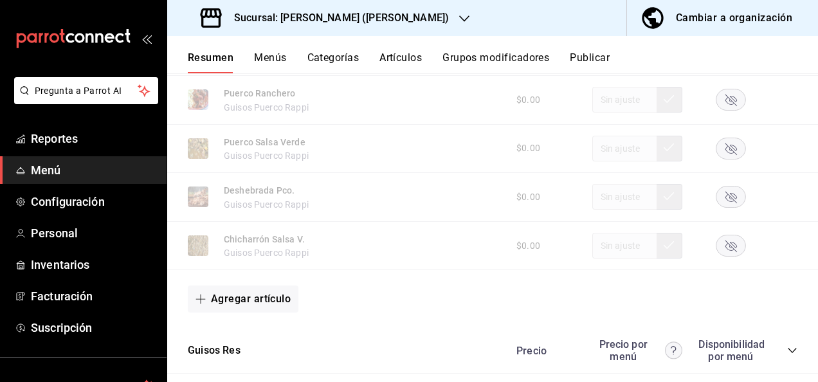
click at [716, 246] on rect "button" at bounding box center [731, 245] width 30 height 21
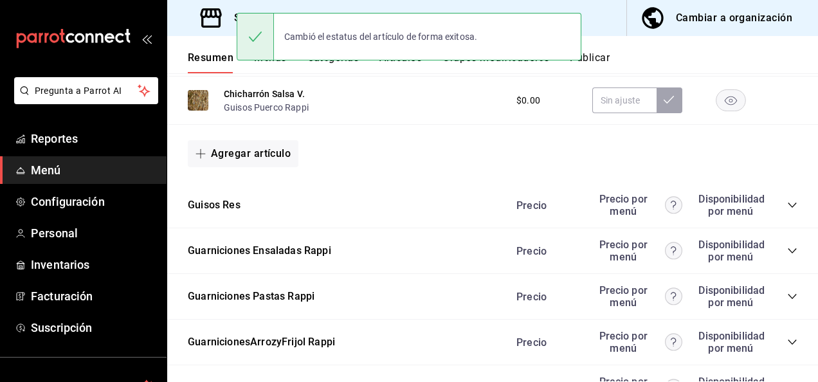
scroll to position [1084, 0]
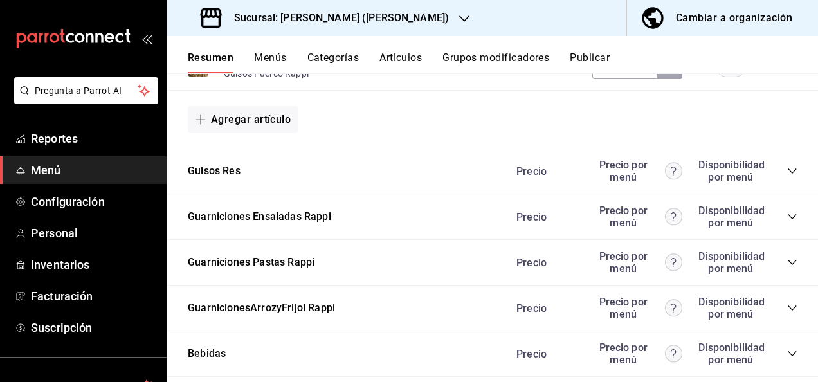
click at [787, 264] on icon "collapse-category-row" at bounding box center [792, 262] width 10 height 10
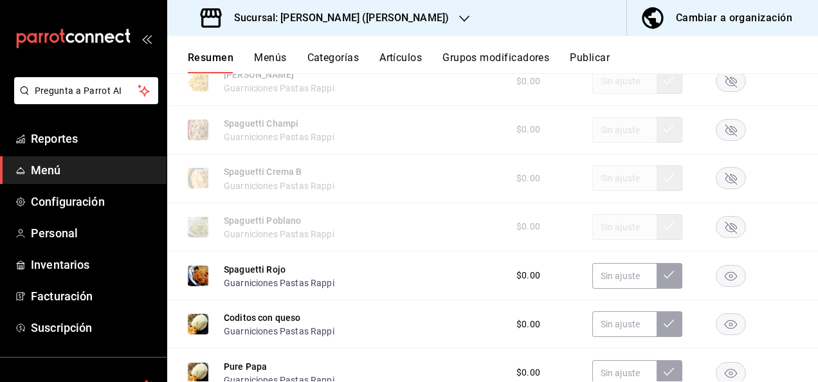
scroll to position [1368, 0]
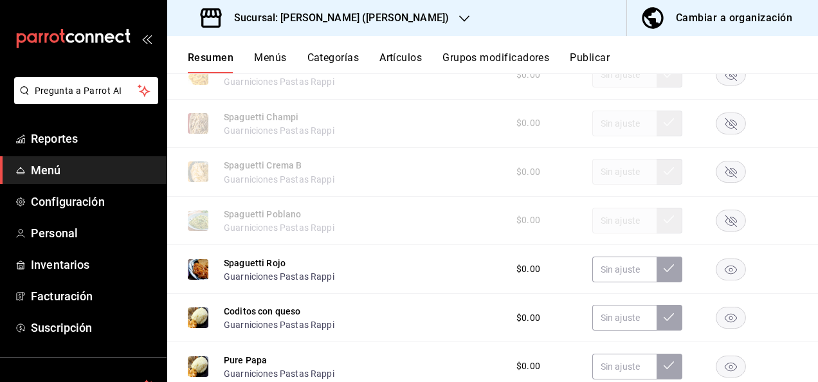
click at [724, 231] on rect "button" at bounding box center [731, 220] width 30 height 21
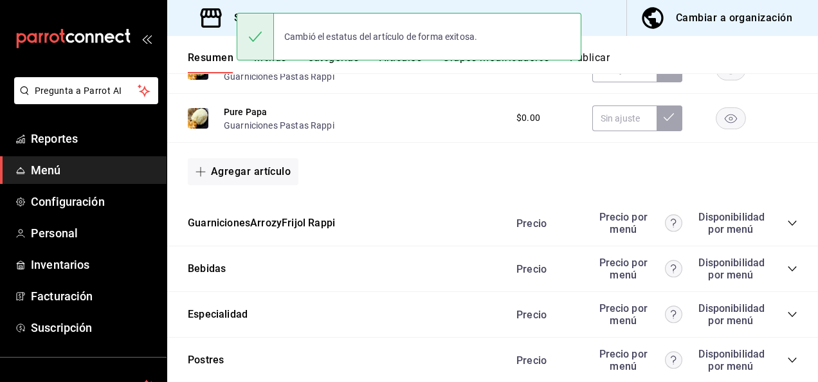
scroll to position [1667, 0]
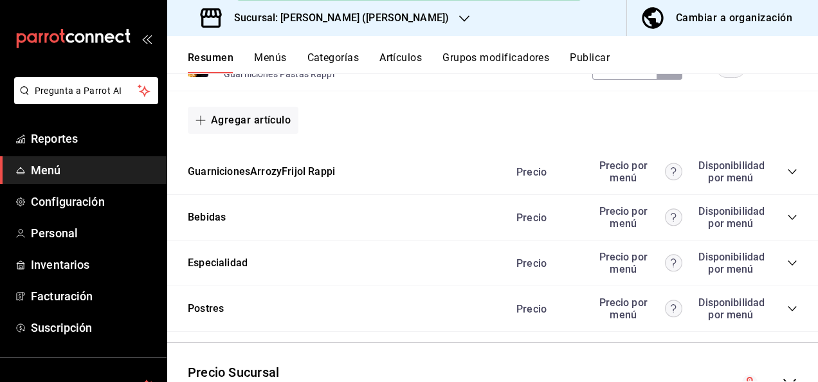
click at [787, 177] on icon "collapse-category-row" at bounding box center [792, 171] width 10 height 10
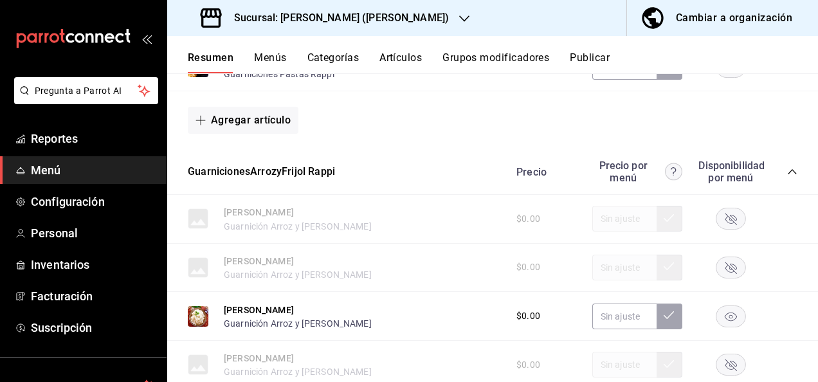
click at [724, 321] on icon "button" at bounding box center [730, 316] width 12 height 9
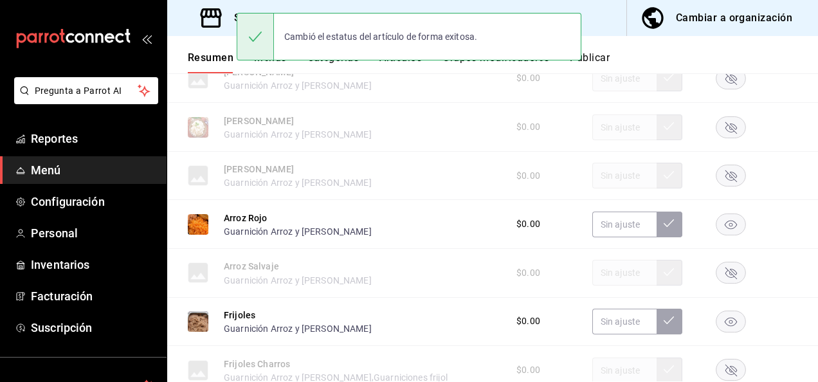
scroll to position [1916, 0]
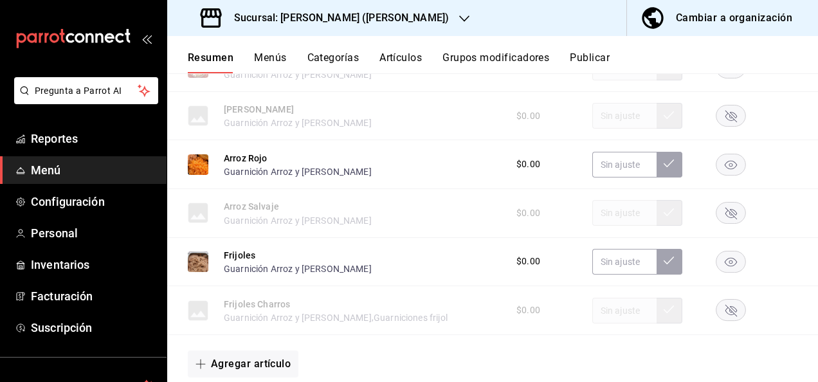
click at [607, 56] on button "Publicar" at bounding box center [589, 62] width 40 height 22
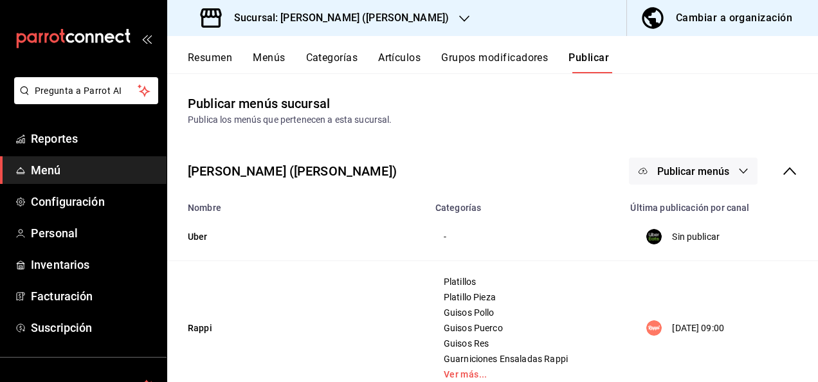
click at [719, 175] on span "Publicar menús" at bounding box center [693, 171] width 72 height 12
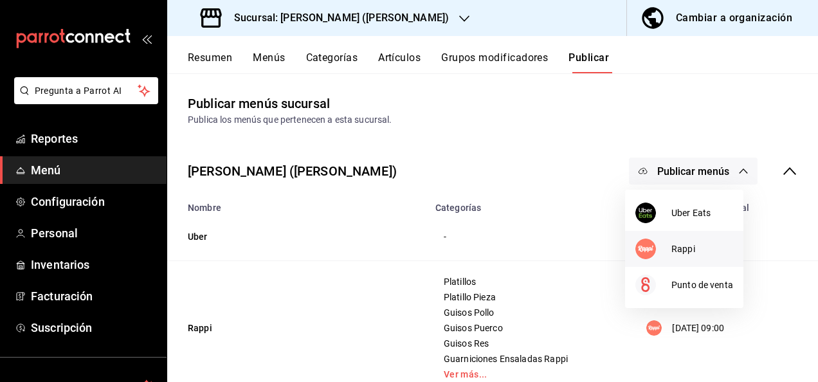
click at [679, 247] on span "Rappi" at bounding box center [702, 248] width 62 height 13
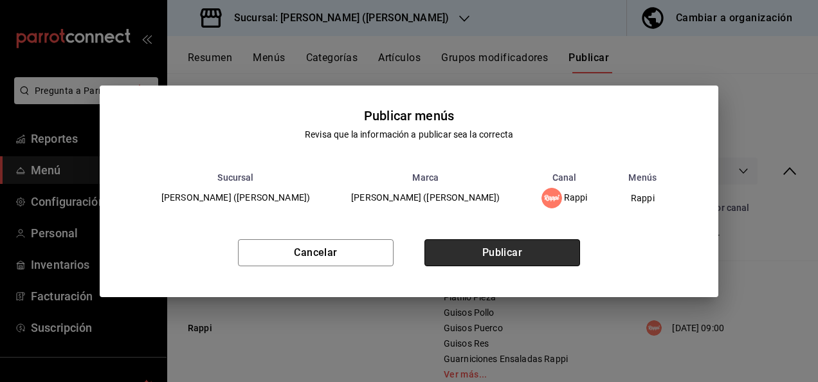
click at [494, 248] on button "Publicar" at bounding box center [502, 252] width 156 height 27
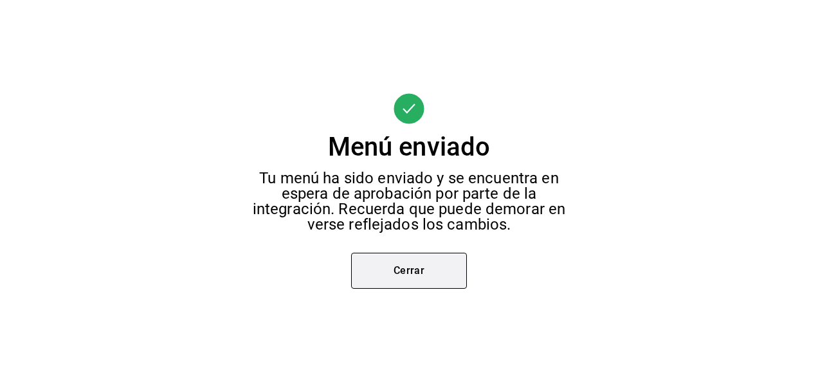
click at [420, 260] on button "Cerrar" at bounding box center [409, 271] width 116 height 36
